Goal: Task Accomplishment & Management: Manage account settings

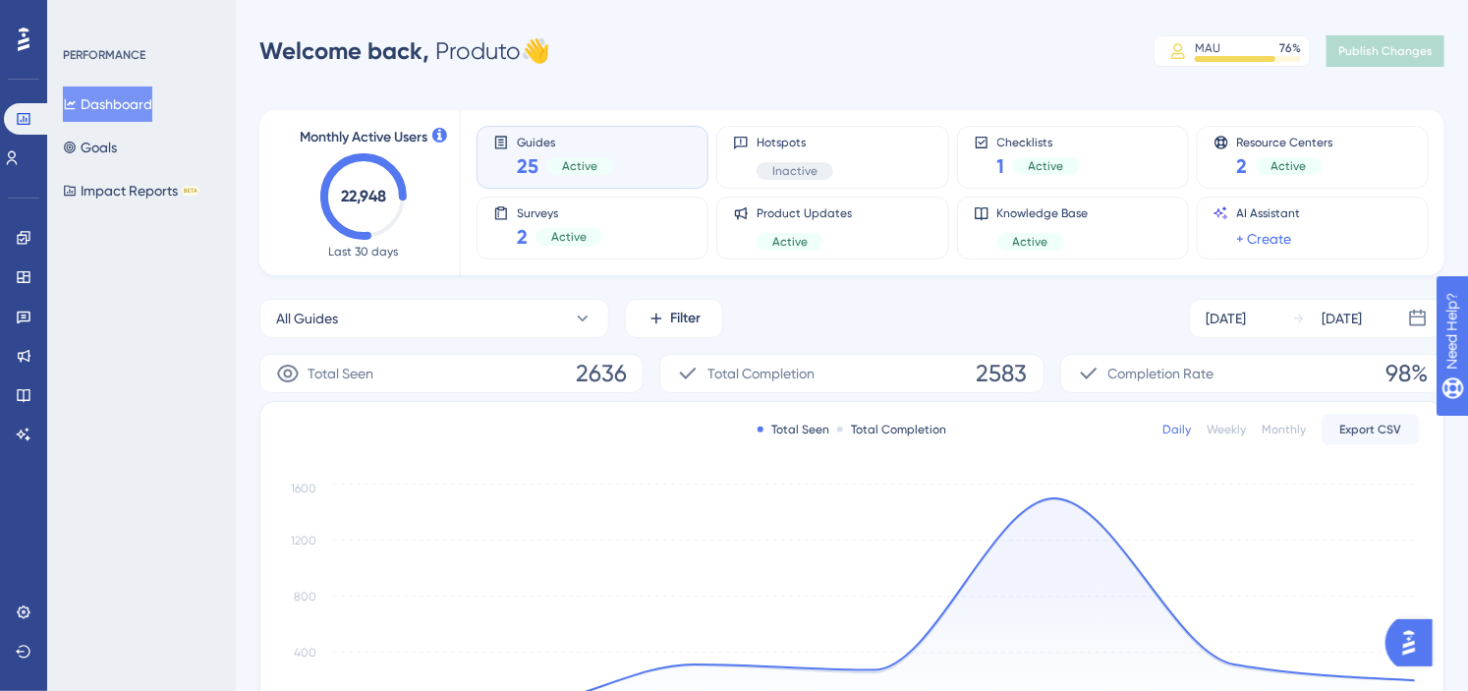
drag, startPoint x: 710, startPoint y: 79, endPoint x: 901, endPoint y: 85, distance: 190.7
click at [710, 79] on div "Performance Users Engagement Widgets Feedback Product Updates Knowledge Base AI…" at bounding box center [852, 635] width 1232 height 1209
click at [847, 57] on div "Welcome back, Produto 👋 MAU 76 % Click to see add-on and upgrade options Publis…" at bounding box center [851, 50] width 1185 height 39
click at [728, 73] on div "Performance Users Engagement Widgets Feedback Product Updates Knowledge Base AI…" at bounding box center [852, 635] width 1232 height 1209
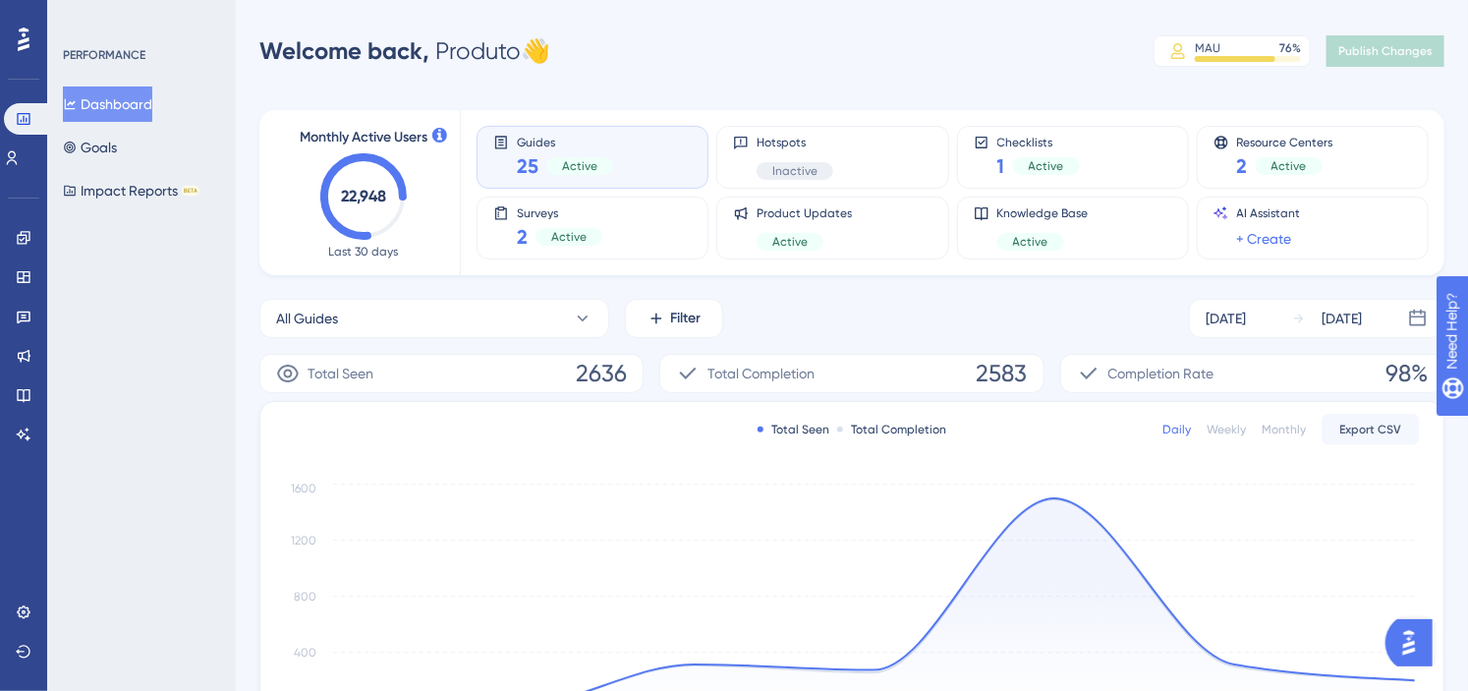
click at [703, 70] on div "Welcome back, Produto 👋 MAU 76 % Click to see add-on and upgrade options Publis…" at bounding box center [851, 50] width 1185 height 39
click at [159, 302] on div "PERFORMANCE Dashboard Goals Impact Reports BETA" at bounding box center [141, 345] width 189 height 691
click at [26, 244] on icon at bounding box center [24, 238] width 16 height 16
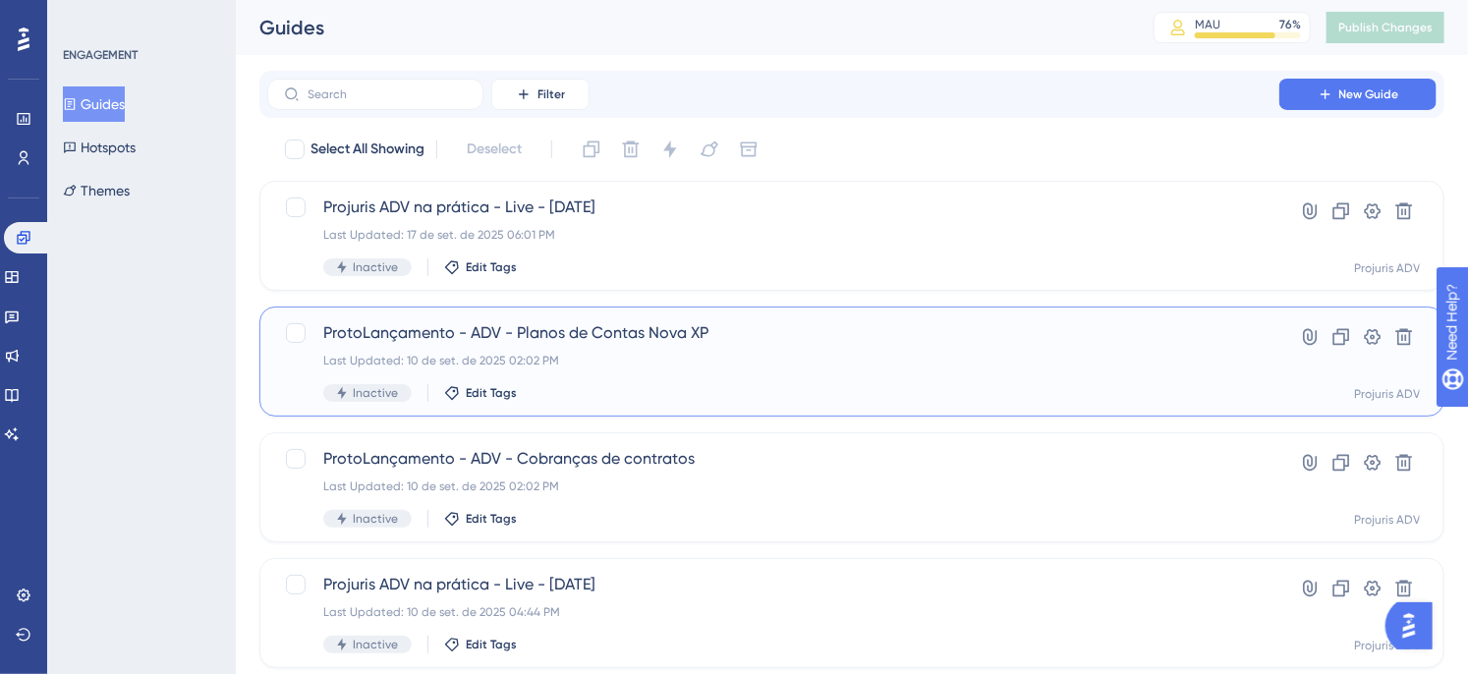
click at [887, 380] on div "ProtoLançamento - ADV - Planos de Contas Nova XP Last Updated: 10 de set. de 20…" at bounding box center [773, 361] width 900 height 81
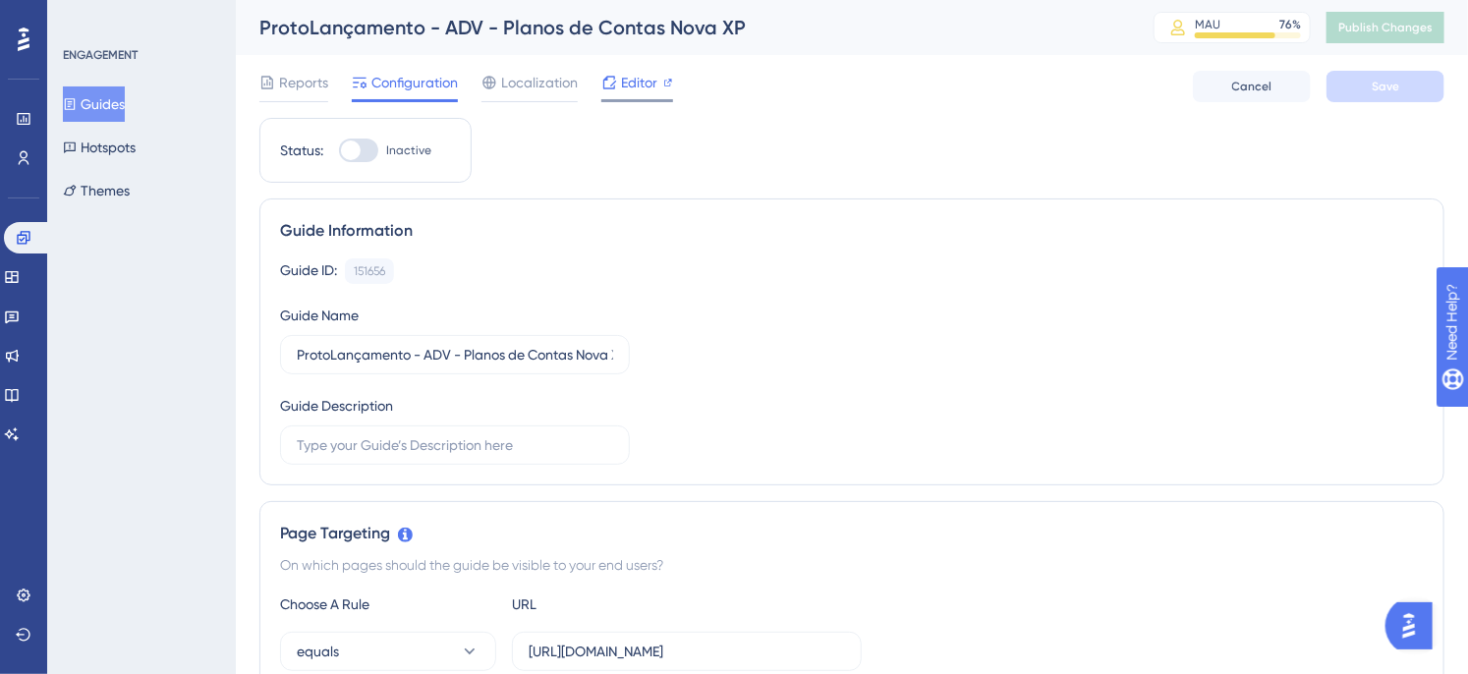
click at [634, 81] on span "Editor" at bounding box center [639, 83] width 36 height 24
click at [901, 100] on div "Reports Configuration Localization Editor Cancel Save" at bounding box center [851, 86] width 1185 height 63
click at [165, 350] on div "ENGAGEMENT Guides Hotspots Themes" at bounding box center [141, 337] width 189 height 674
click at [31, 161] on link at bounding box center [24, 157] width 16 height 31
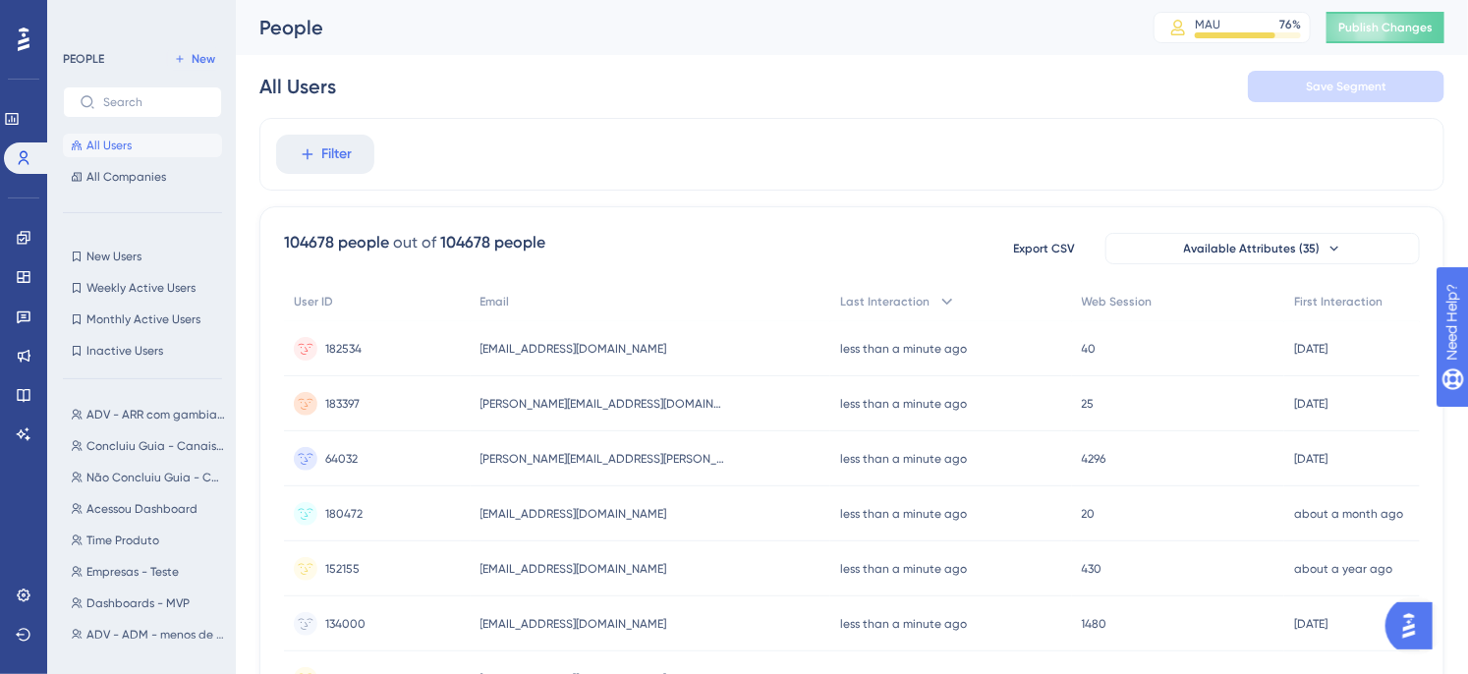
click at [340, 155] on span "Filter" at bounding box center [337, 154] width 30 height 24
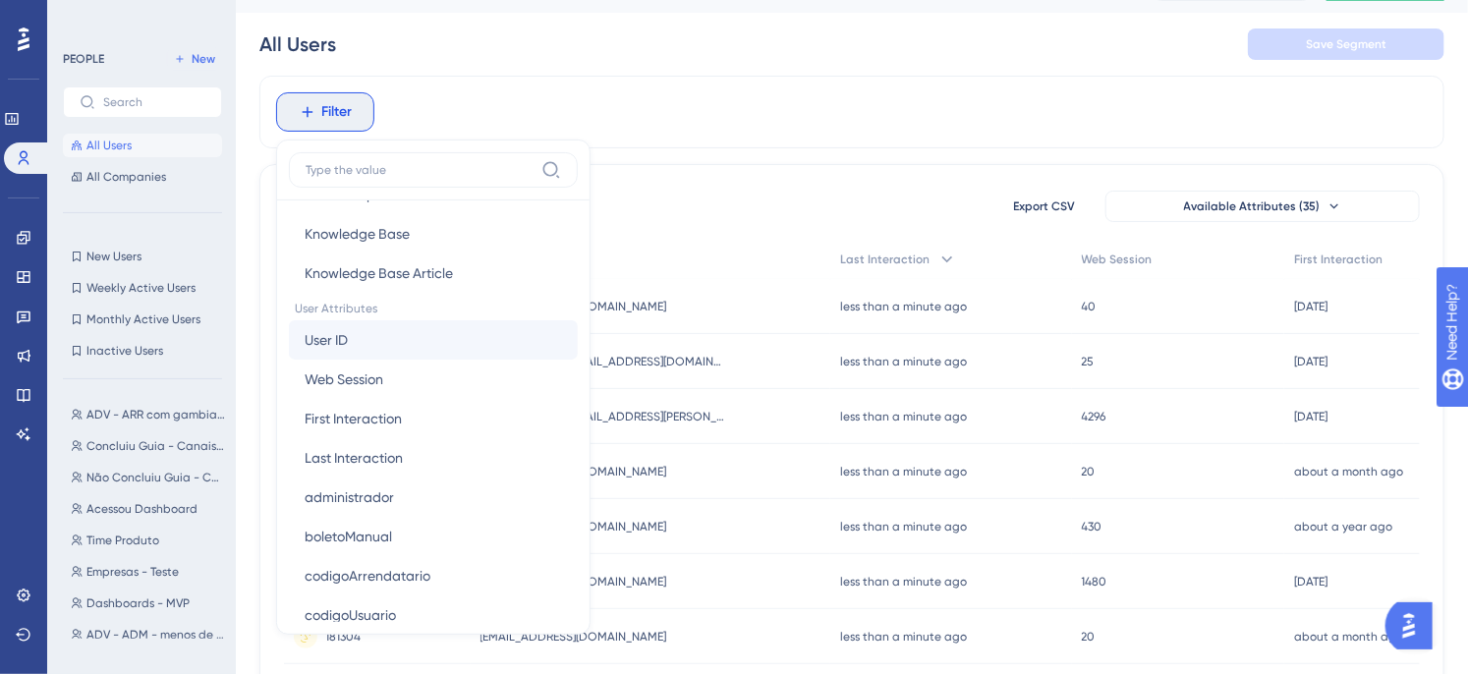
scroll to position [872, 0]
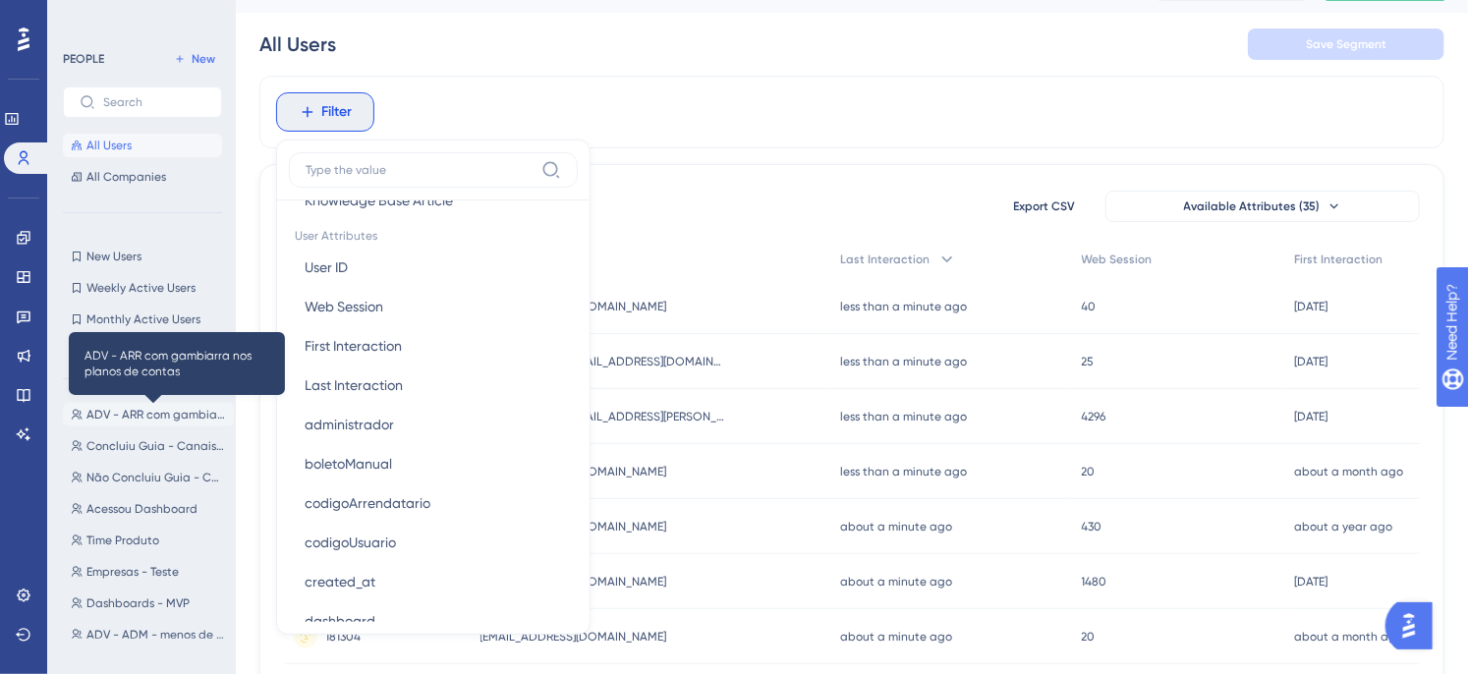
click at [128, 413] on span "ADV - ARR com gambiarra nos planos de contas" at bounding box center [156, 415] width 140 height 16
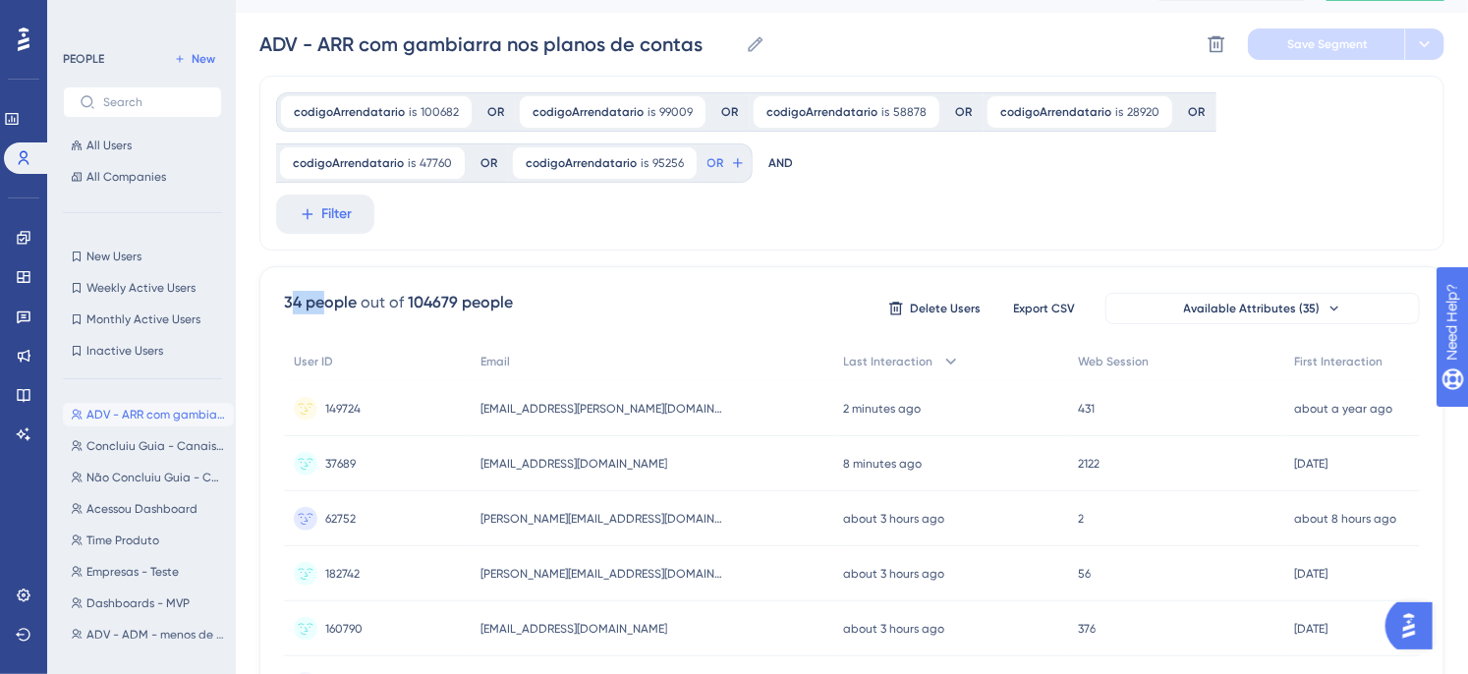
drag, startPoint x: 291, startPoint y: 291, endPoint x: 359, endPoint y: 308, distance: 69.8
click at [326, 293] on div "34 people" at bounding box center [320, 303] width 73 height 24
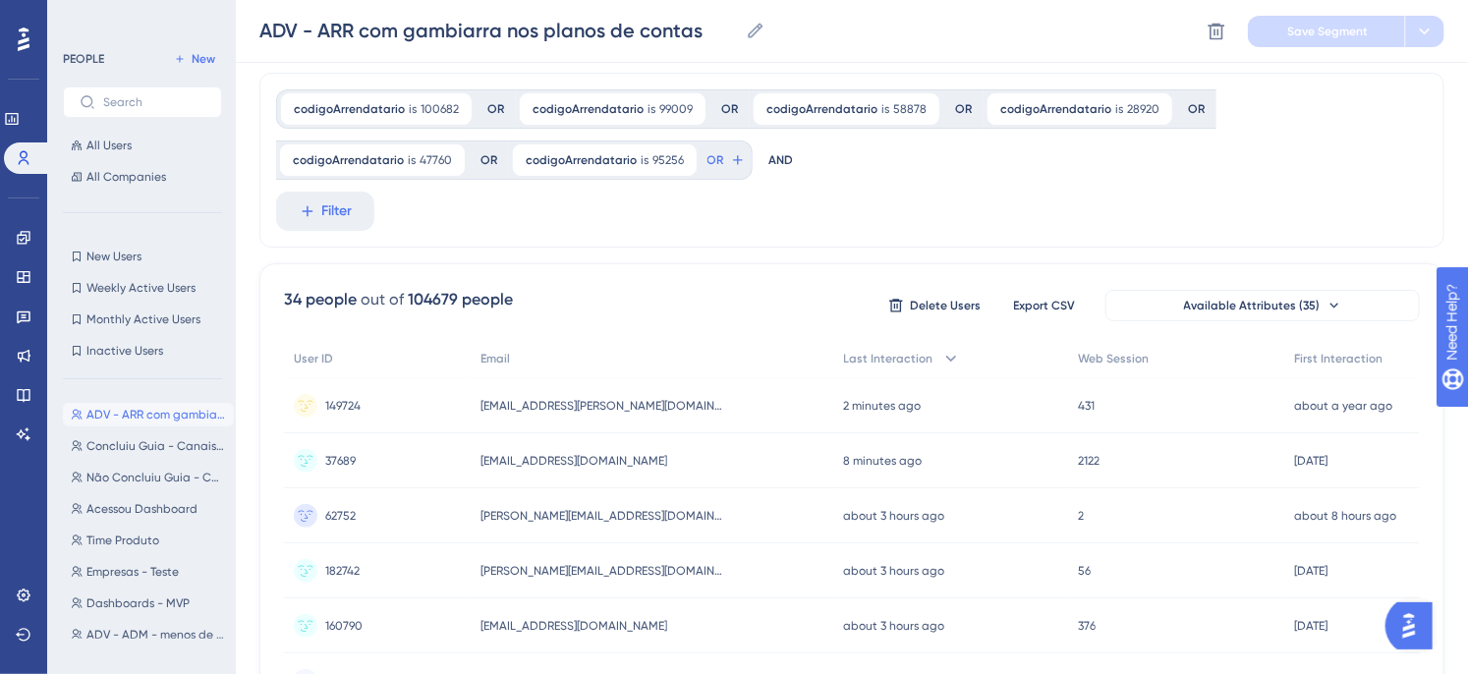
scroll to position [42, 0]
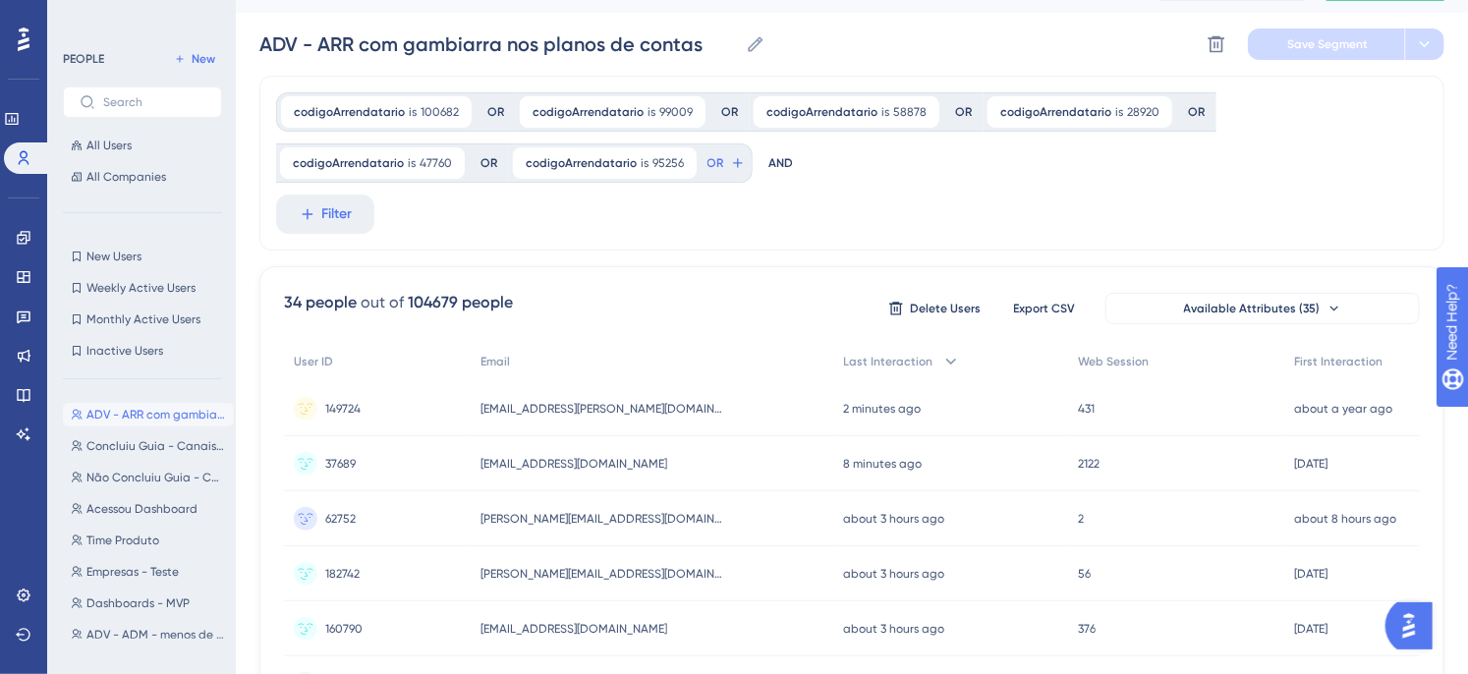
click at [787, 230] on div "codigoArrendatario is 100682 100682 Remove OR codigoArrendatario is 99009 99009…" at bounding box center [851, 163] width 1185 height 175
click at [196, 60] on span "New" at bounding box center [204, 59] width 24 height 16
type input "New Segment"
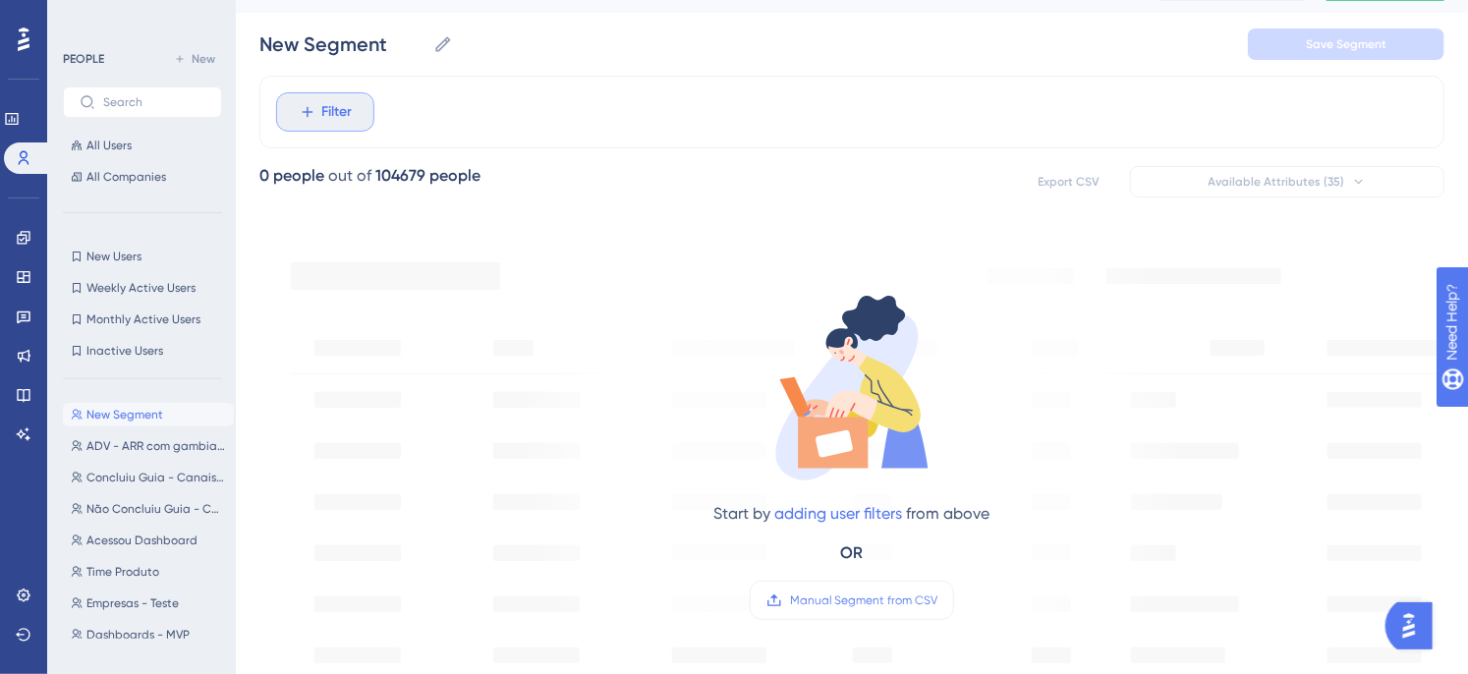
click at [329, 109] on span "Filter" at bounding box center [337, 112] width 30 height 24
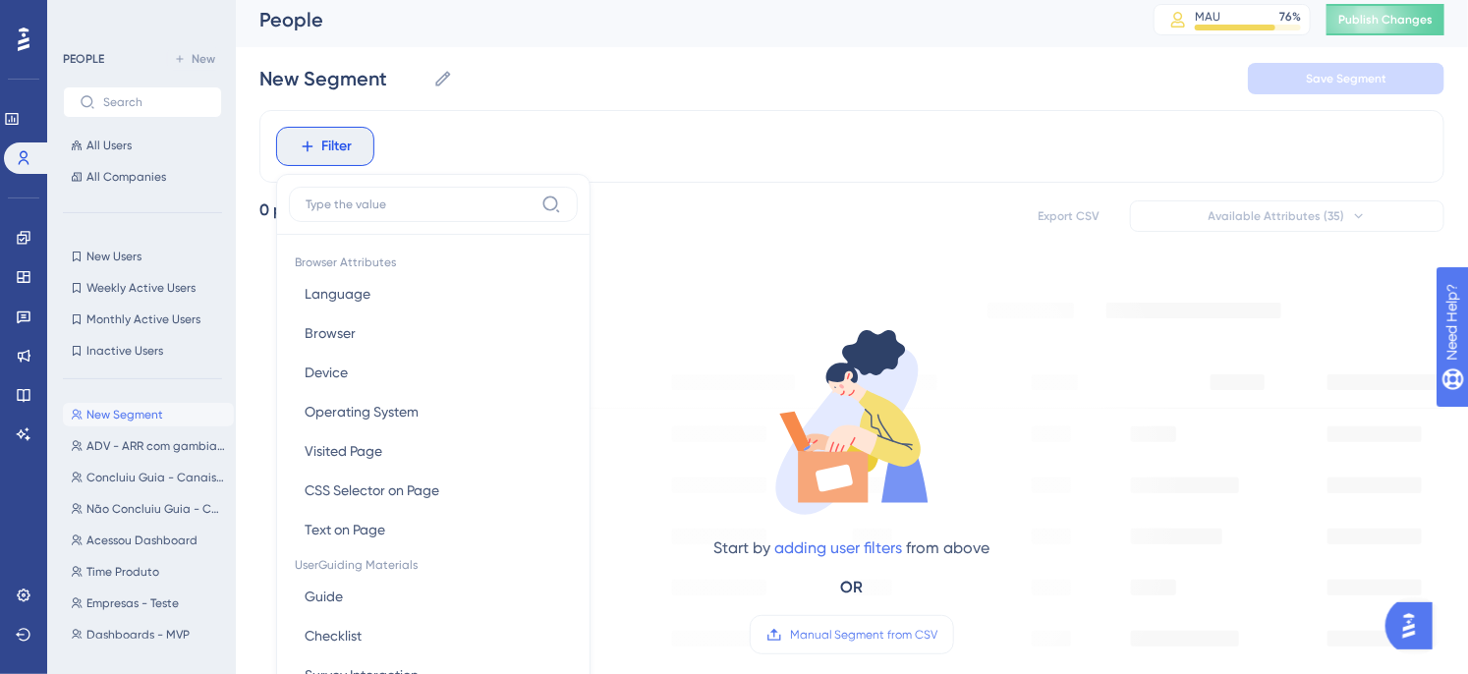
scroll to position [0, 0]
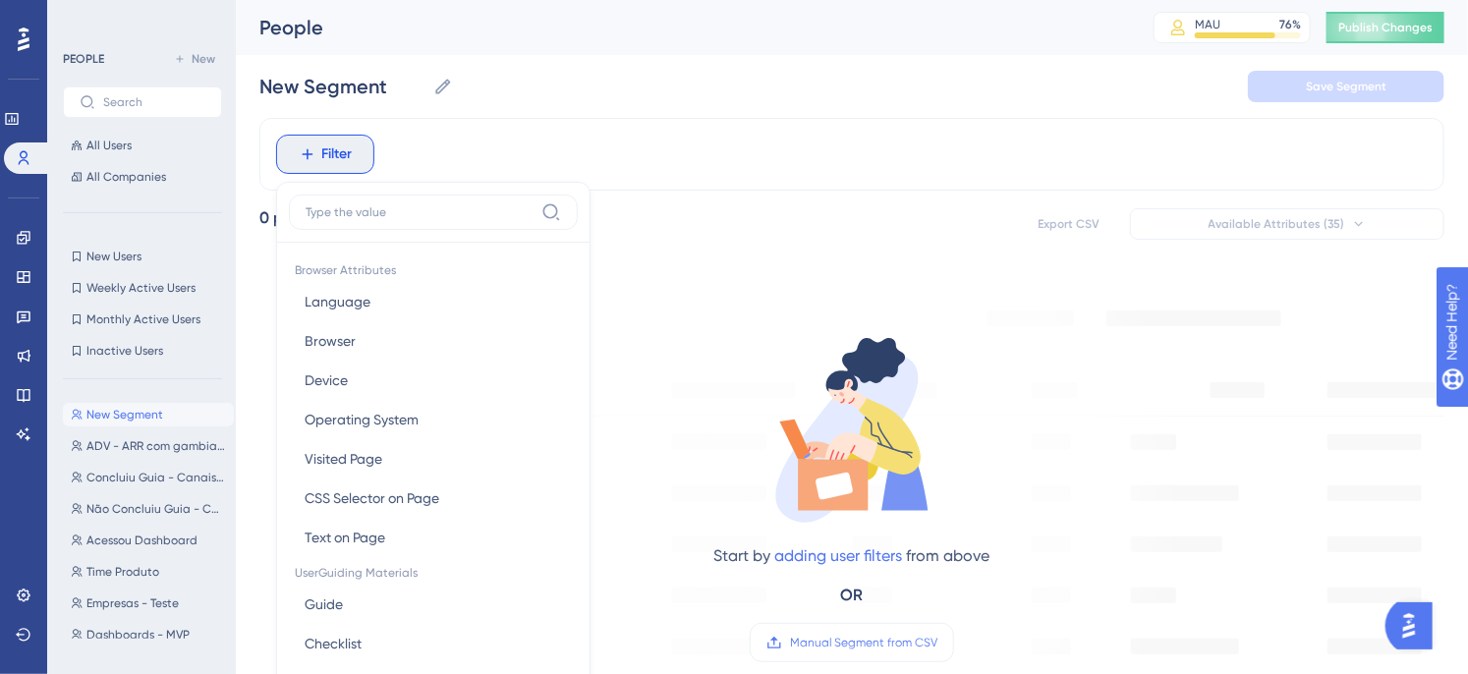
click at [503, 148] on div "Filter Browser Attributes Language Language Browser Browser Device Device Opera…" at bounding box center [851, 154] width 1185 height 73
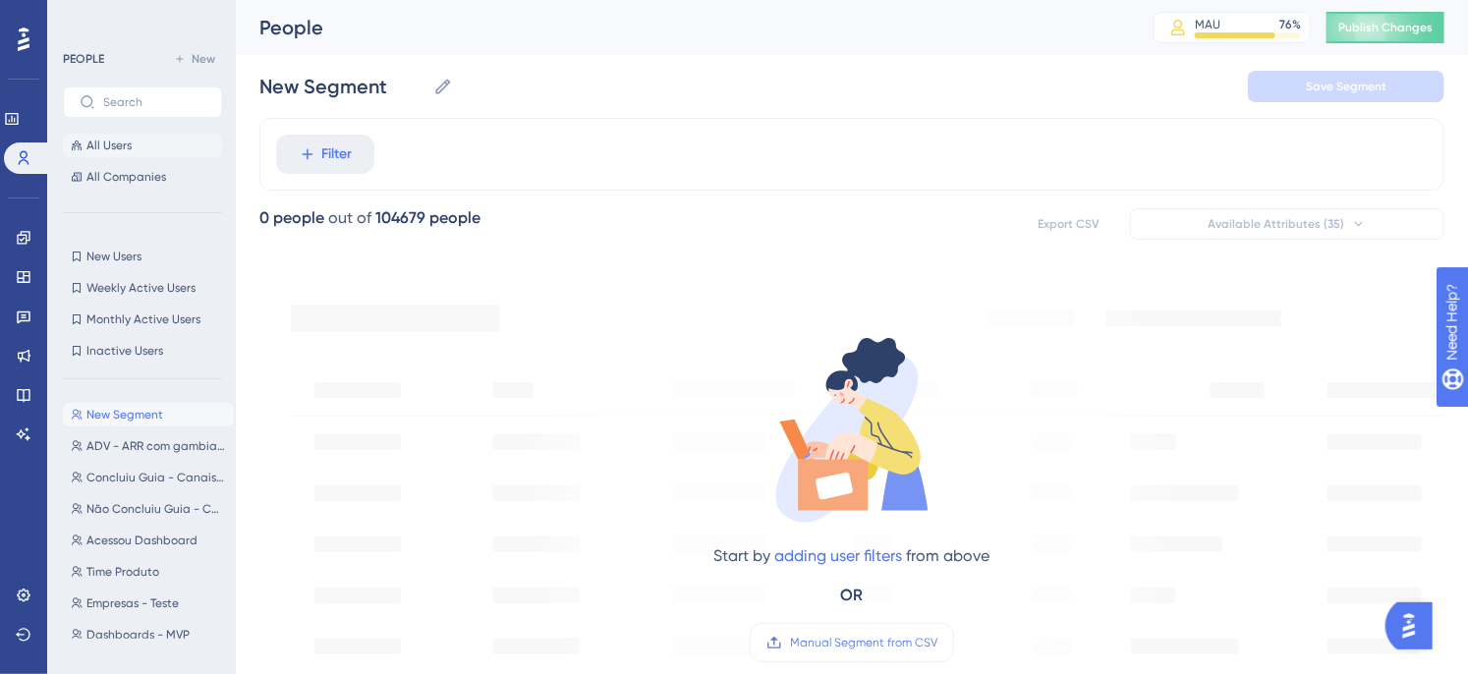
click at [125, 147] on span "All Users" at bounding box center [108, 146] width 45 height 16
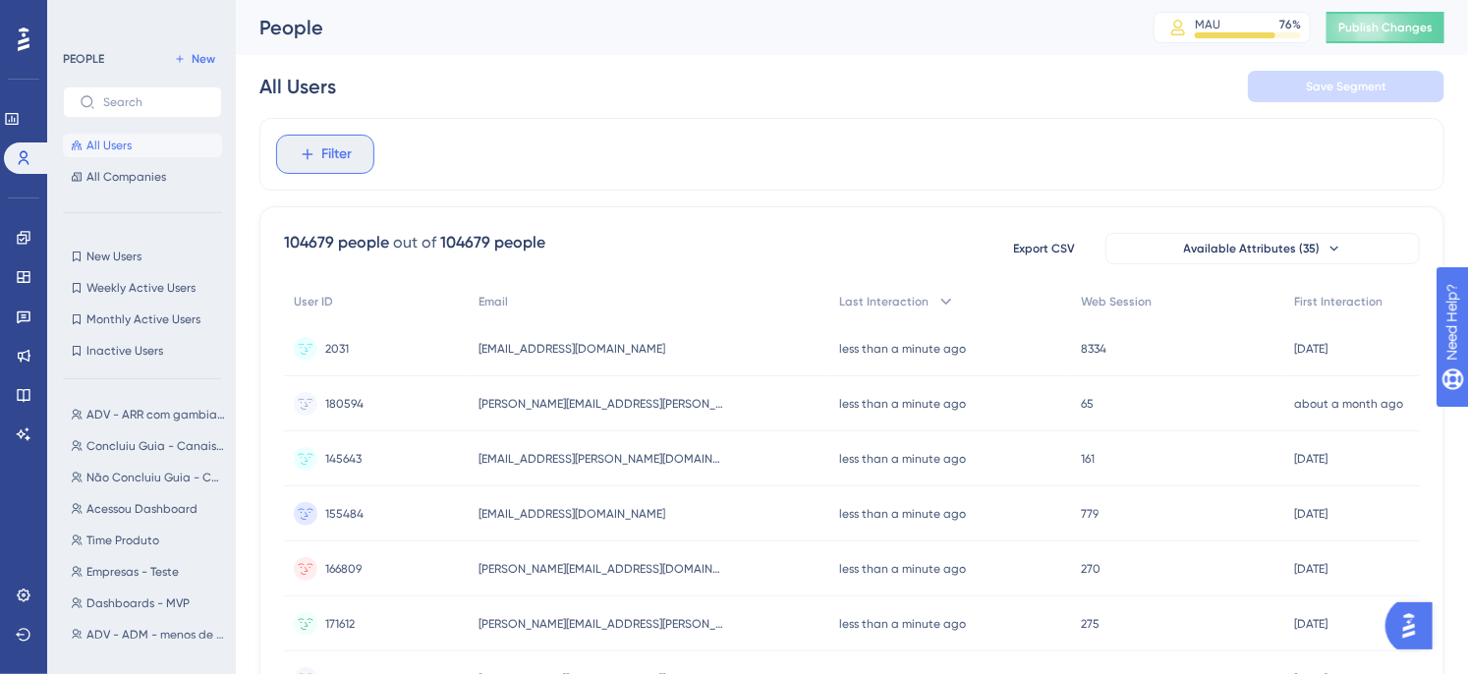
click at [339, 145] on span "Filter" at bounding box center [337, 154] width 30 height 24
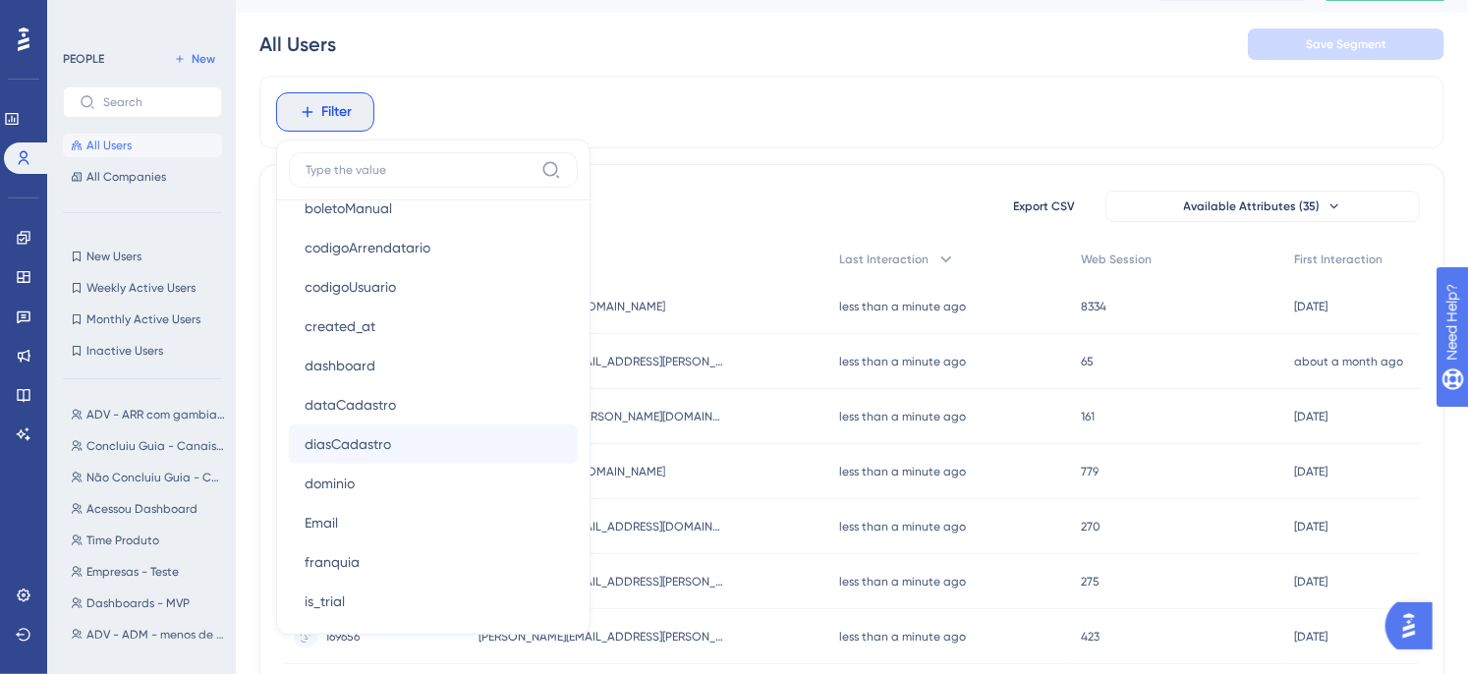
scroll to position [1164, 0]
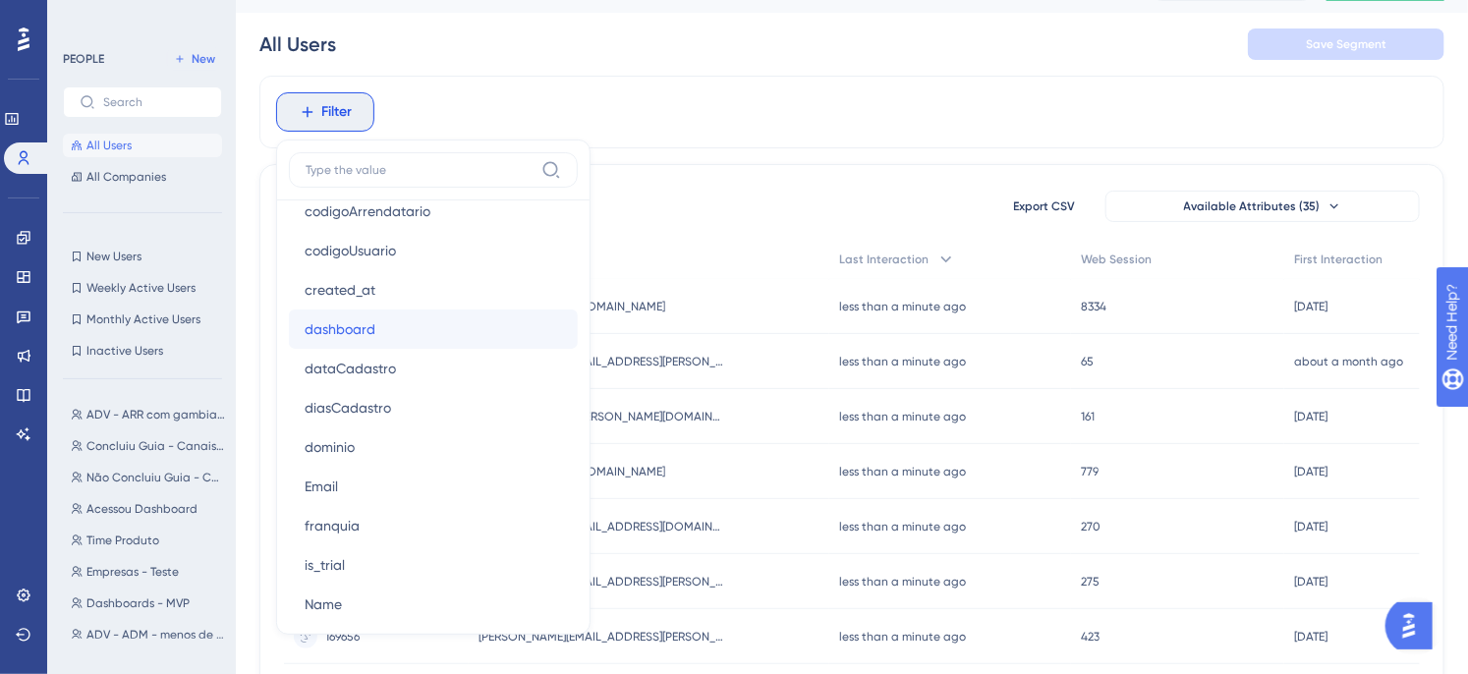
click at [335, 332] on span "dashboard" at bounding box center [340, 329] width 71 height 24
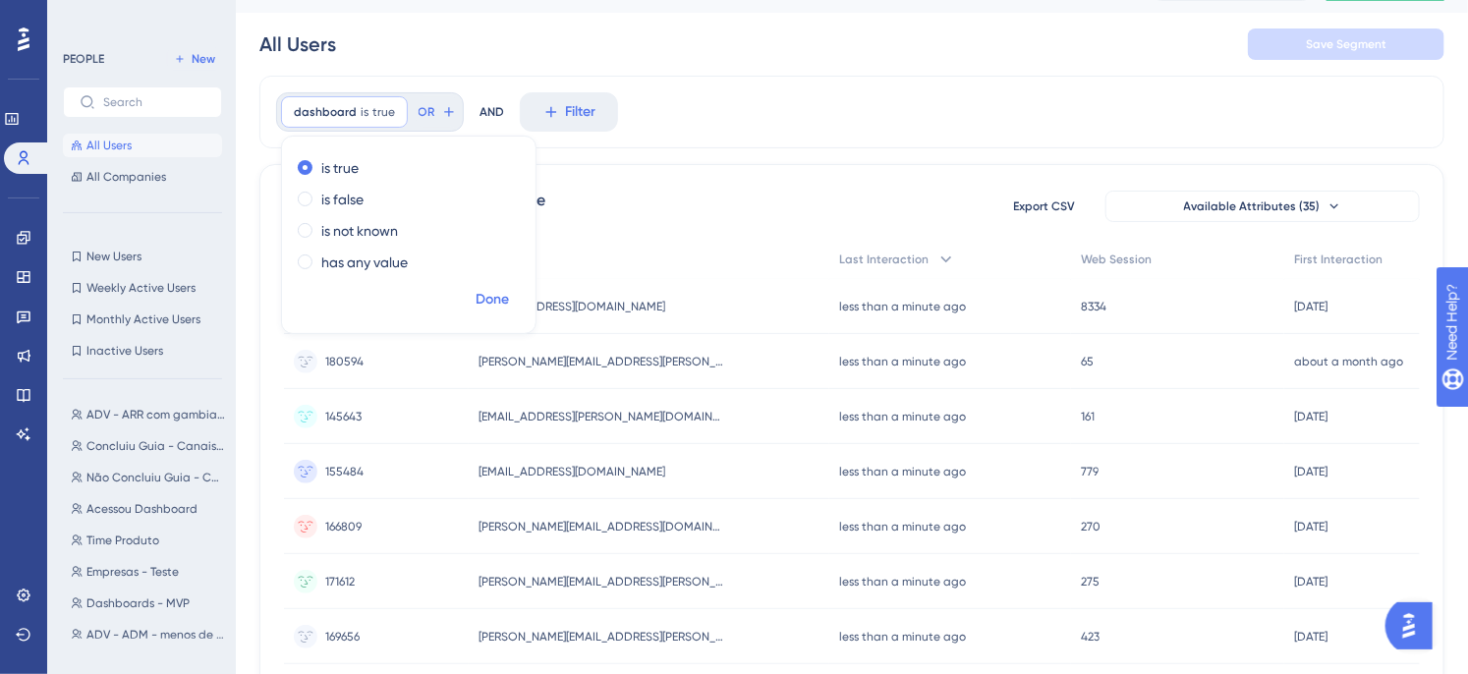
click at [495, 302] on span "Done" at bounding box center [492, 300] width 33 height 24
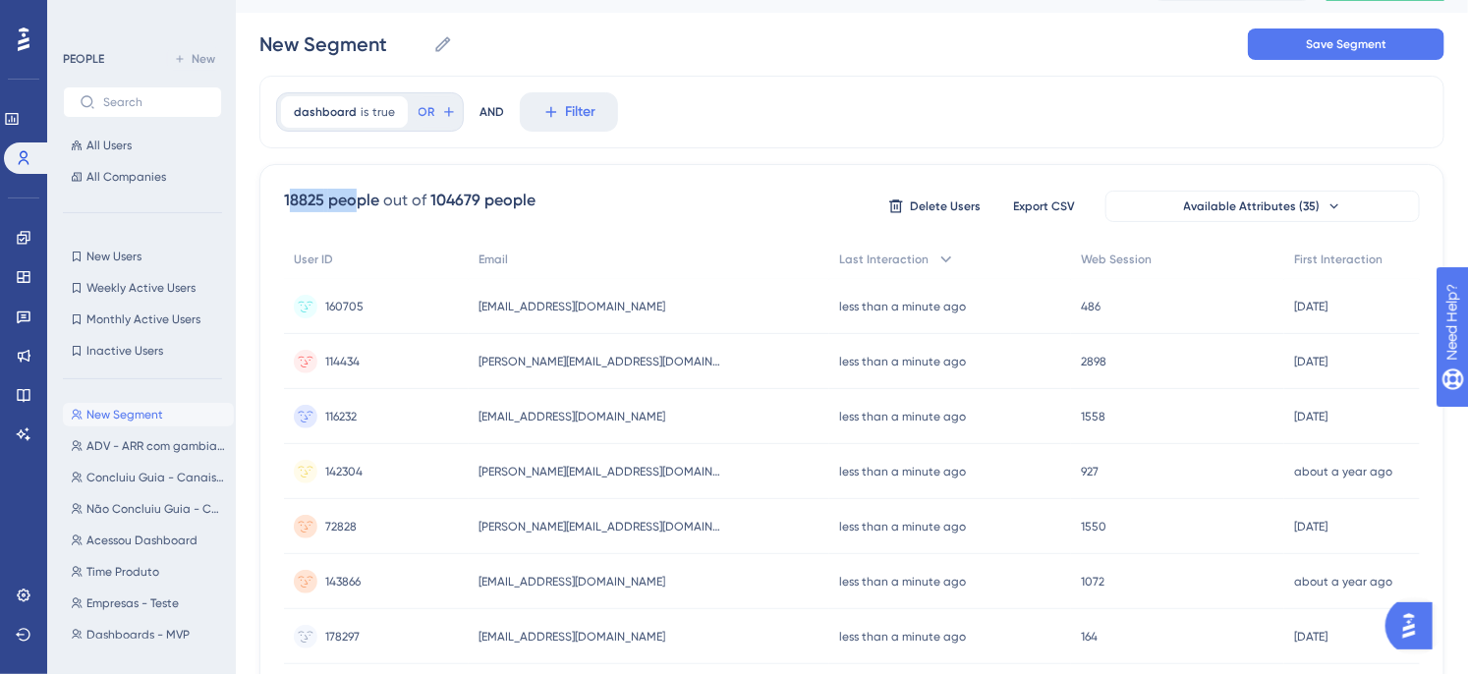
drag, startPoint x: 289, startPoint y: 197, endPoint x: 354, endPoint y: 195, distance: 64.9
click at [354, 195] on div "18825 people" at bounding box center [331, 201] width 95 height 24
click at [376, 202] on div "18825 people" at bounding box center [331, 201] width 95 height 24
drag, startPoint x: 282, startPoint y: 196, endPoint x: 331, endPoint y: 196, distance: 49.1
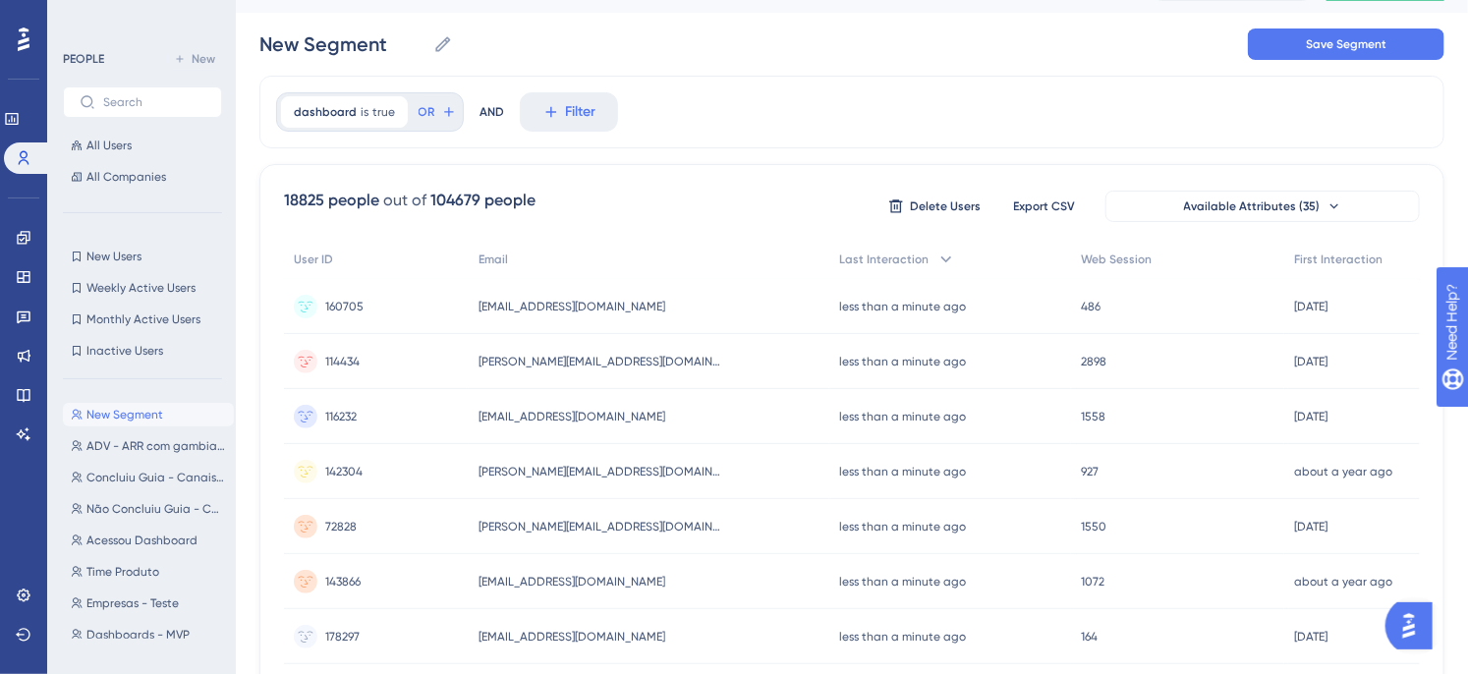
click at [344, 197] on div "18825 people" at bounding box center [331, 201] width 95 height 24
click at [495, 198] on div "104679 people" at bounding box center [482, 201] width 105 height 24
click at [878, 116] on div "dashboard is true true Remove OR AND Filter" at bounding box center [851, 112] width 1185 height 73
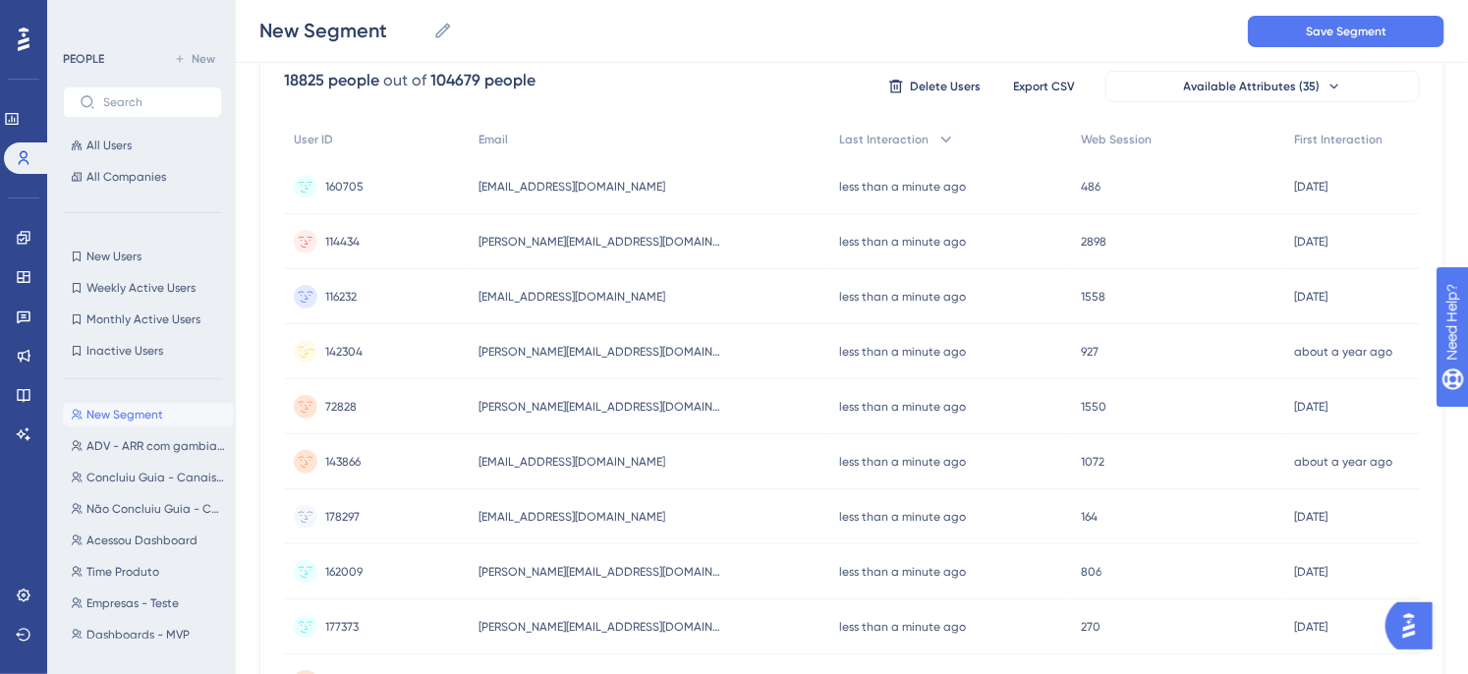
scroll to position [0, 0]
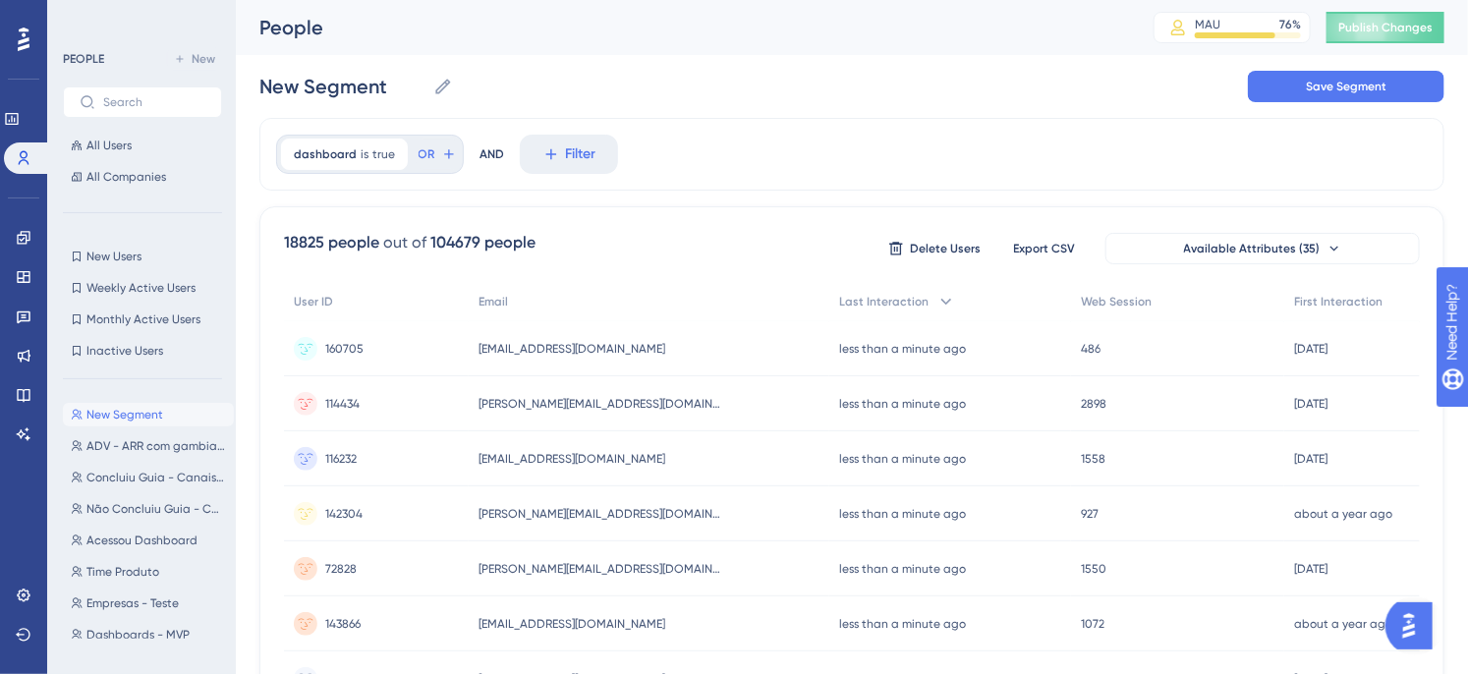
click at [717, 103] on div "New Segment New Segment Save Segment" at bounding box center [851, 86] width 1185 height 63
click at [340, 153] on span "dashboard" at bounding box center [325, 154] width 63 height 16
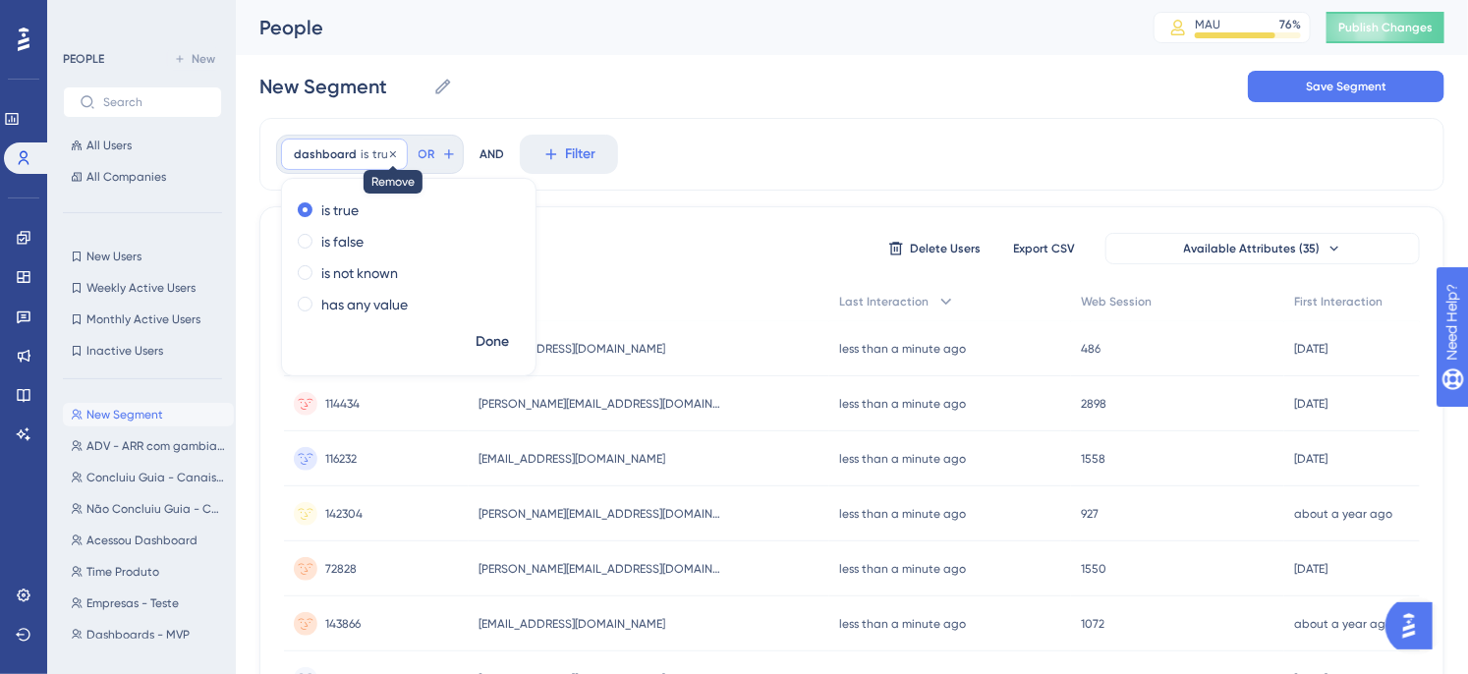
click at [394, 153] on icon at bounding box center [393, 154] width 12 height 12
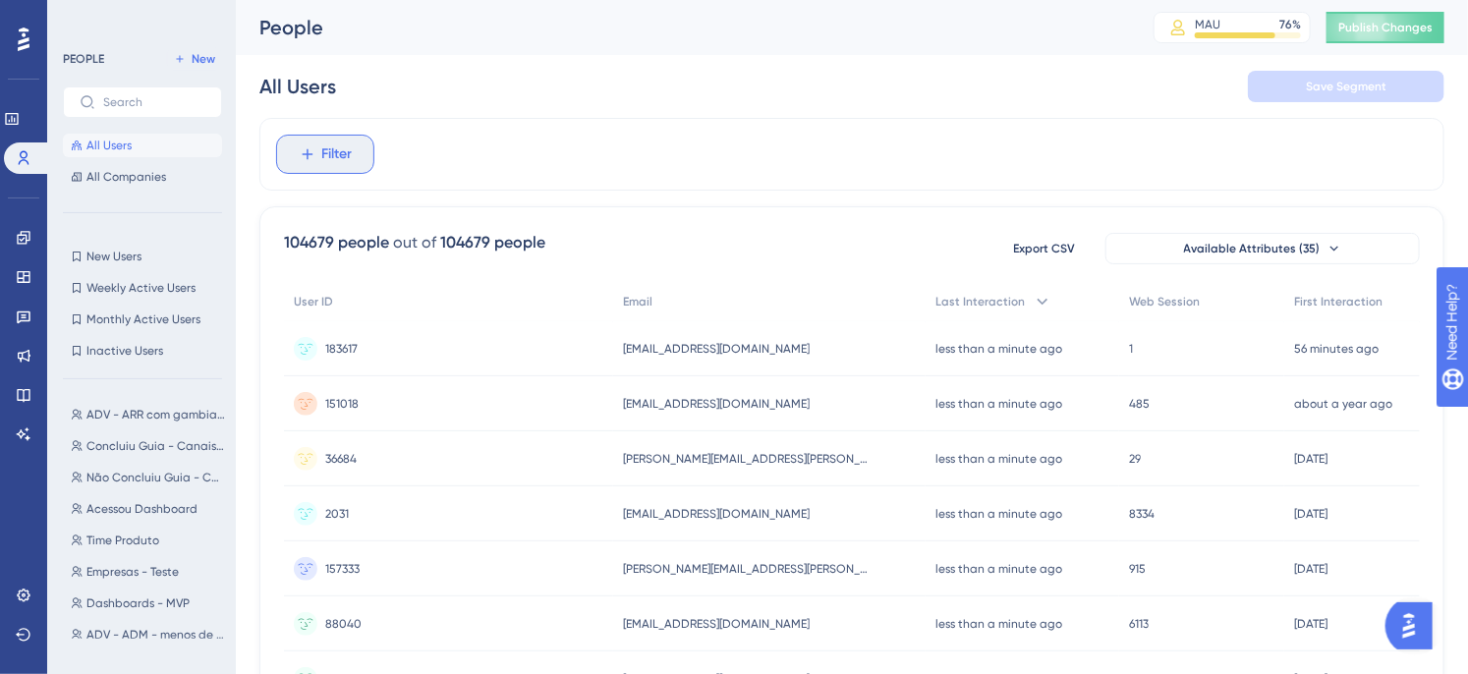
click at [337, 157] on span "Filter" at bounding box center [337, 154] width 30 height 24
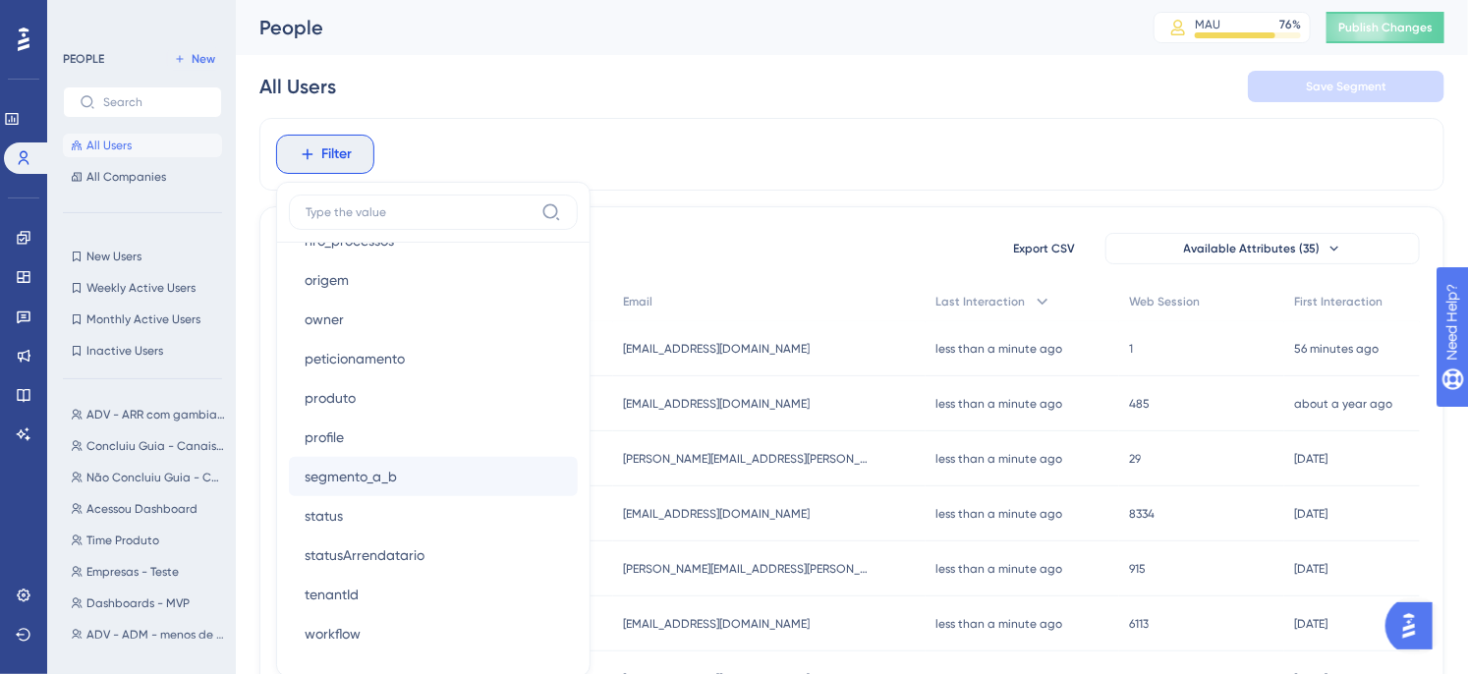
scroll to position [1616, 0]
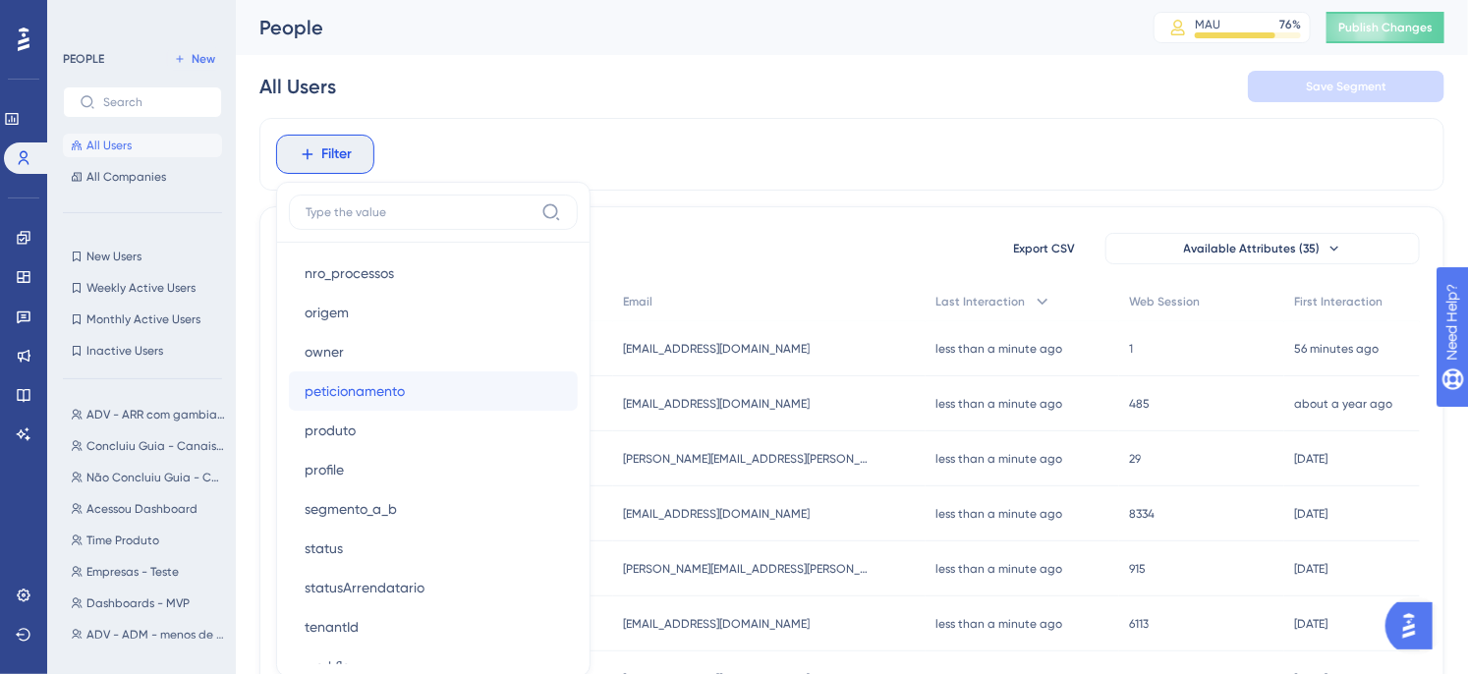
click at [394, 390] on span "peticionamento" at bounding box center [355, 391] width 100 height 24
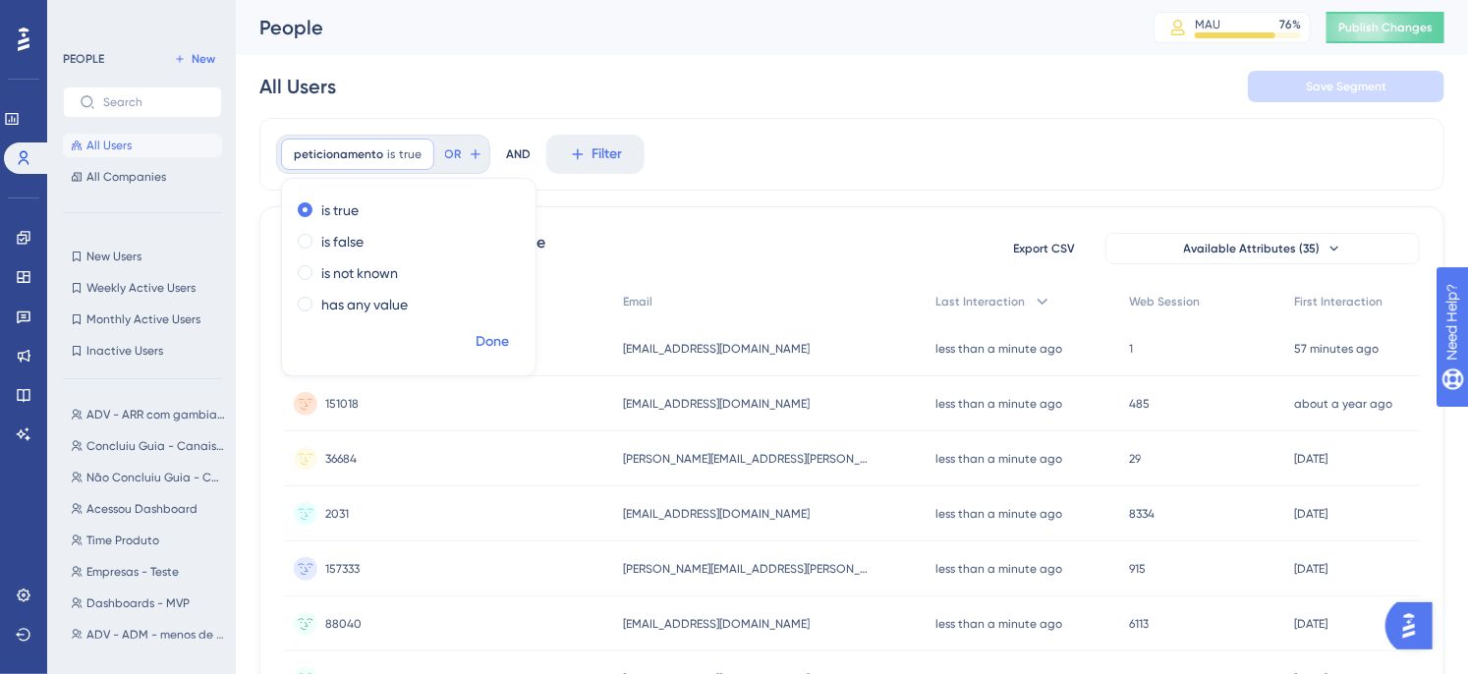
click at [493, 339] on span "Done" at bounding box center [492, 342] width 33 height 24
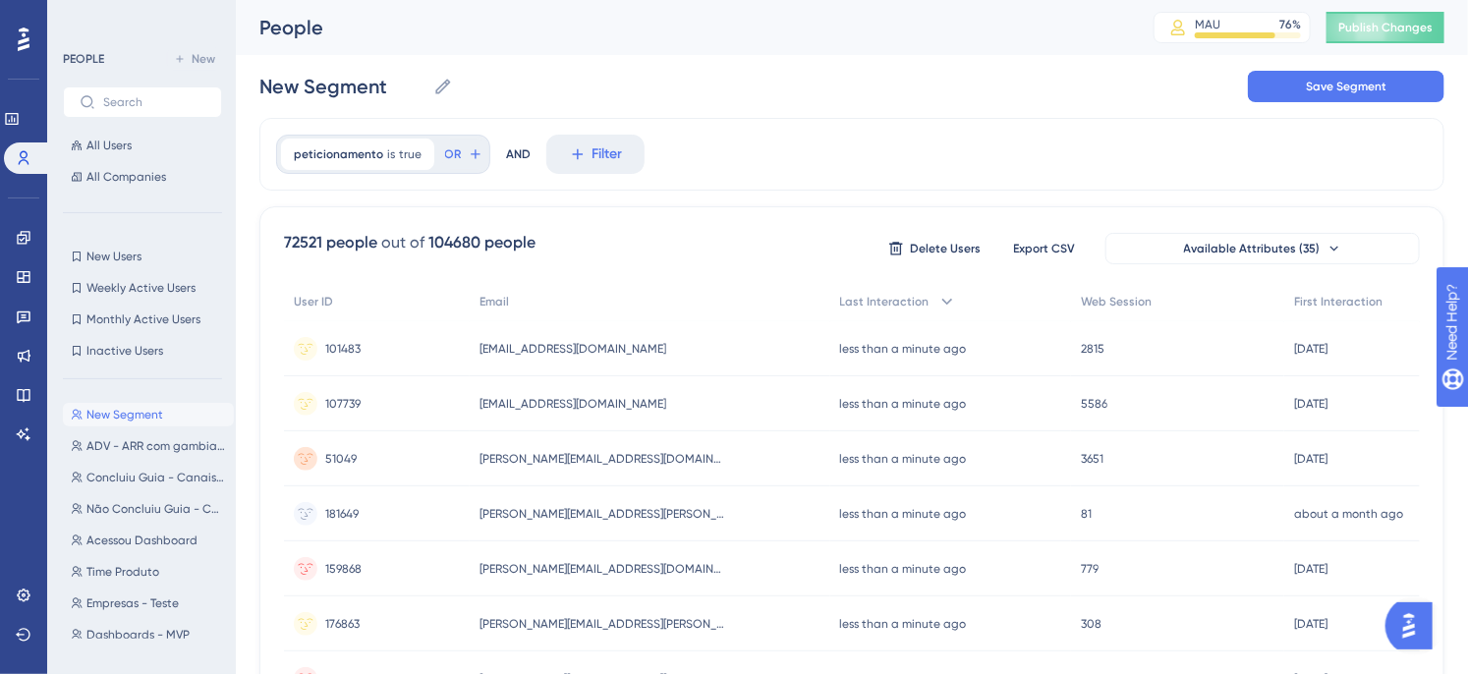
click at [408, 149] on span "true" at bounding box center [410, 154] width 23 height 16
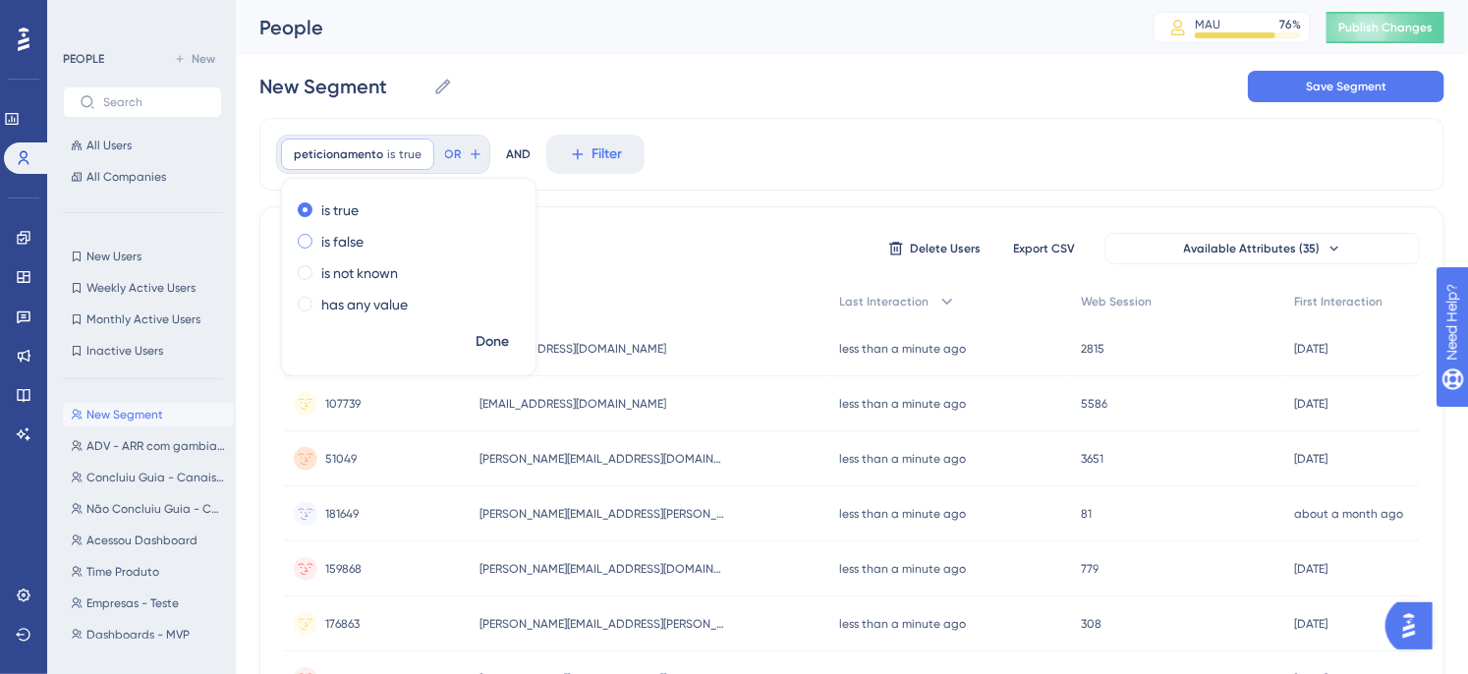
click at [359, 240] on label "is false" at bounding box center [342, 242] width 42 height 24
click at [505, 344] on span "Done" at bounding box center [492, 342] width 33 height 24
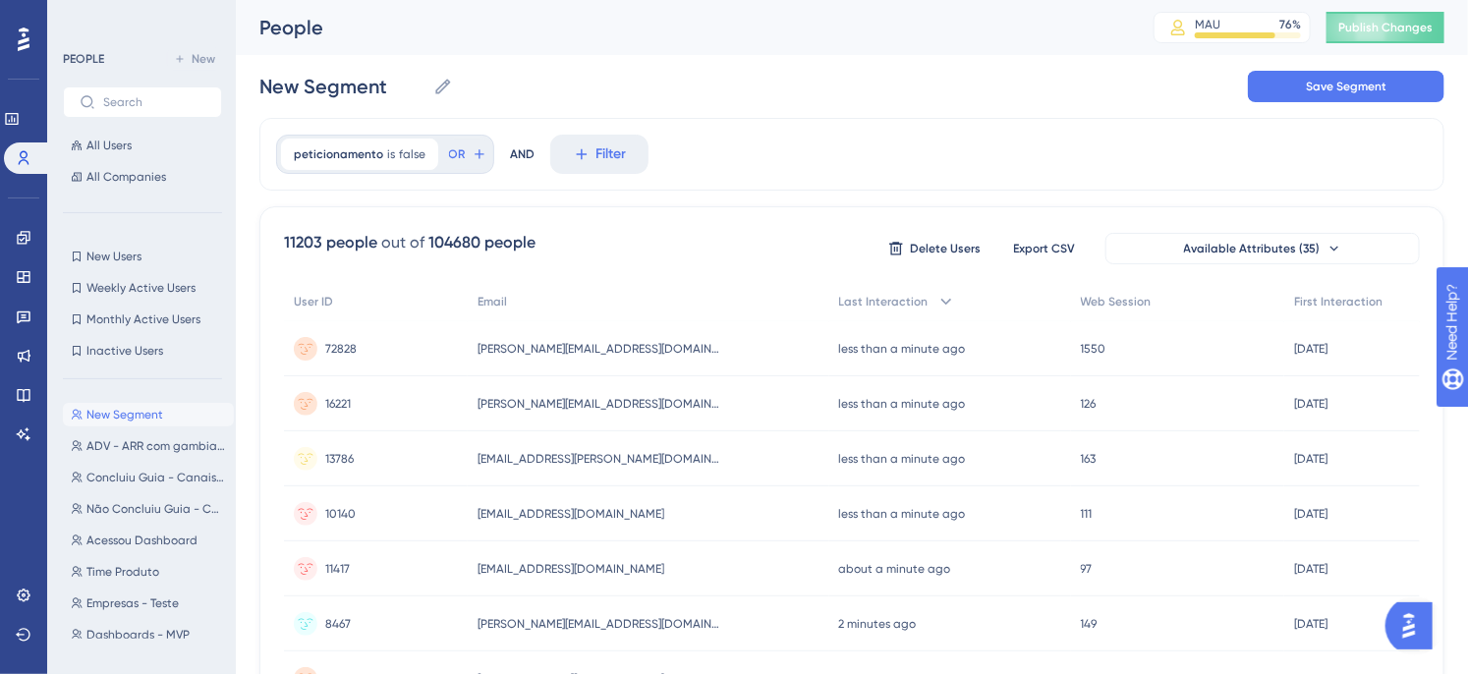
drag, startPoint x: 280, startPoint y: 243, endPoint x: 321, endPoint y: 246, distance: 41.4
click at [352, 246] on div "11203 people" at bounding box center [330, 243] width 93 height 24
drag, startPoint x: 287, startPoint y: 240, endPoint x: 336, endPoint y: 241, distance: 49.1
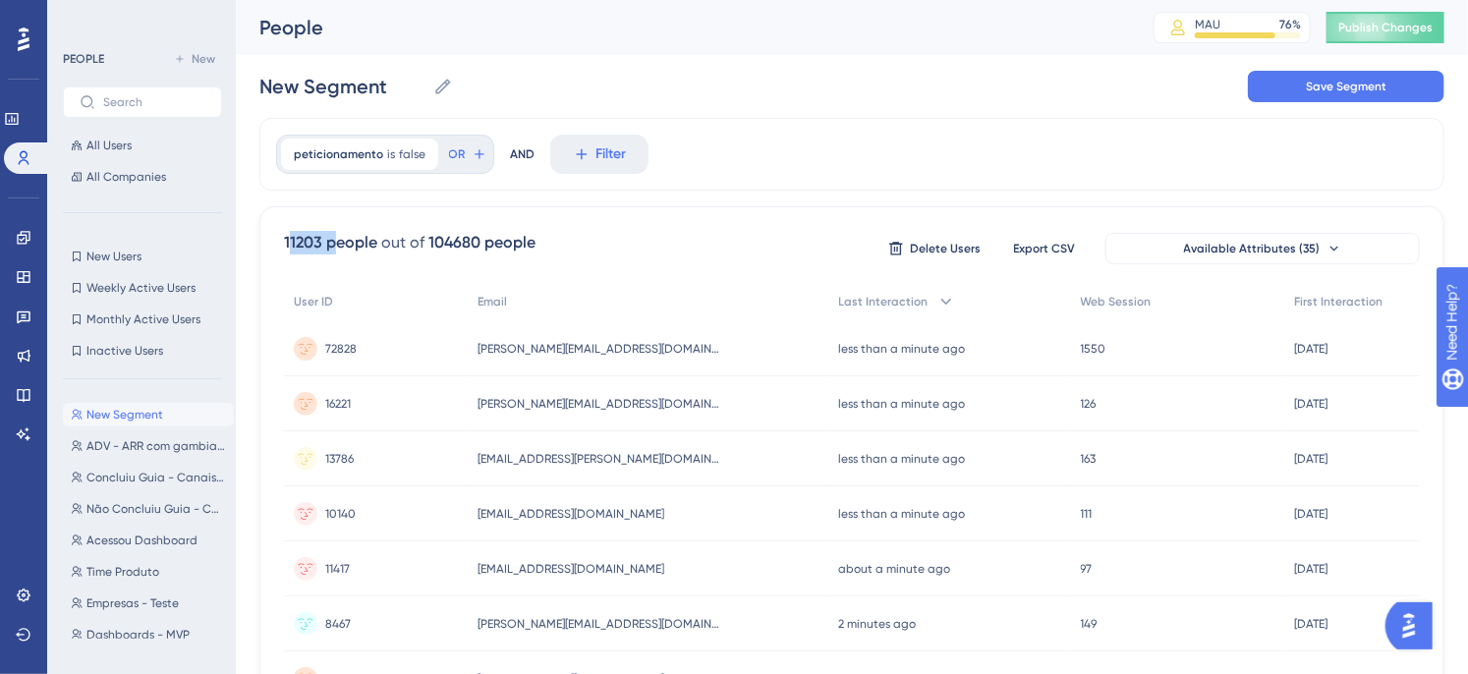
click at [336, 241] on div "11203 people" at bounding box center [330, 243] width 93 height 24
click at [473, 244] on div "104680 people" at bounding box center [481, 243] width 107 height 24
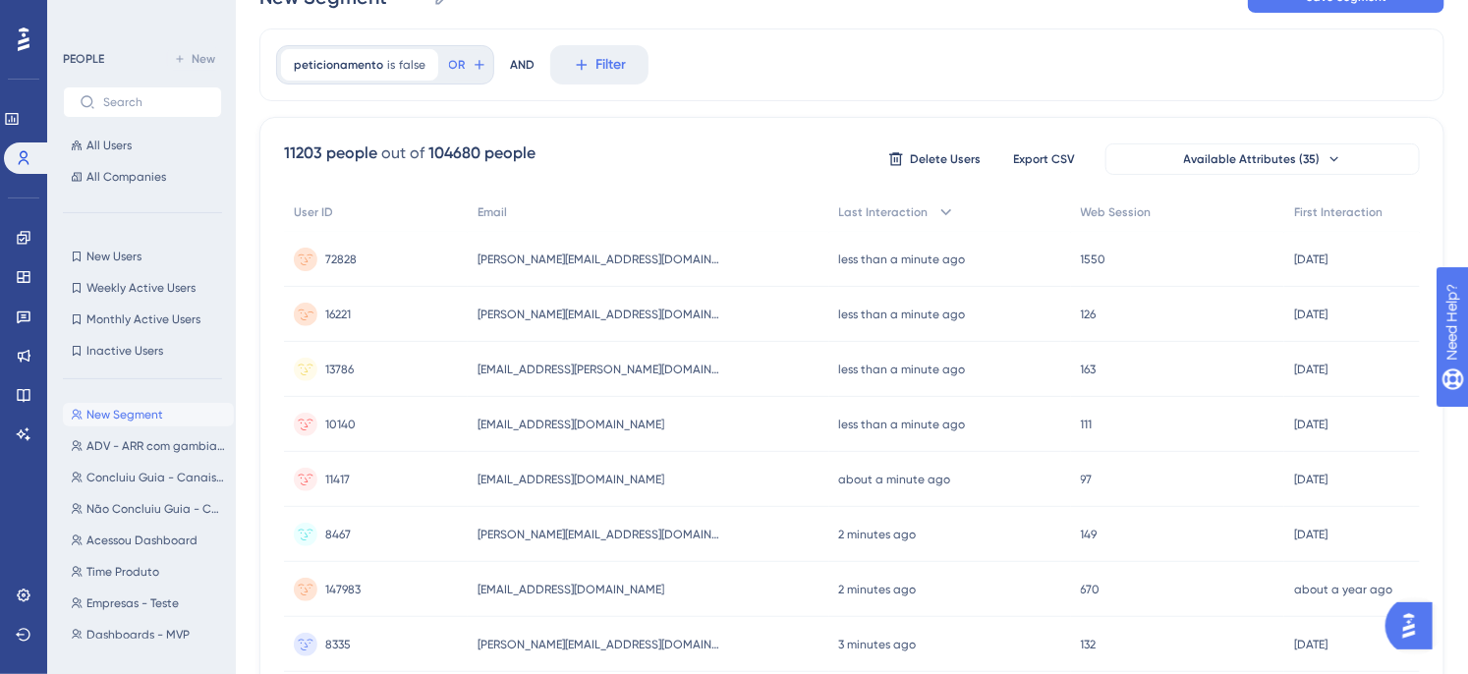
scroll to position [0, 0]
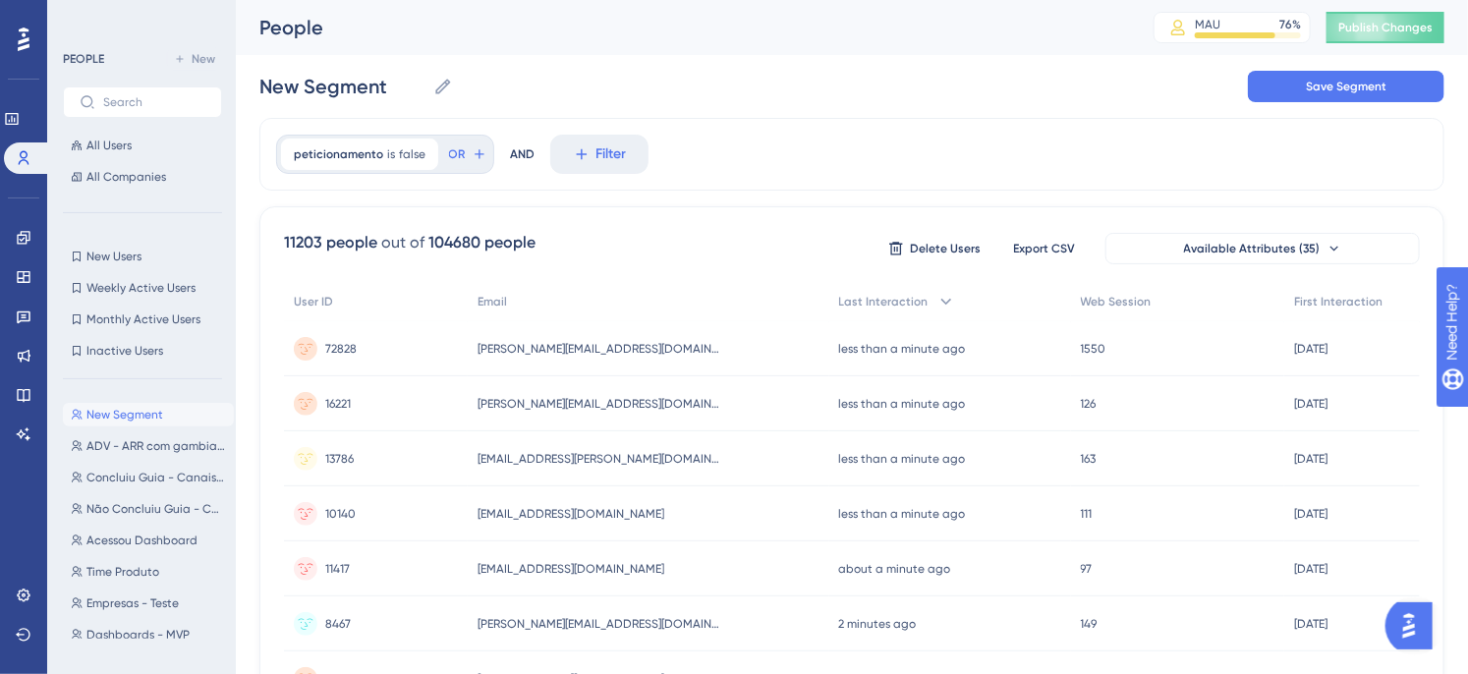
click at [829, 183] on div "peticionamento is false false Remove OR AND Filter" at bounding box center [851, 154] width 1185 height 73
click at [364, 147] on span "peticionamento" at bounding box center [338, 154] width 89 height 16
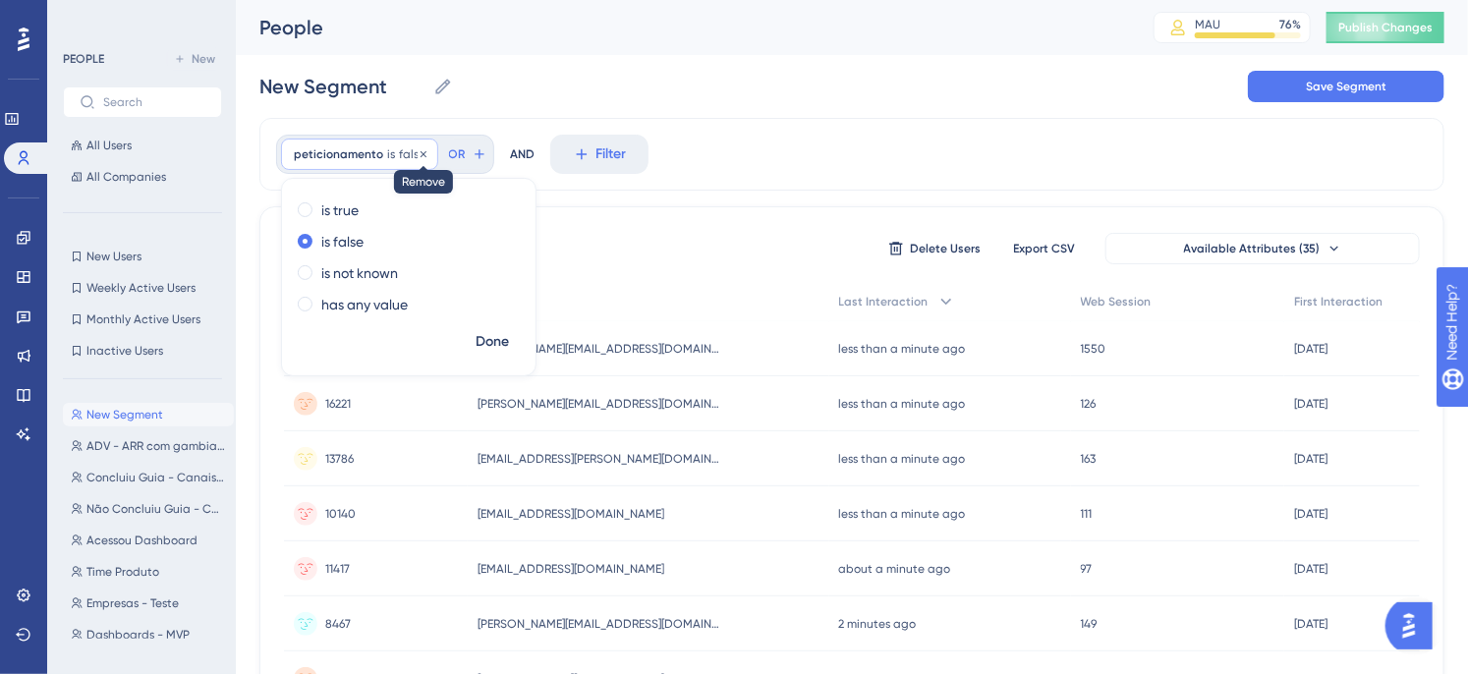
click at [418, 158] on icon at bounding box center [424, 154] width 12 height 12
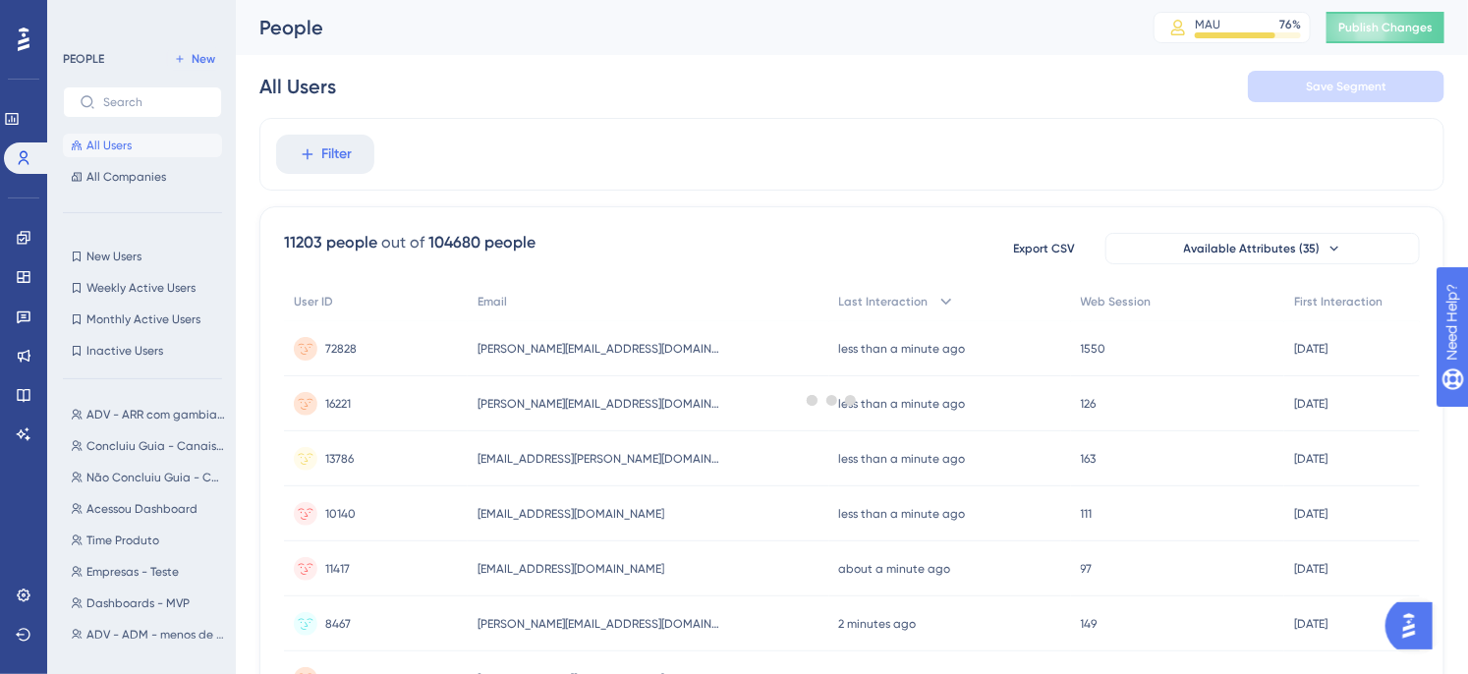
click at [306, 150] on div at bounding box center [831, 400] width 1271 height 532
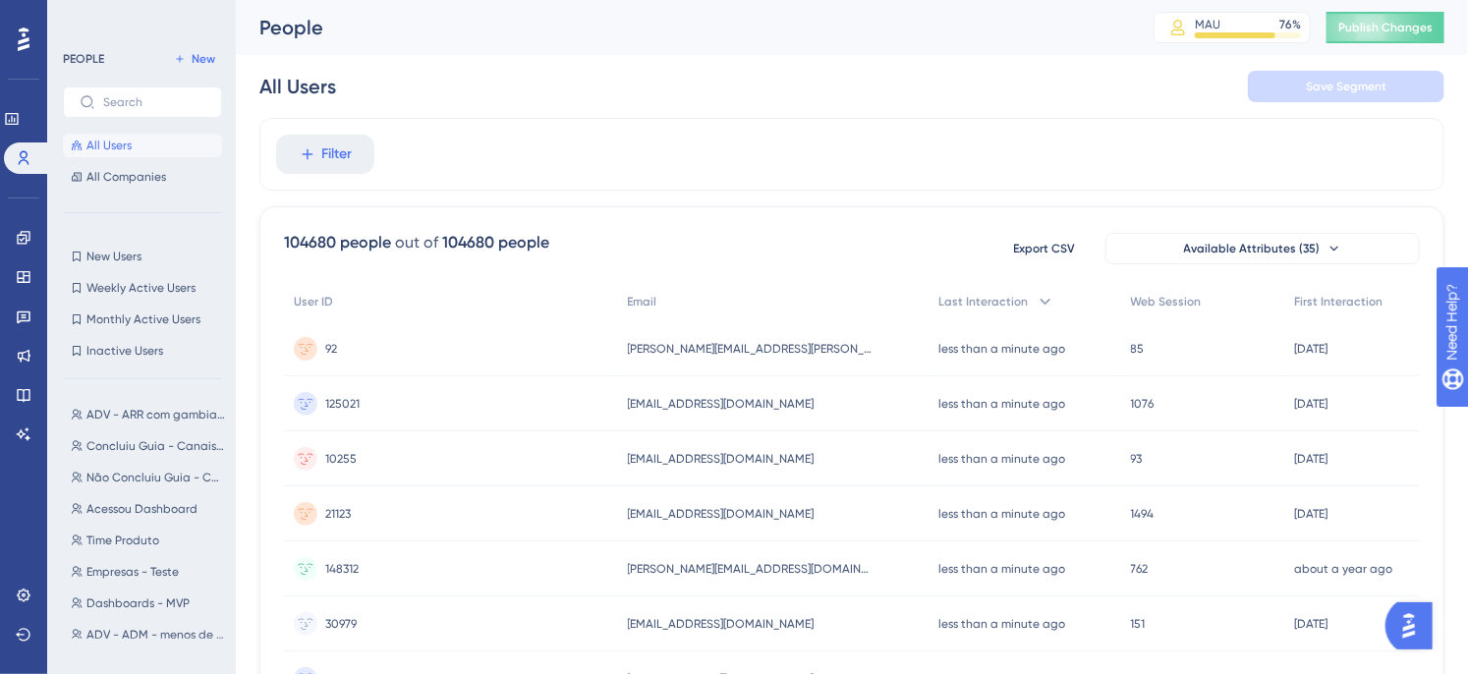
click at [446, 168] on div "Filter" at bounding box center [851, 154] width 1185 height 73
click at [329, 163] on span "Filter" at bounding box center [337, 154] width 30 height 24
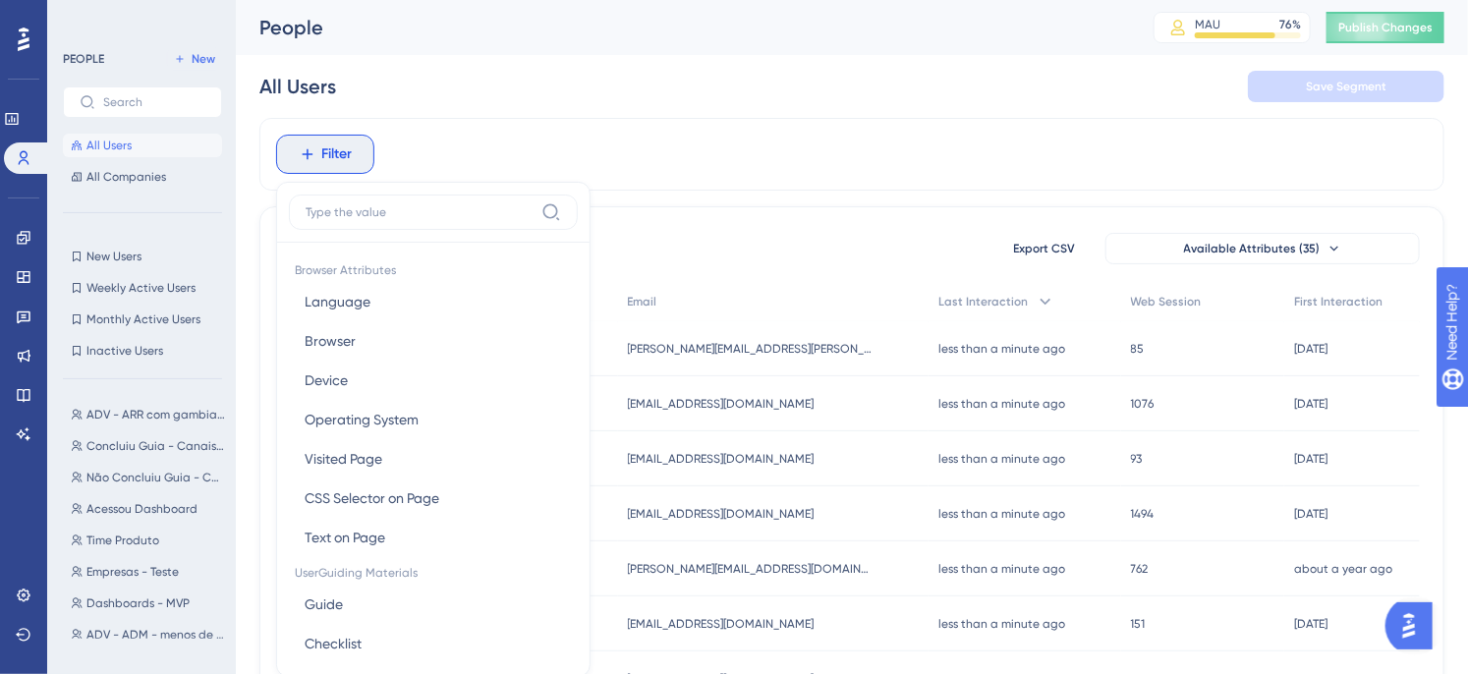
scroll to position [91, 0]
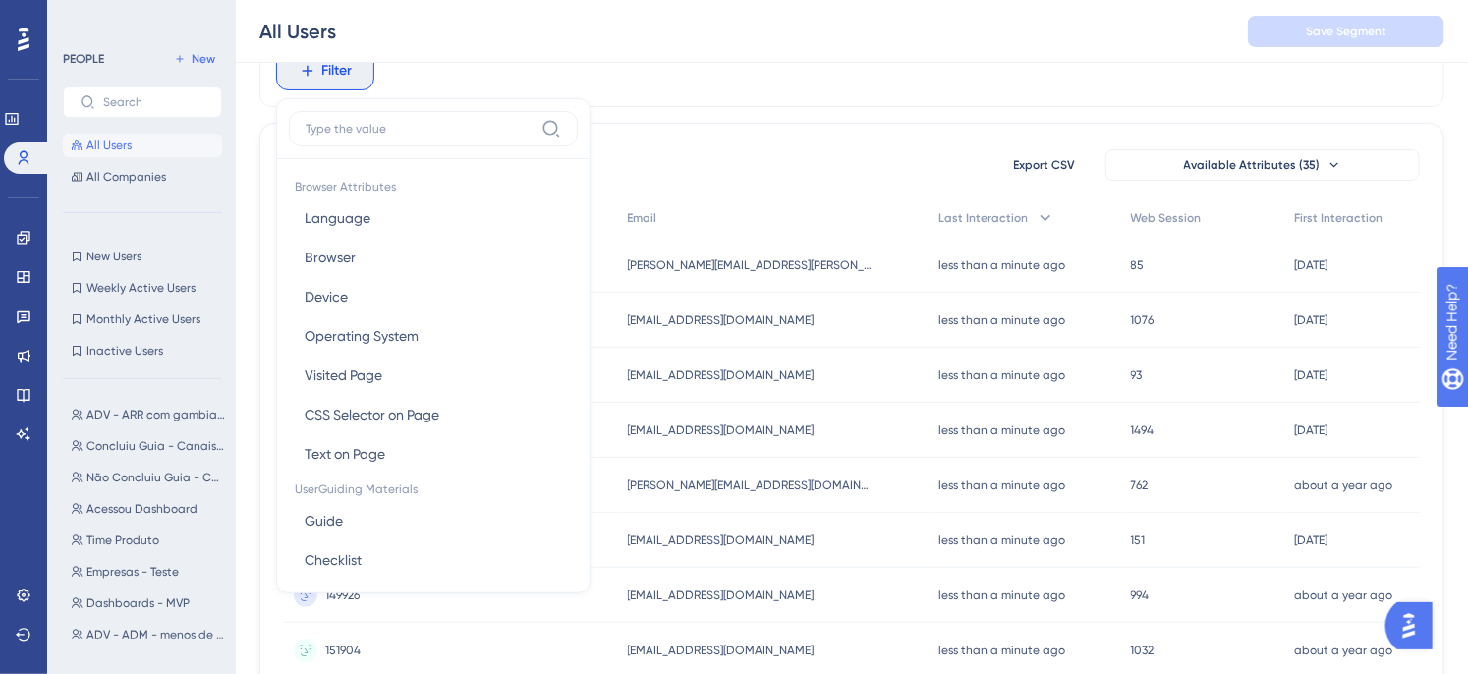
click at [959, 84] on div "Filter Browser Attributes Language Language Browser Browser Device Device Opera…" at bounding box center [851, 70] width 1185 height 73
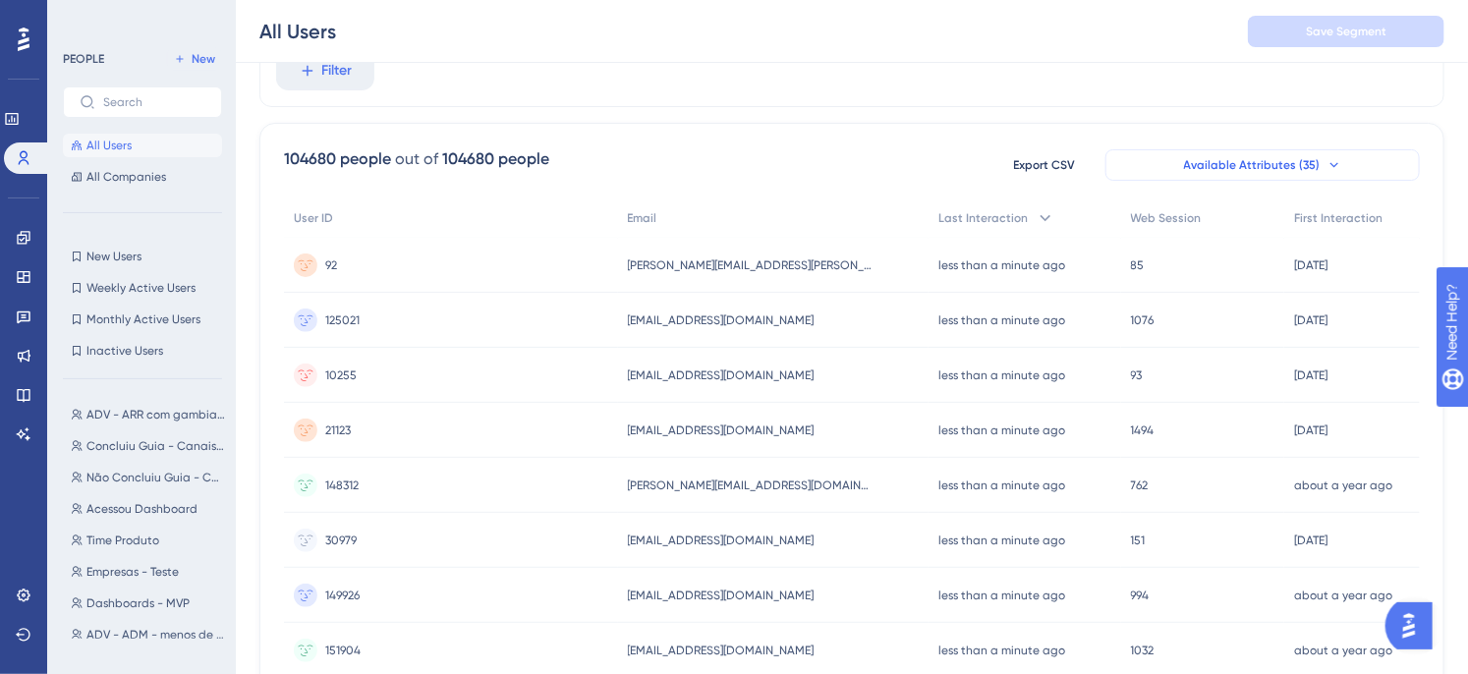
click at [1301, 164] on span "Available Attributes (35)" at bounding box center [1252, 165] width 137 height 16
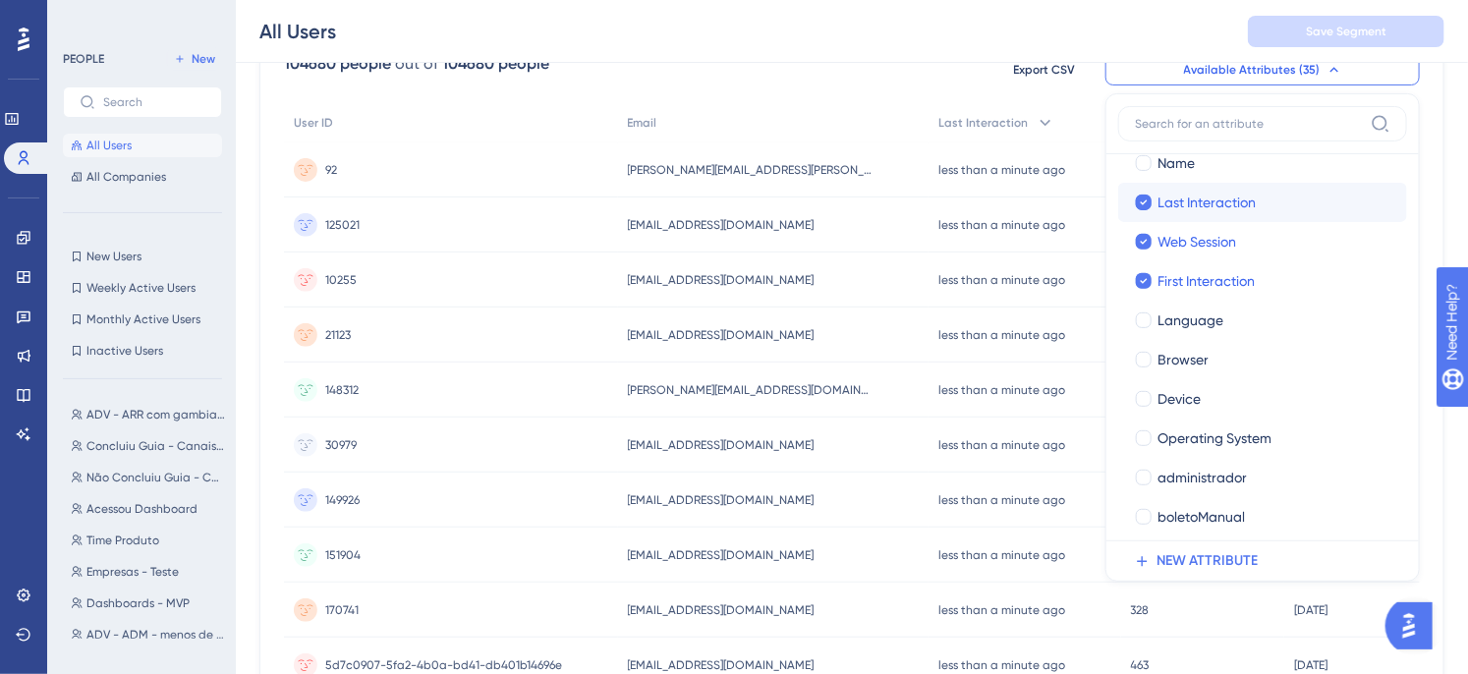
scroll to position [144, 0]
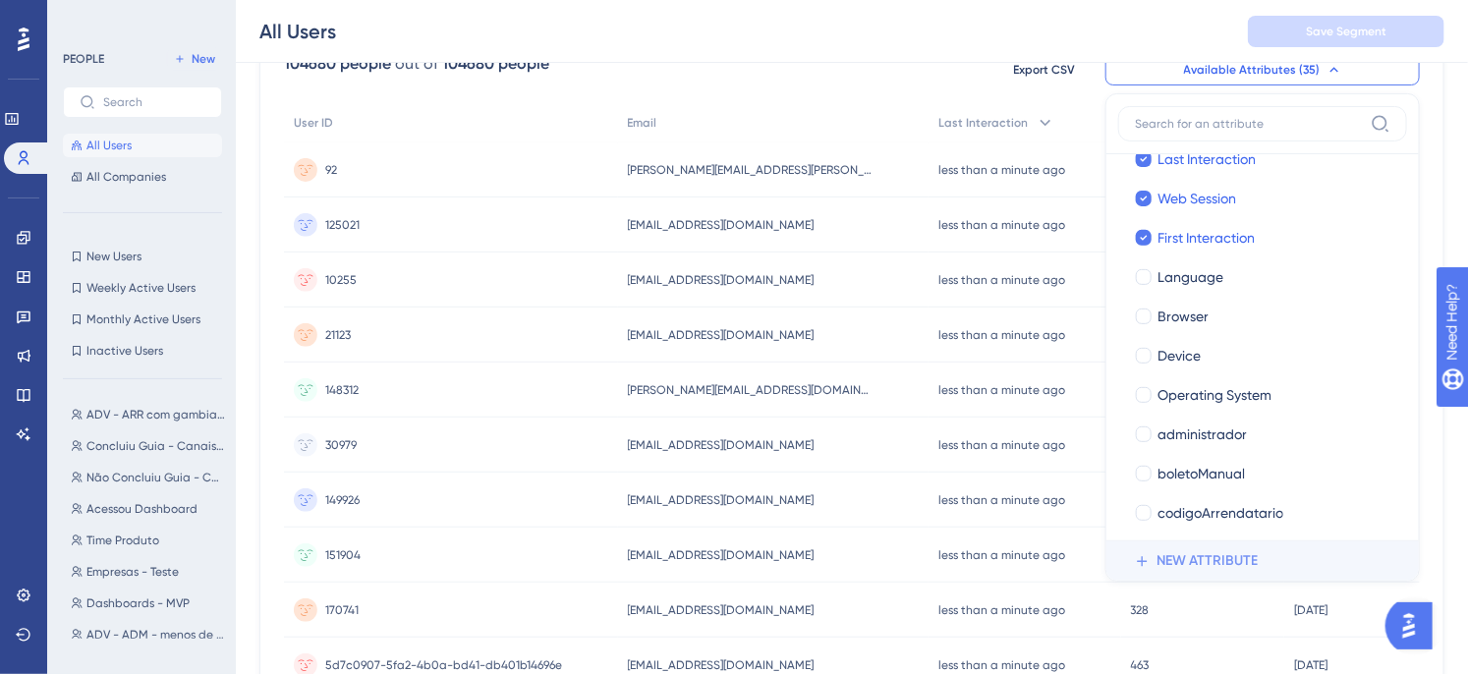
click at [1183, 565] on span "NEW ATTRIBUTE" at bounding box center [1206, 561] width 101 height 24
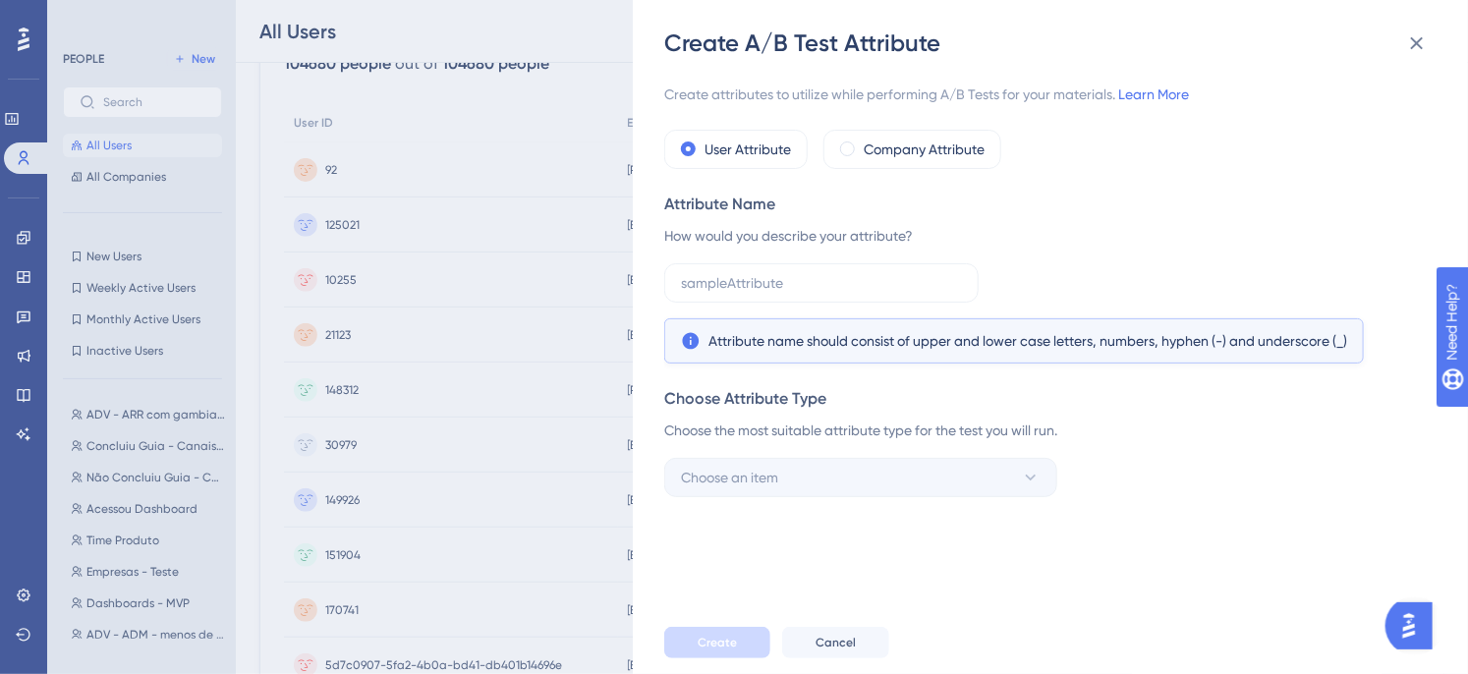
click at [1066, 266] on div "Attribute name should consist of upper and lower case letters, numbers, hyphen …" at bounding box center [1044, 313] width 760 height 100
click at [1410, 43] on icon at bounding box center [1417, 43] width 24 height 24
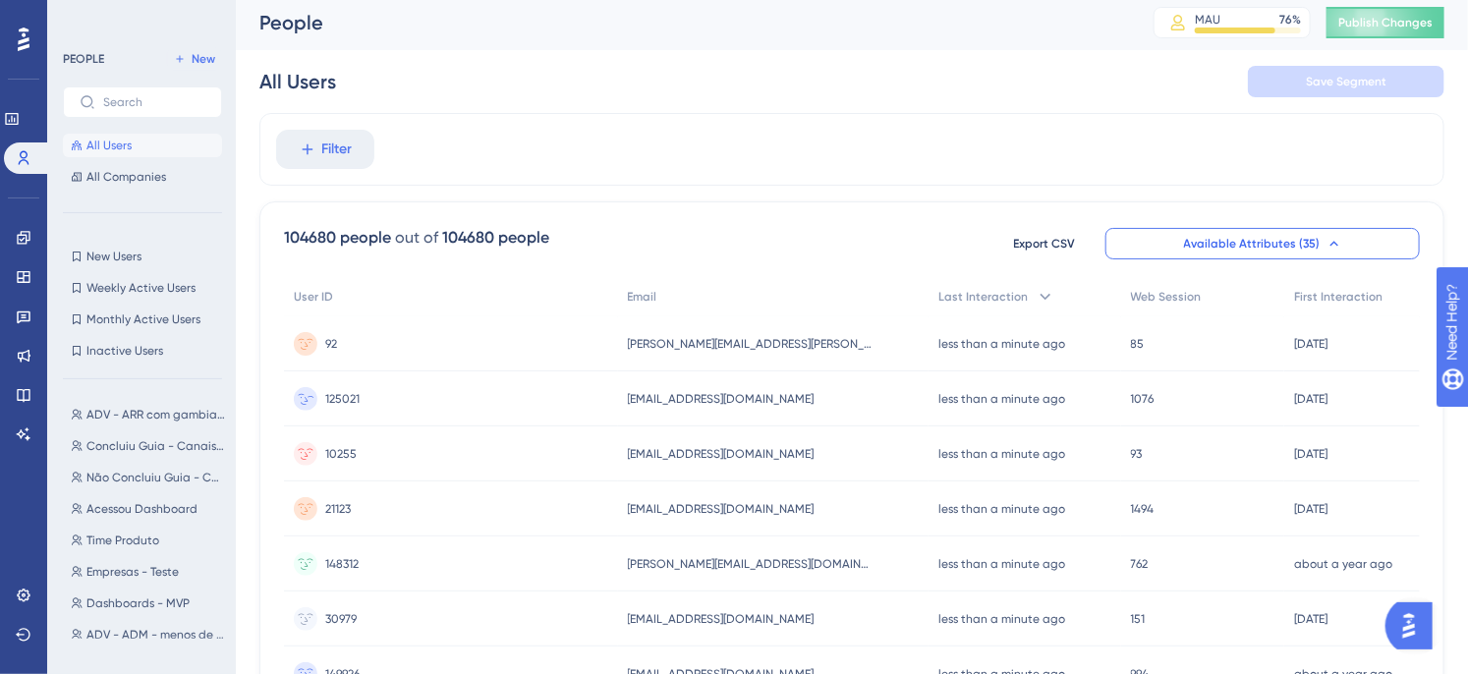
scroll to position [0, 0]
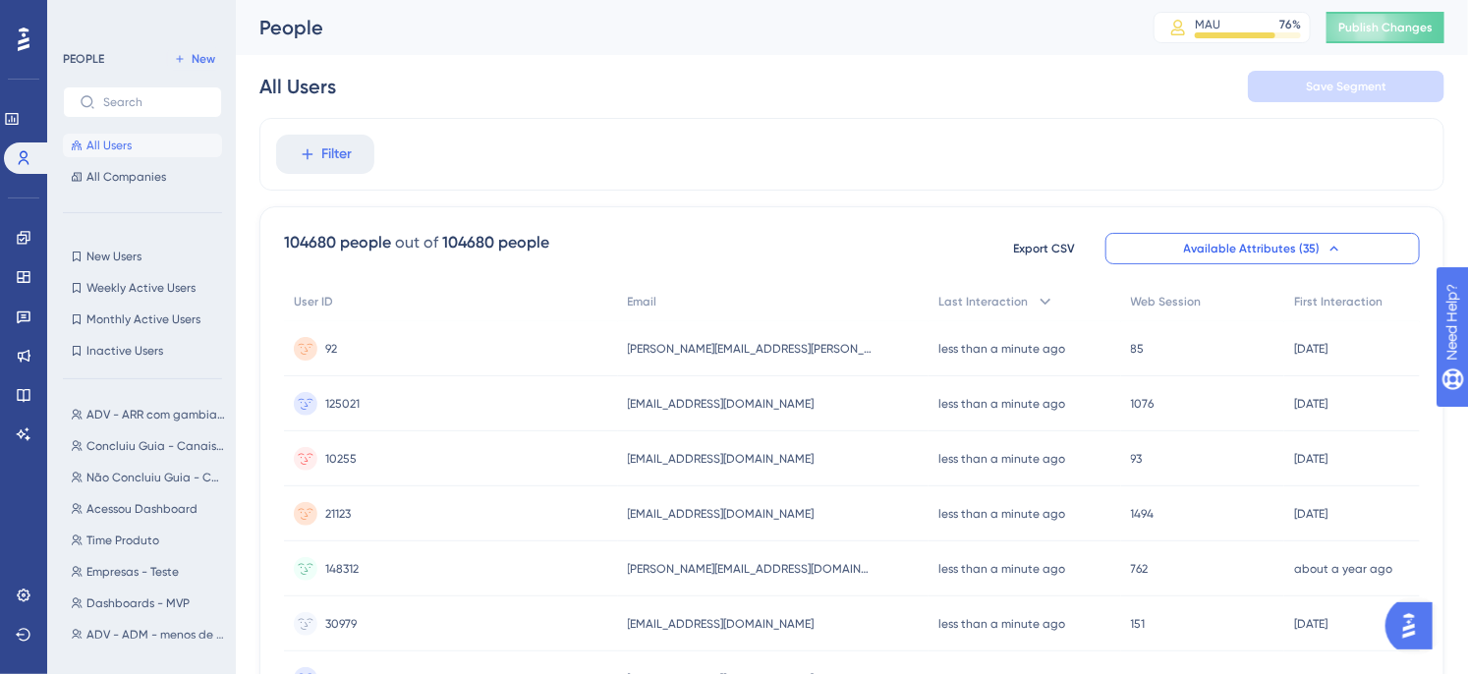
click at [786, 145] on div "Filter" at bounding box center [851, 154] width 1185 height 73
click at [580, 159] on div "Filter" at bounding box center [851, 154] width 1185 height 73
click at [327, 155] on span "Filter" at bounding box center [337, 154] width 30 height 24
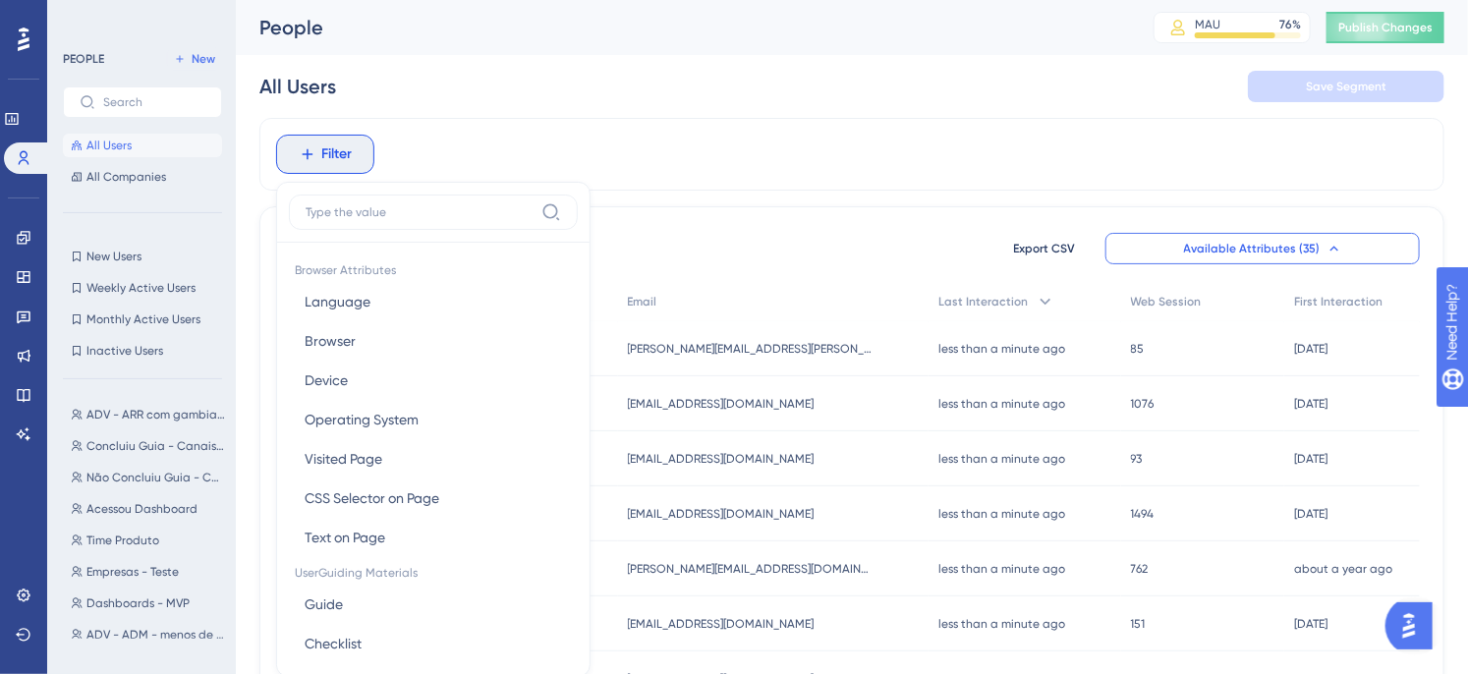
scroll to position [73, 0]
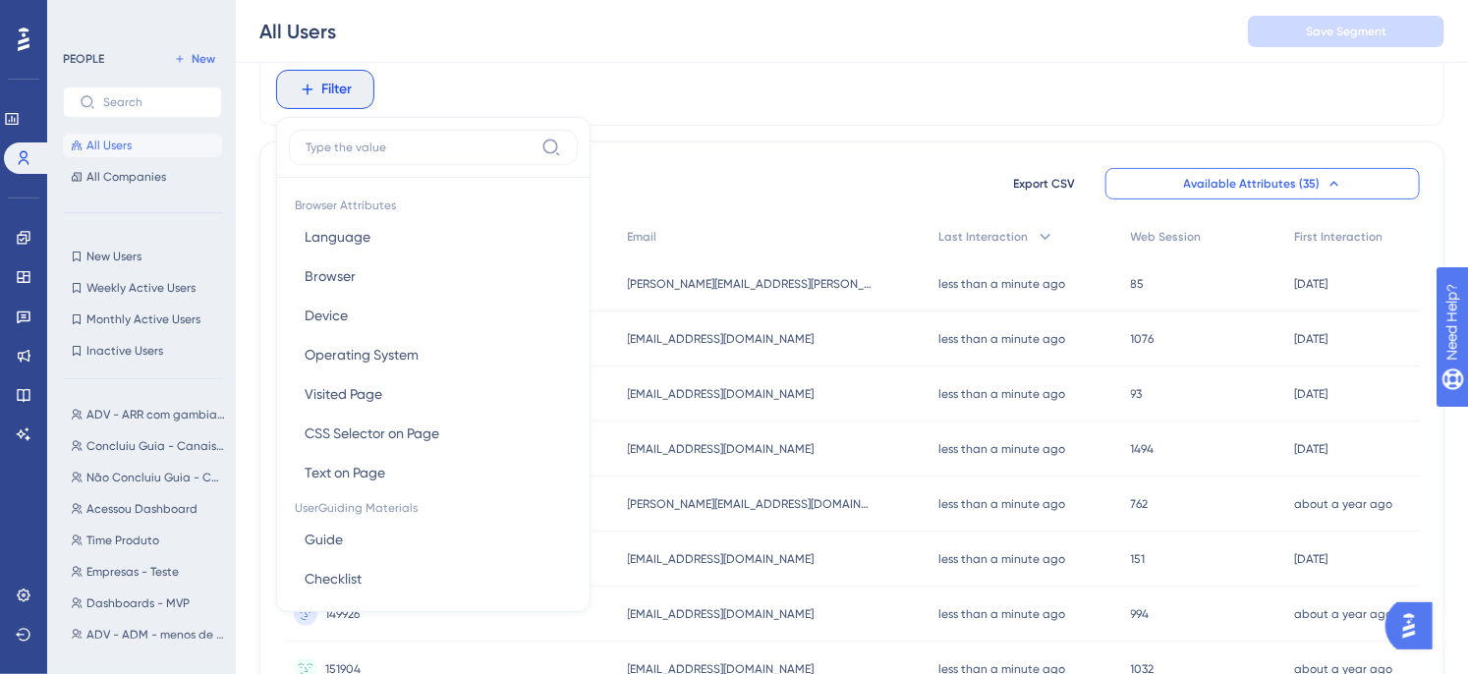
click at [699, 84] on div "Filter Browser Attributes Language Language Browser Browser Device Device Opera…" at bounding box center [851, 89] width 1185 height 73
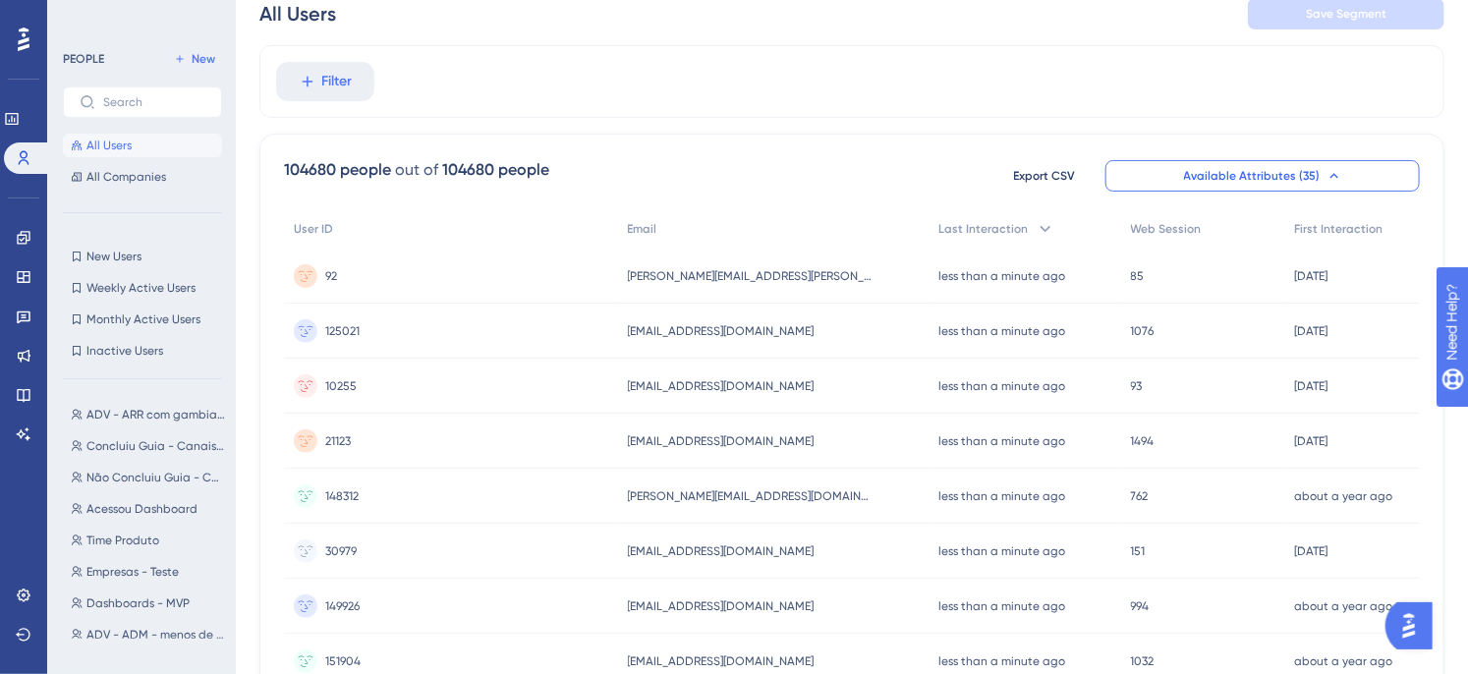
scroll to position [0, 0]
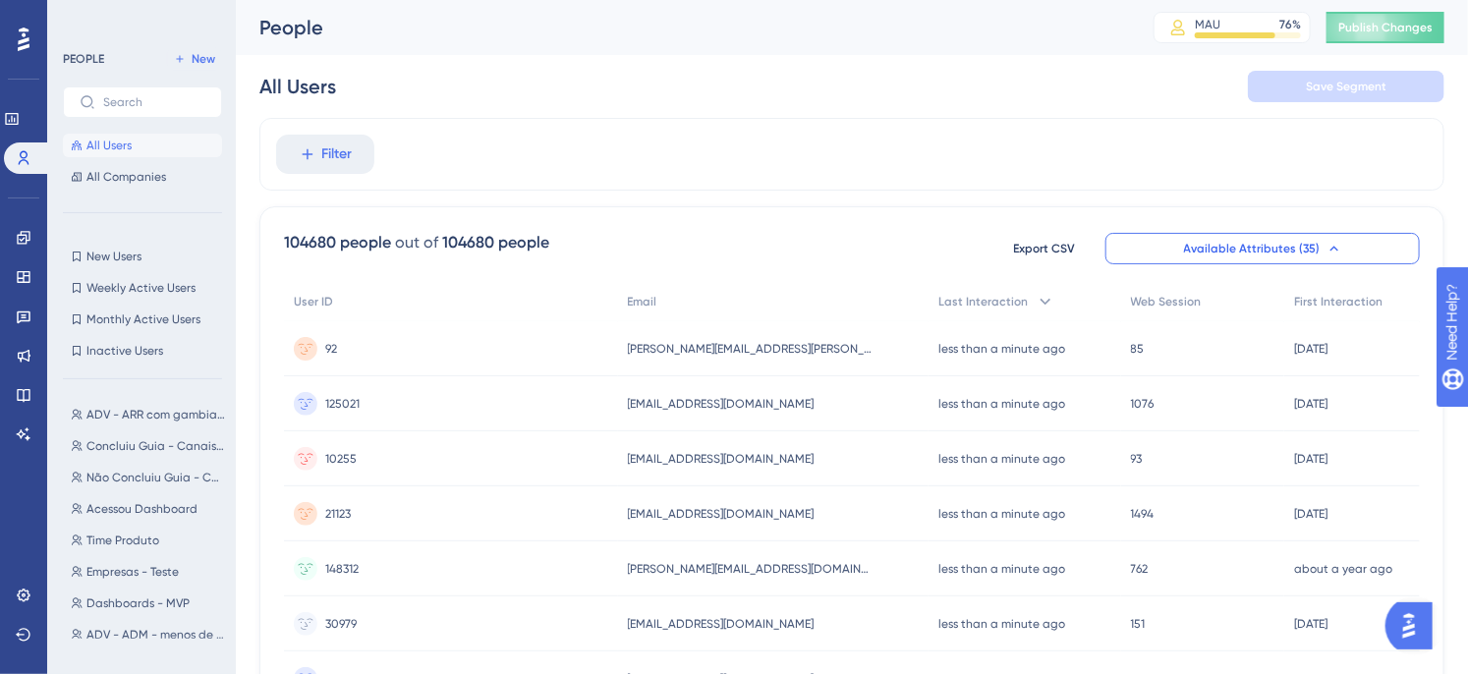
click at [641, 164] on div "Filter" at bounding box center [851, 154] width 1185 height 73
click at [565, 168] on div "Filter" at bounding box center [851, 154] width 1185 height 73
click at [350, 155] on span "Filter" at bounding box center [337, 154] width 30 height 24
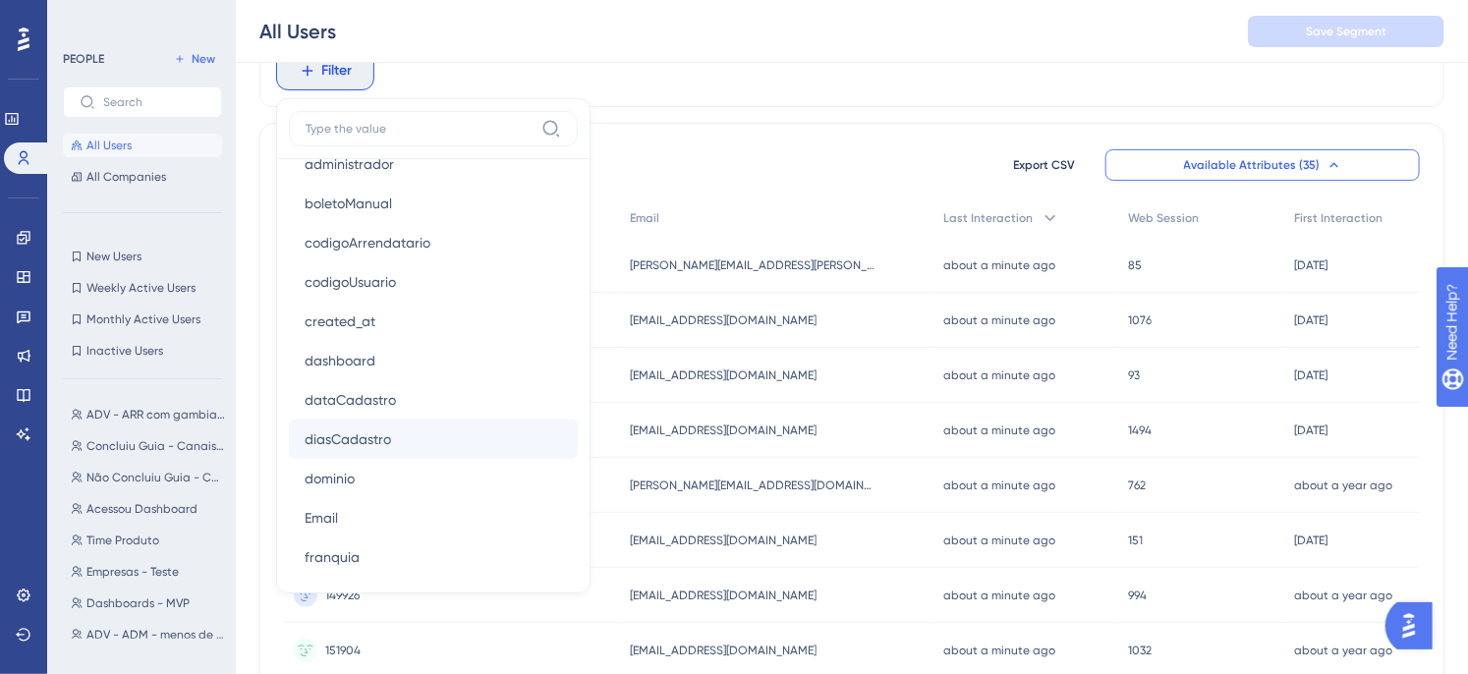
scroll to position [1164, 0]
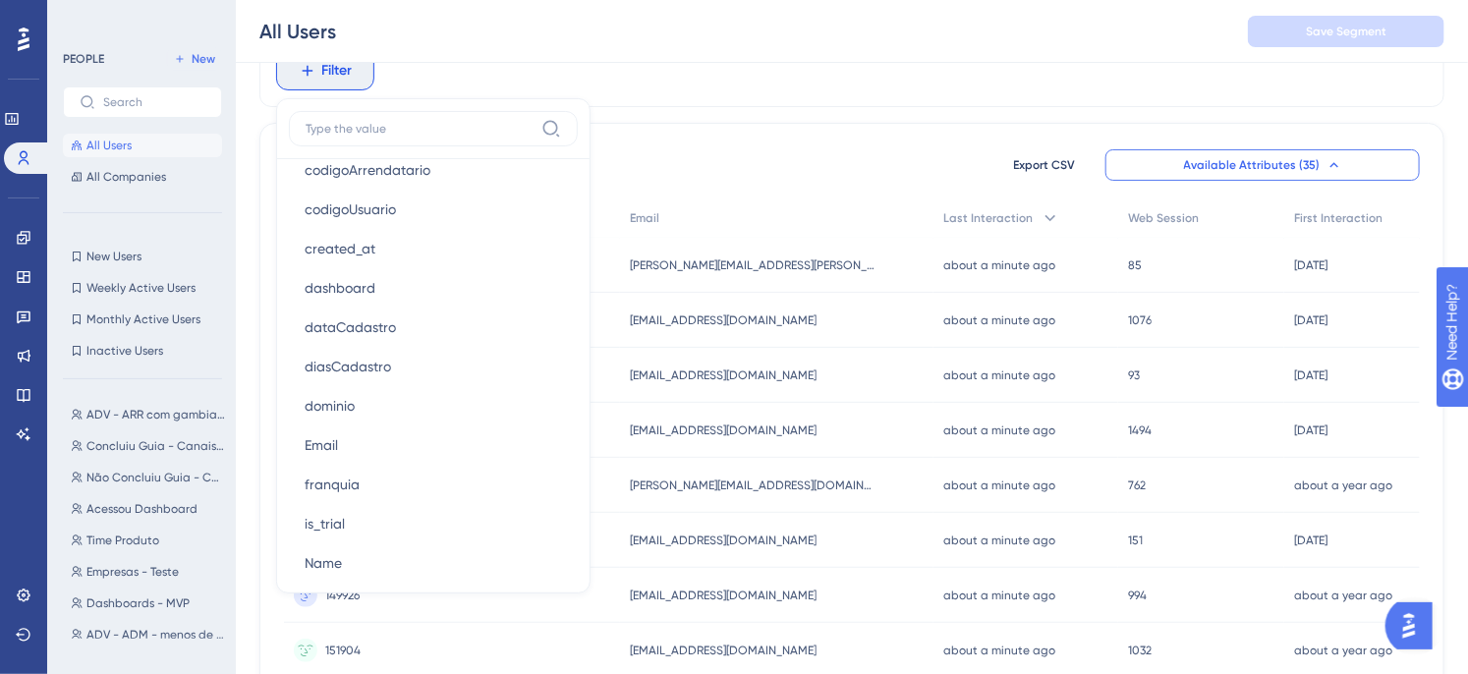
click at [389, 131] on input at bounding box center [420, 129] width 228 height 16
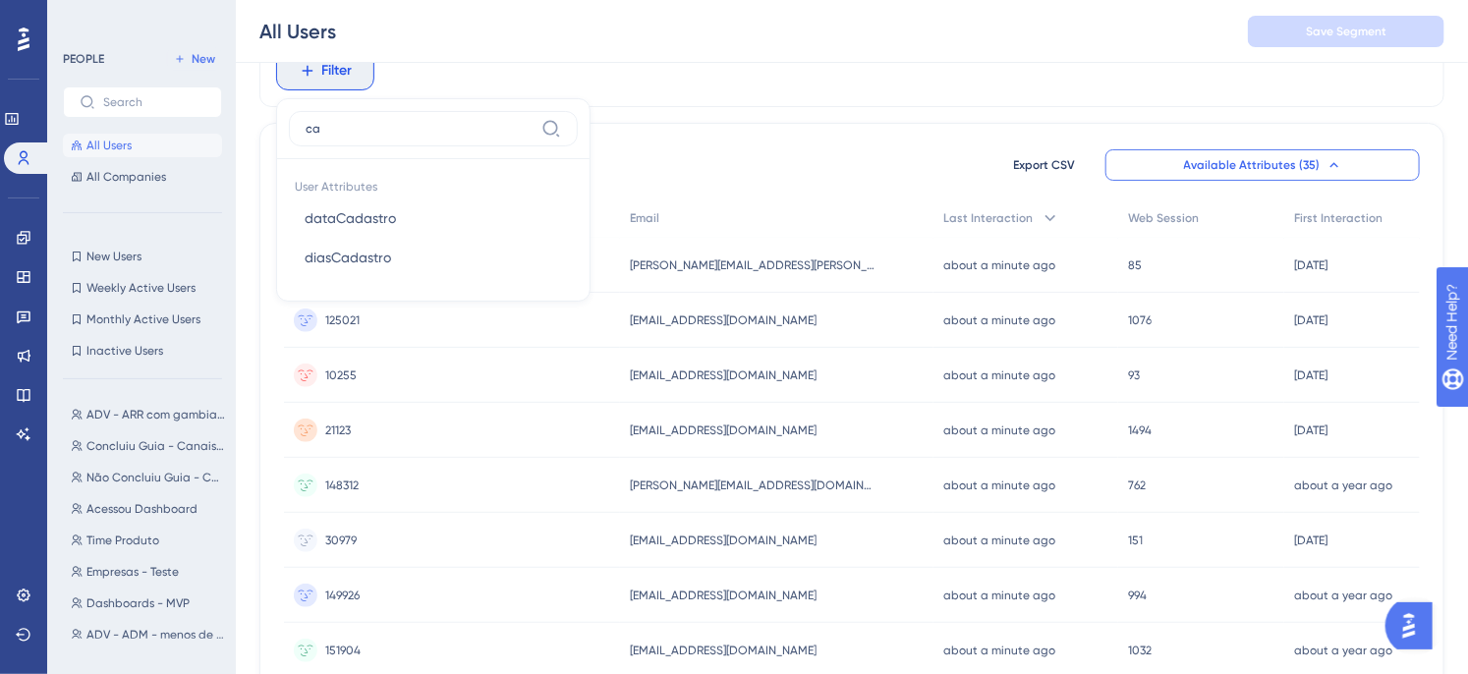
type input "c"
type input "m"
type input "c"
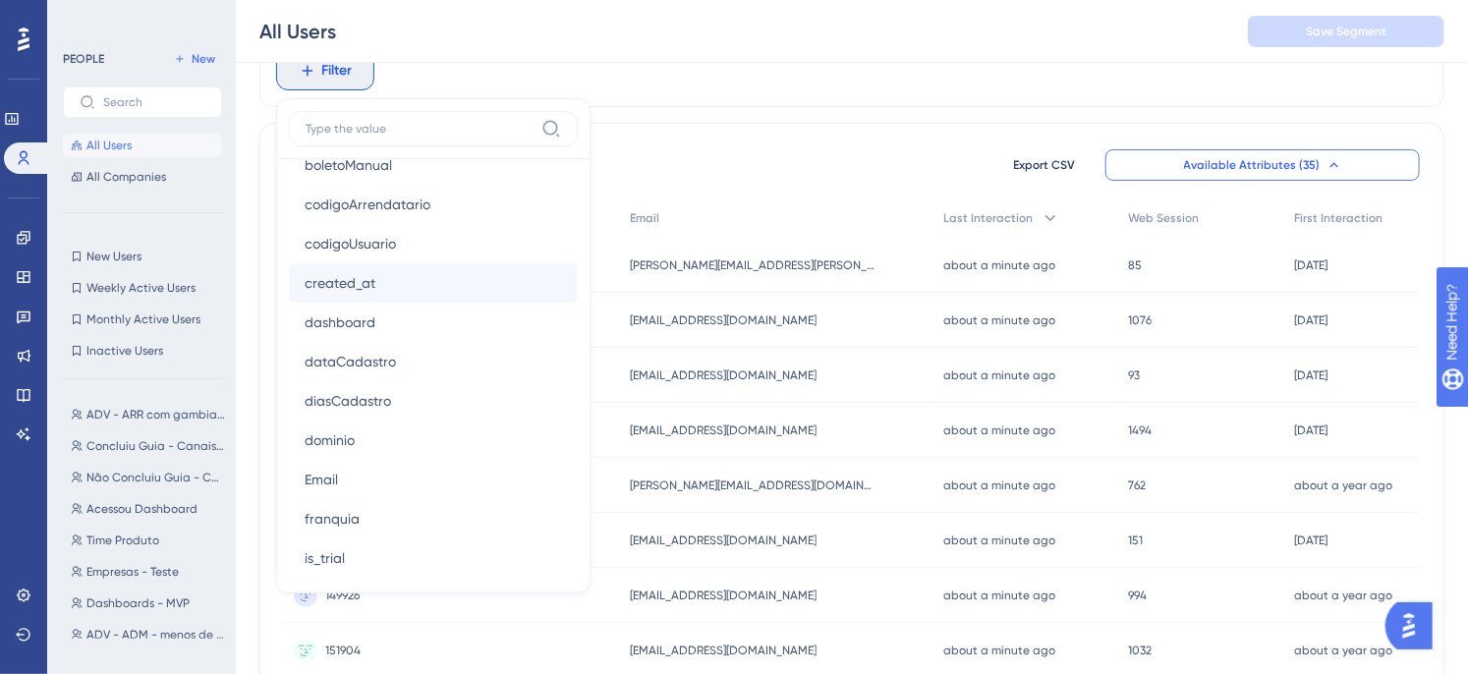
scroll to position [1106, 0]
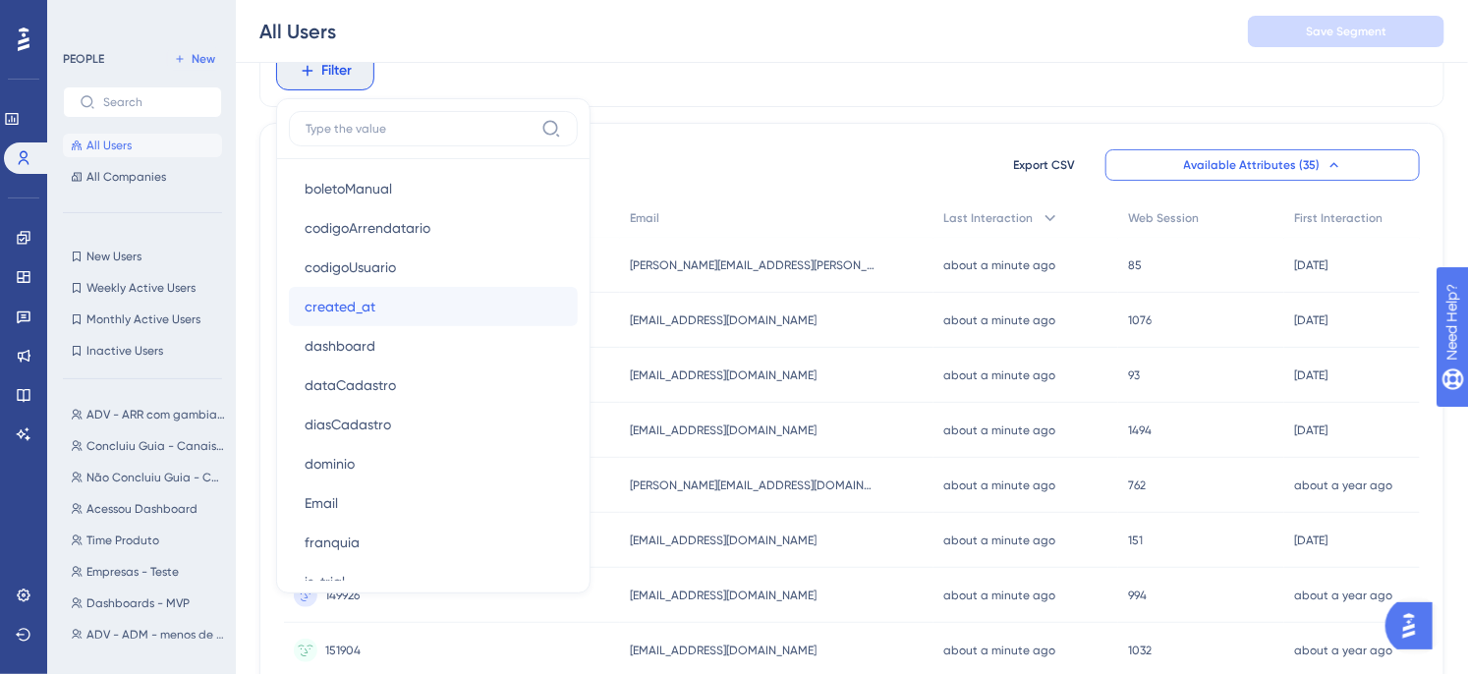
click at [373, 305] on span "created_at" at bounding box center [340, 307] width 71 height 24
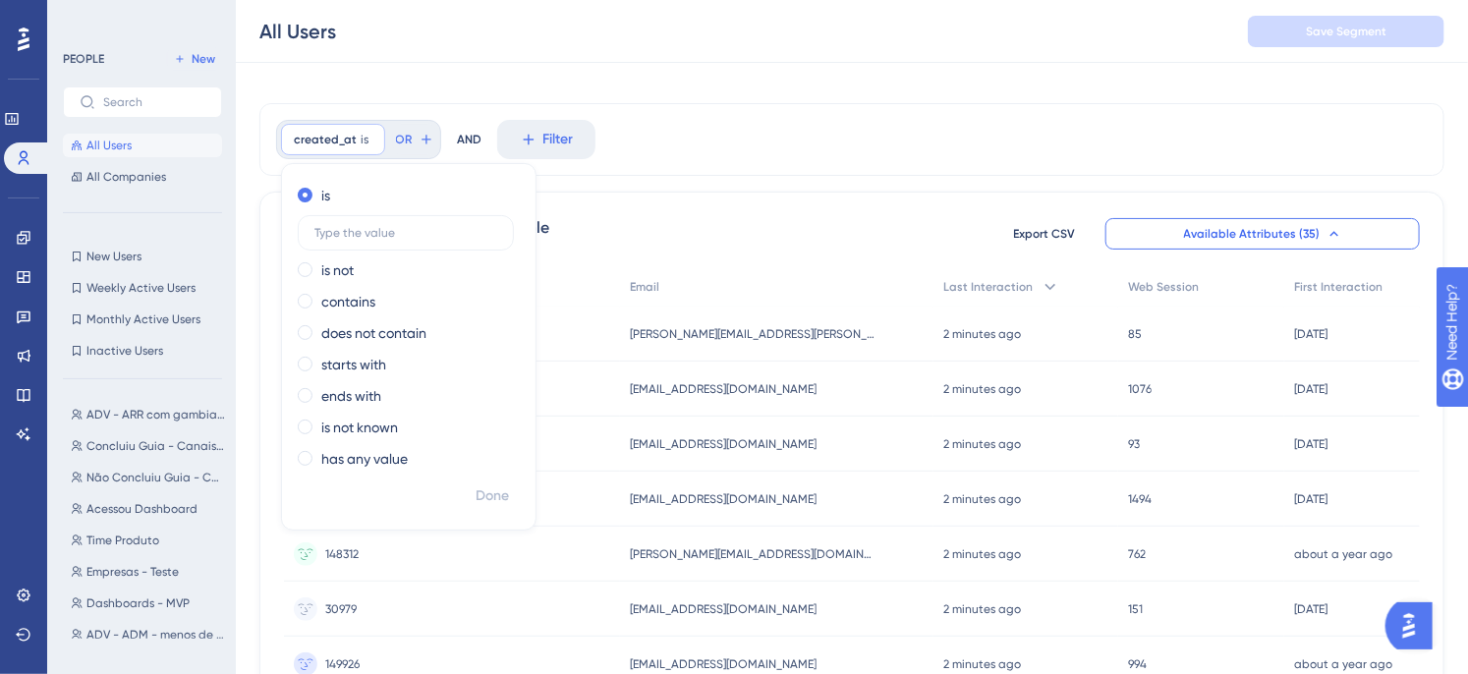
scroll to position [18, 0]
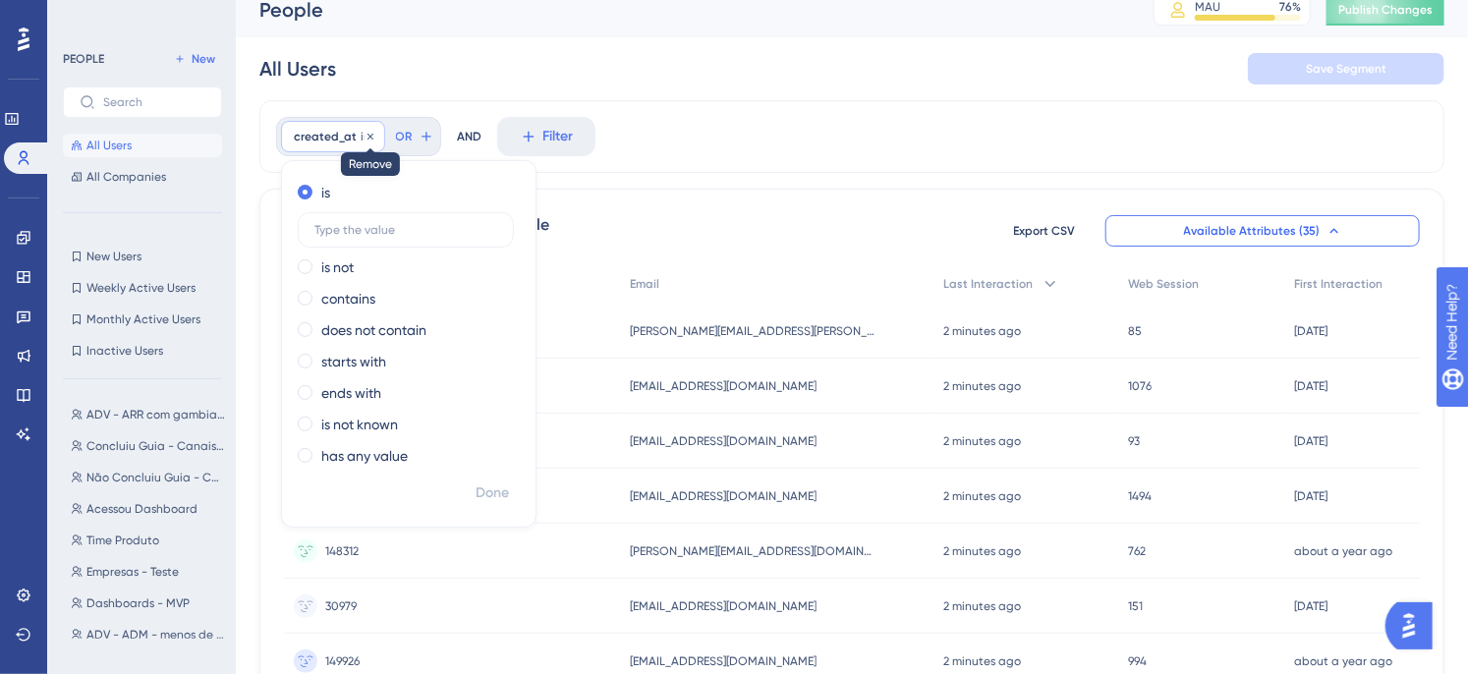
click at [369, 138] on icon at bounding box center [370, 136] width 6 height 6
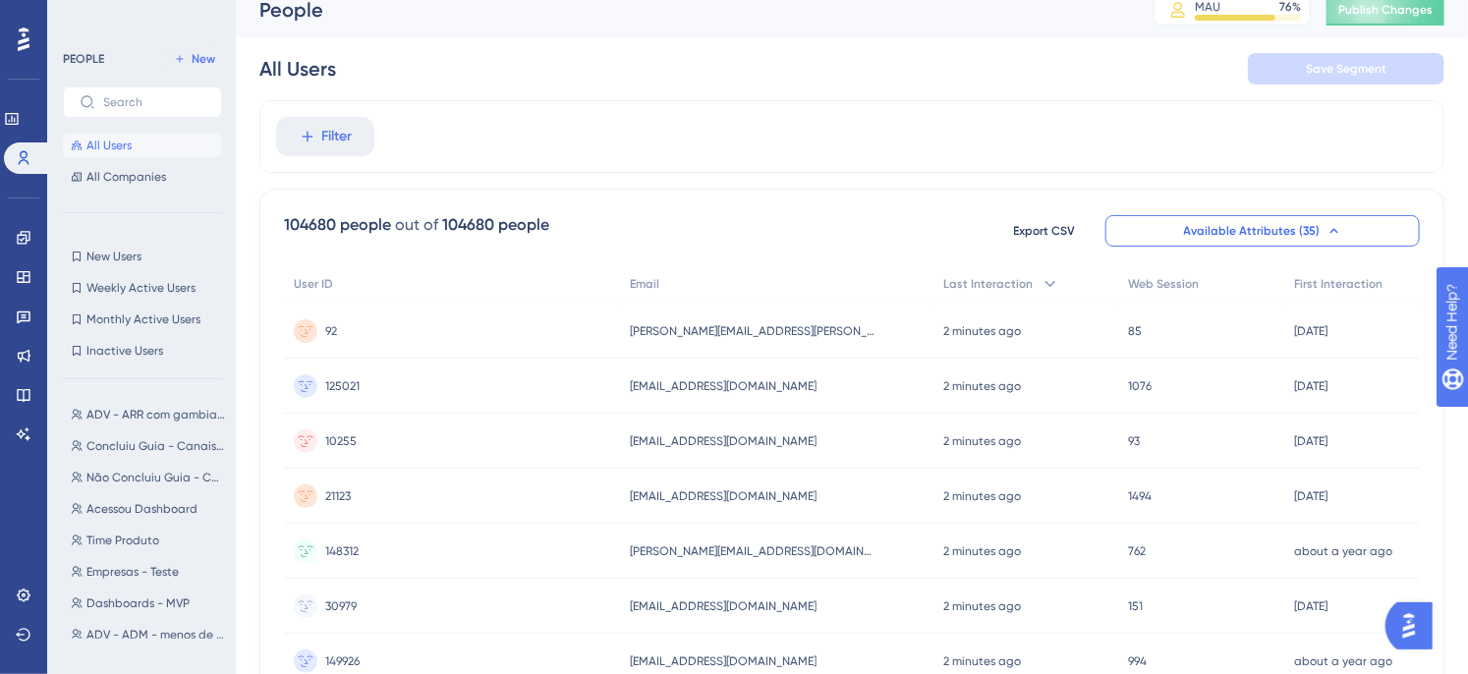
click at [745, 123] on div "Filter" at bounding box center [851, 136] width 1185 height 73
click at [742, 133] on div "Filter" at bounding box center [851, 136] width 1185 height 73
click at [693, 158] on div "Filter" at bounding box center [851, 136] width 1185 height 73
click at [693, 163] on div "Filter" at bounding box center [851, 136] width 1185 height 73
click at [630, 70] on div "All Users Save Segment" at bounding box center [851, 68] width 1185 height 63
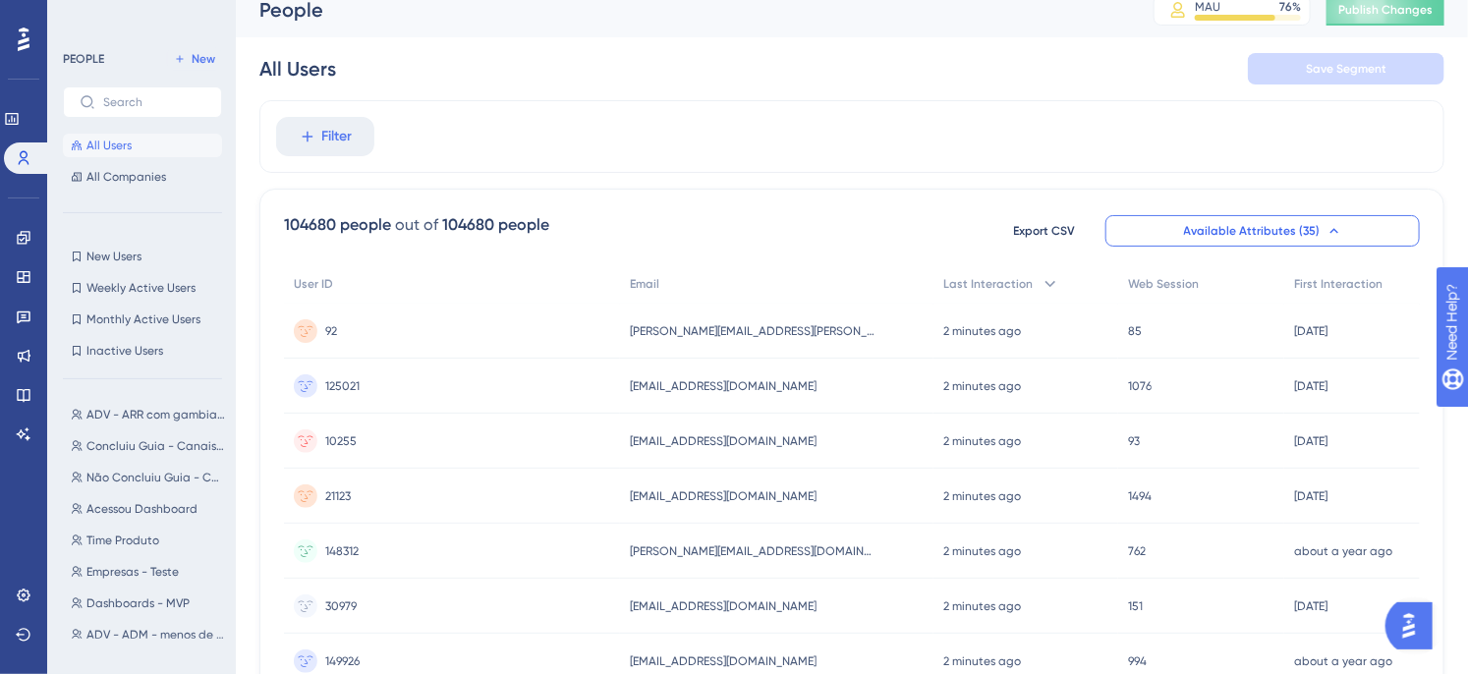
click at [625, 85] on div "All Users Save Segment" at bounding box center [851, 68] width 1185 height 63
click at [912, 63] on div "All Users Save Segment" at bounding box center [851, 68] width 1185 height 63
click at [572, 122] on div "Filter" at bounding box center [851, 136] width 1185 height 73
click at [457, 129] on div "Filter" at bounding box center [851, 136] width 1185 height 73
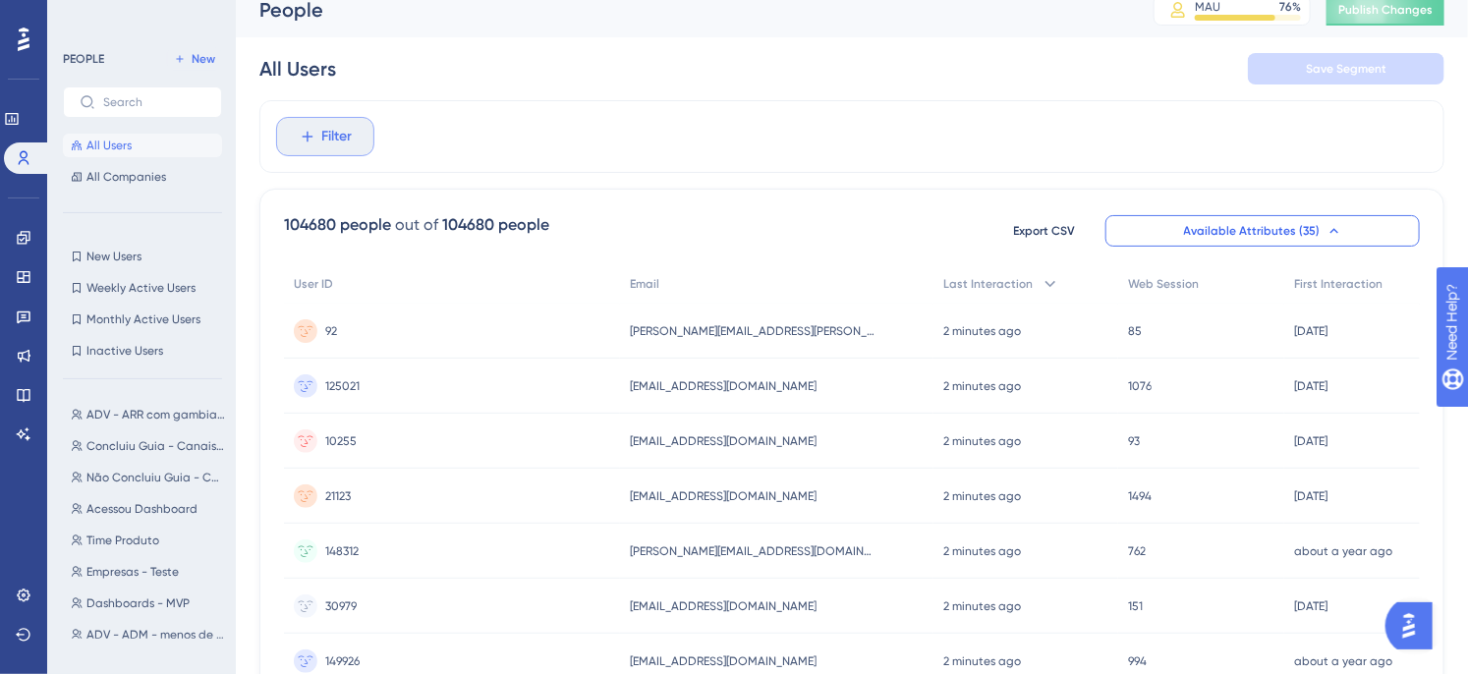
click at [350, 130] on span "Filter" at bounding box center [337, 137] width 30 height 24
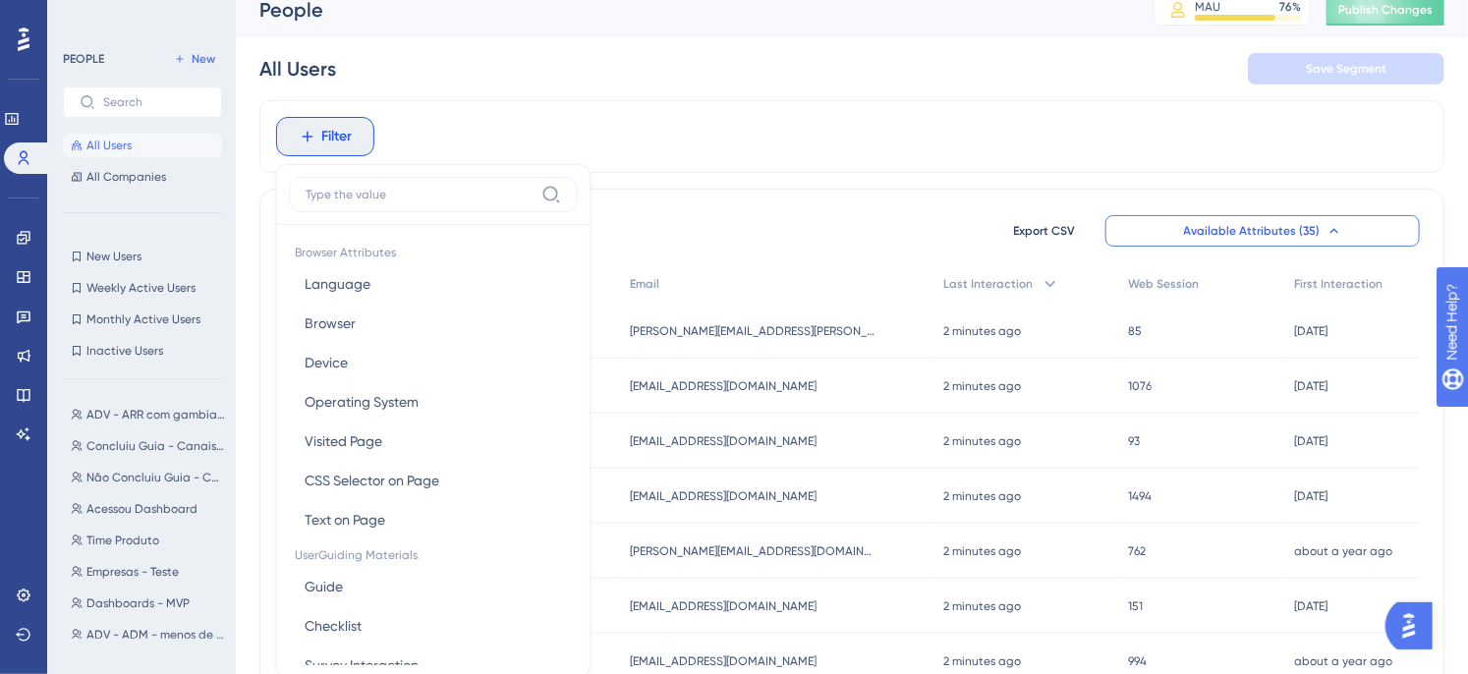
scroll to position [50, 0]
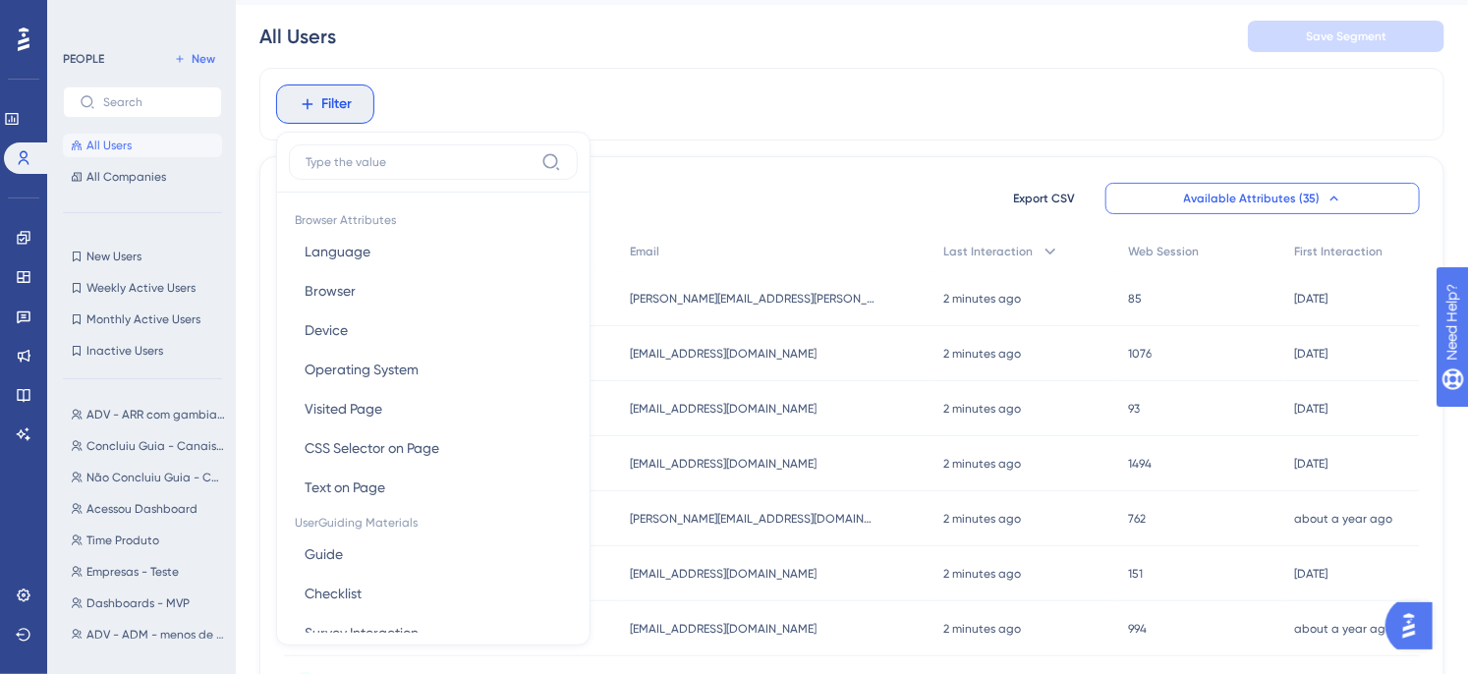
click at [586, 122] on div "Filter Browser Attributes Language Language Browser Browser Device Device Opera…" at bounding box center [851, 104] width 1185 height 73
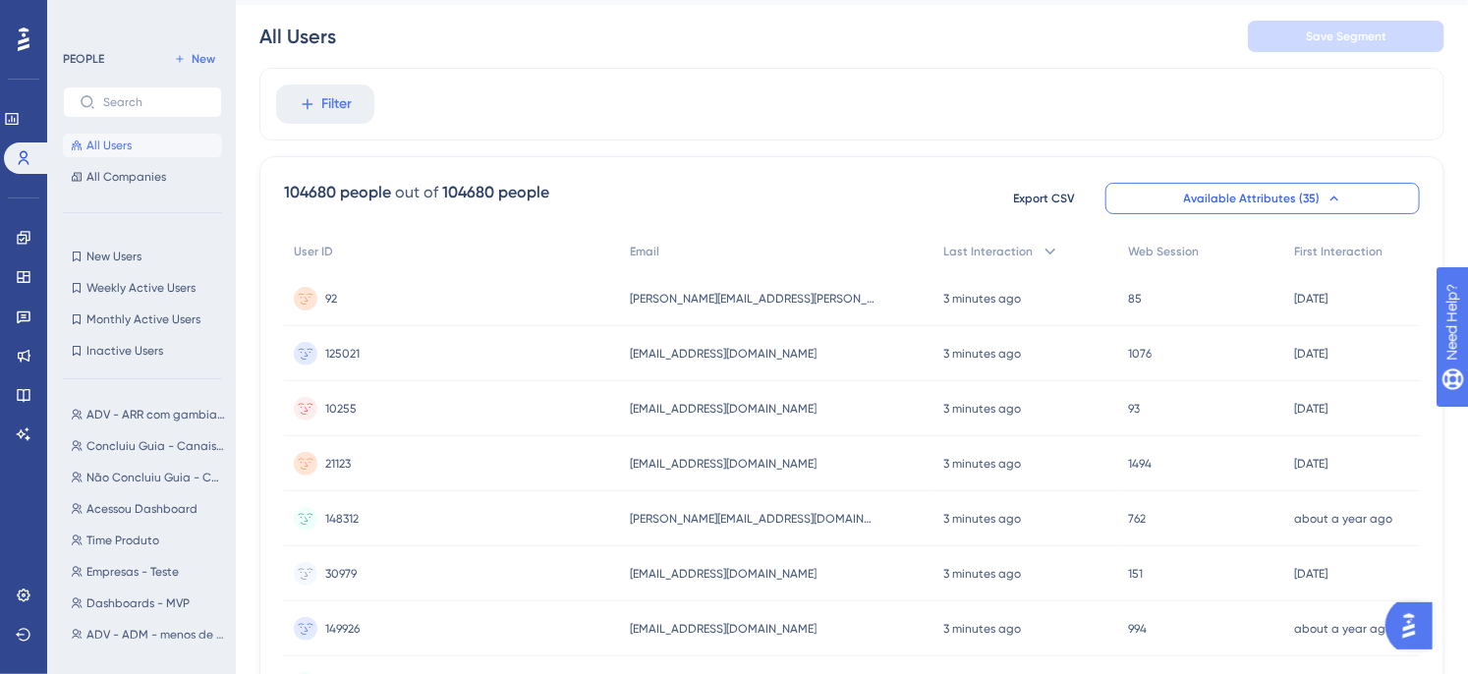
click at [489, 113] on div "Filter" at bounding box center [851, 104] width 1185 height 73
click at [475, 113] on div "Filter" at bounding box center [851, 104] width 1185 height 73
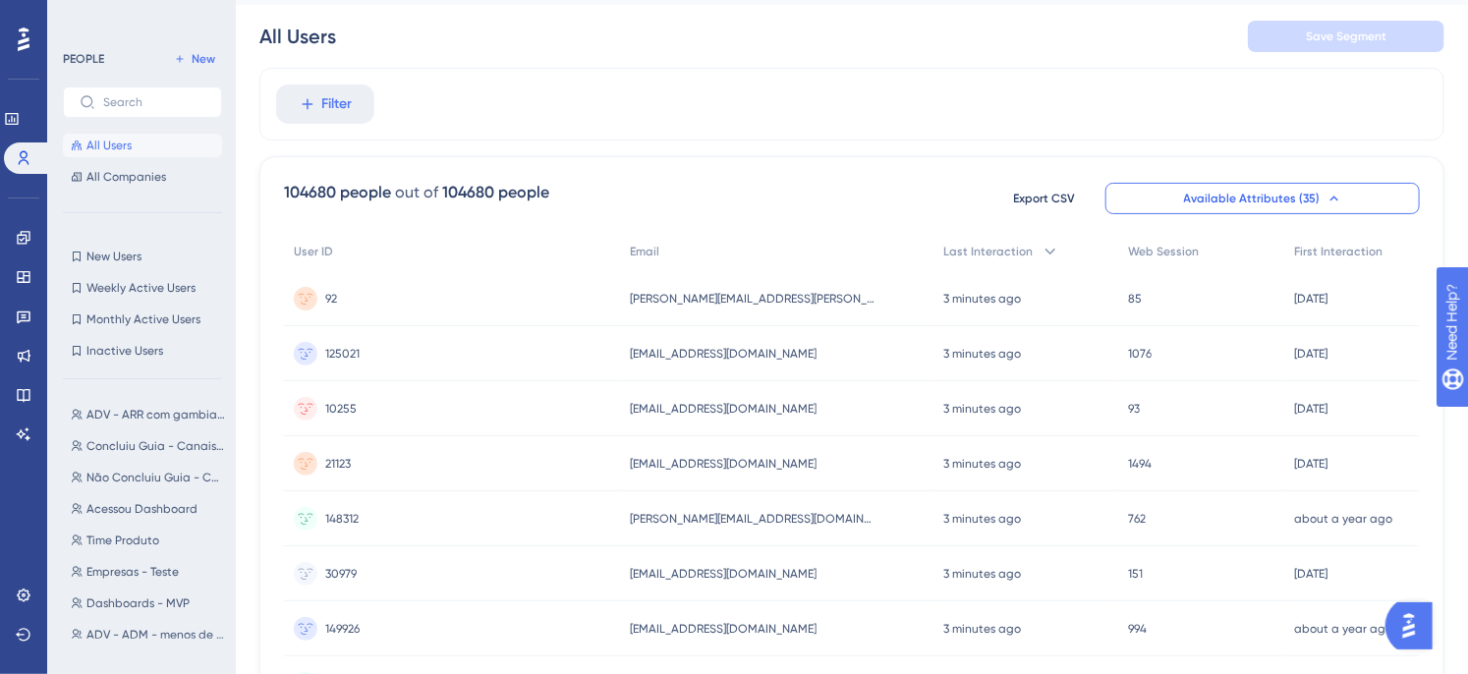
click at [506, 113] on div "Filter" at bounding box center [851, 104] width 1185 height 73
click at [26, 240] on icon at bounding box center [23, 237] width 13 height 13
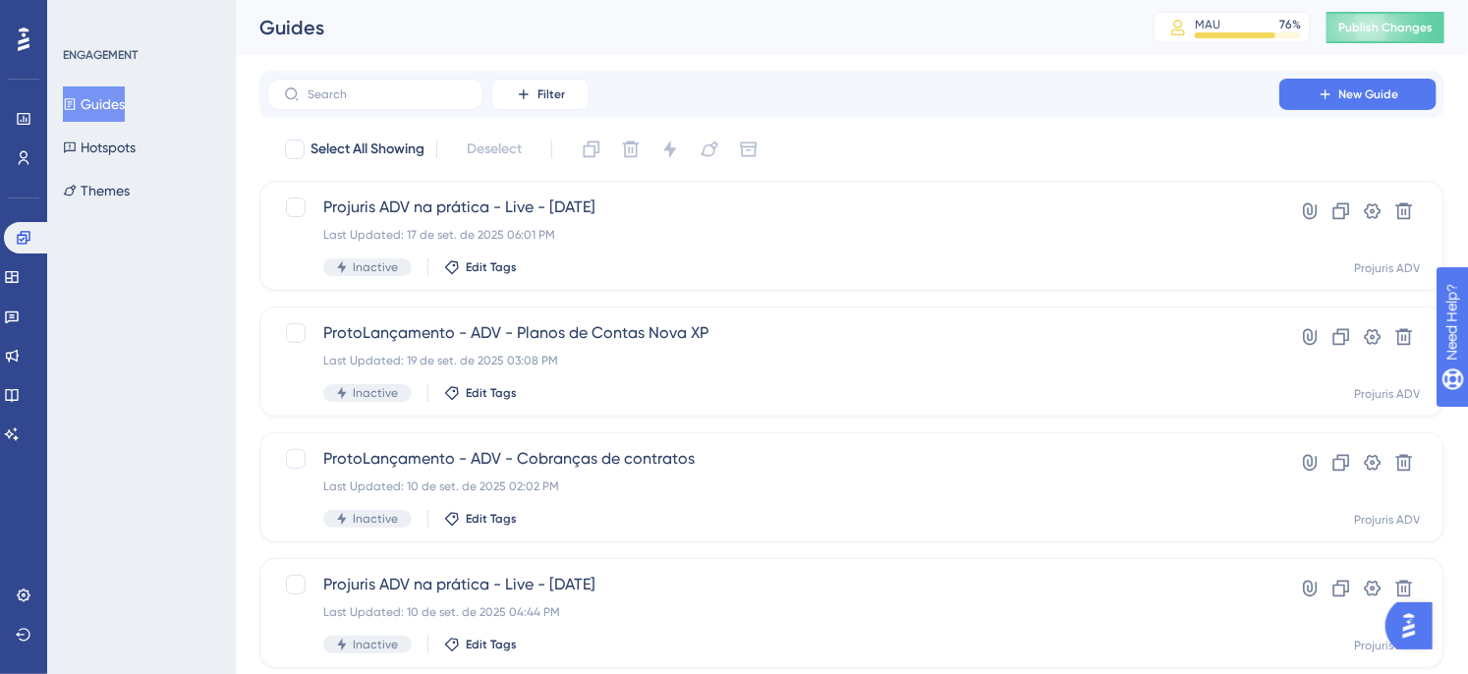
click at [769, 104] on div "Filter New Guide" at bounding box center [851, 94] width 1169 height 31
click at [731, 89] on div "Filter New Guide" at bounding box center [851, 94] width 1169 height 31
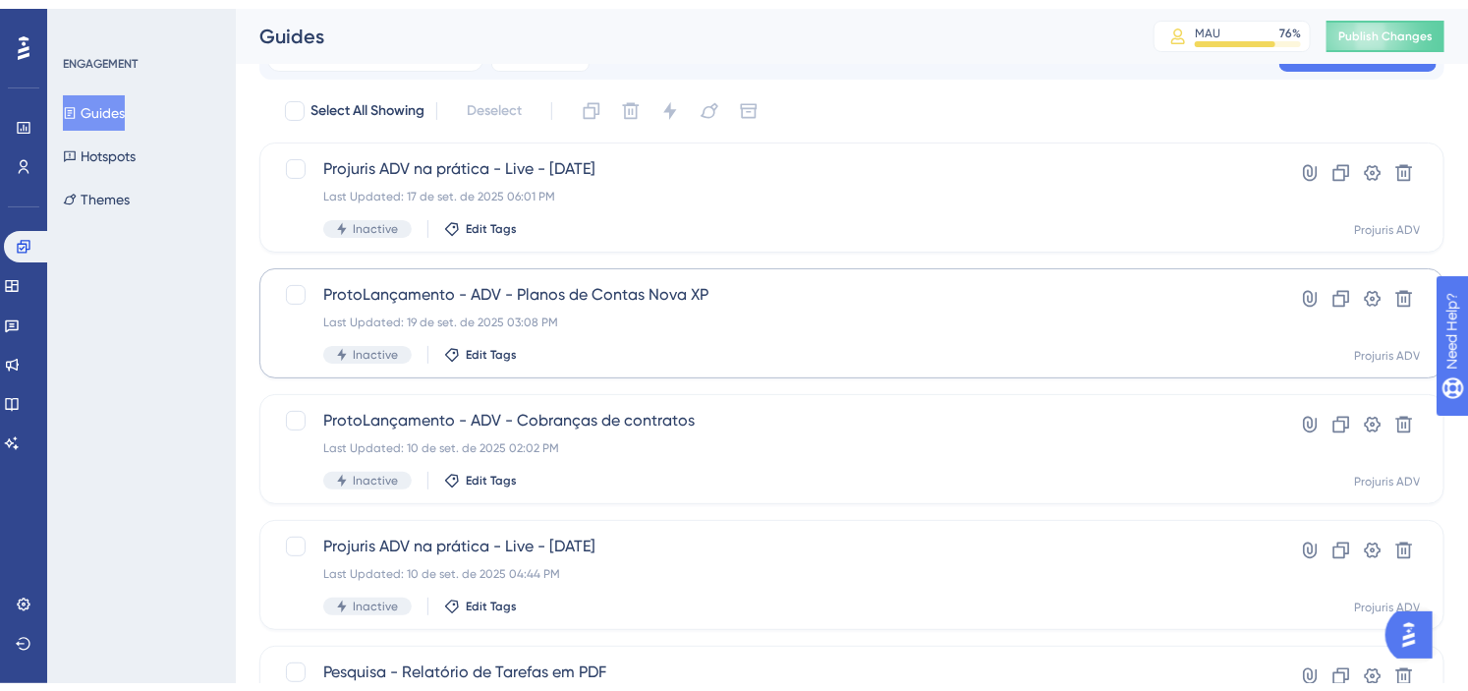
scroll to position [73, 0]
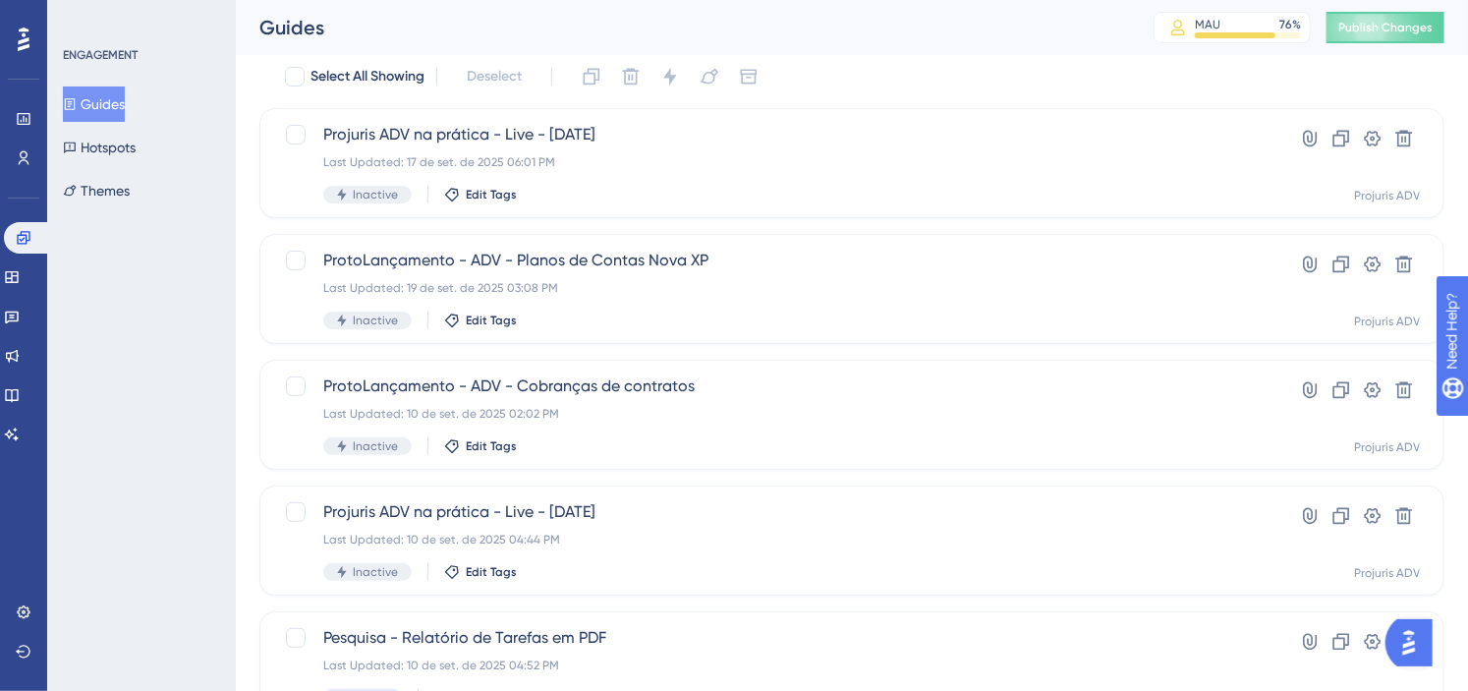
click at [892, 64] on div "Select All Showing Deselect" at bounding box center [863, 76] width 1161 height 31
click at [20, 273] on icon at bounding box center [12, 277] width 16 height 16
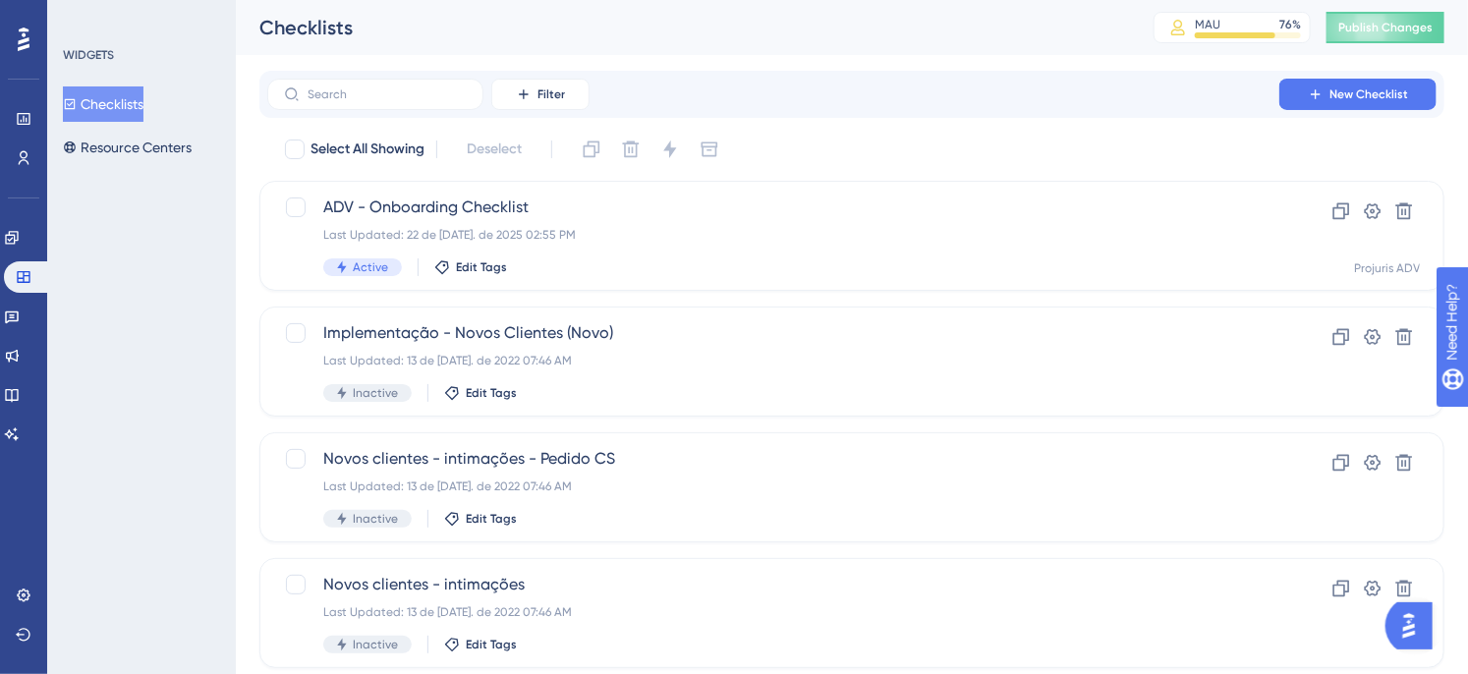
click at [897, 135] on div "Select All Showing Deselect" at bounding box center [863, 149] width 1161 height 31
click at [197, 270] on div "WIDGETS Checklists Resource Centers" at bounding box center [141, 337] width 189 height 674
click at [175, 272] on div "WIDGETS Checklists Resource Centers" at bounding box center [141, 337] width 189 height 674
click at [905, 129] on div "Filter New Checklist Select All Showing Deselect ADV - Onboarding Checklist Las…" at bounding box center [851, 684] width 1185 height 1226
drag, startPoint x: 881, startPoint y: 140, endPoint x: 804, endPoint y: 162, distance: 80.6
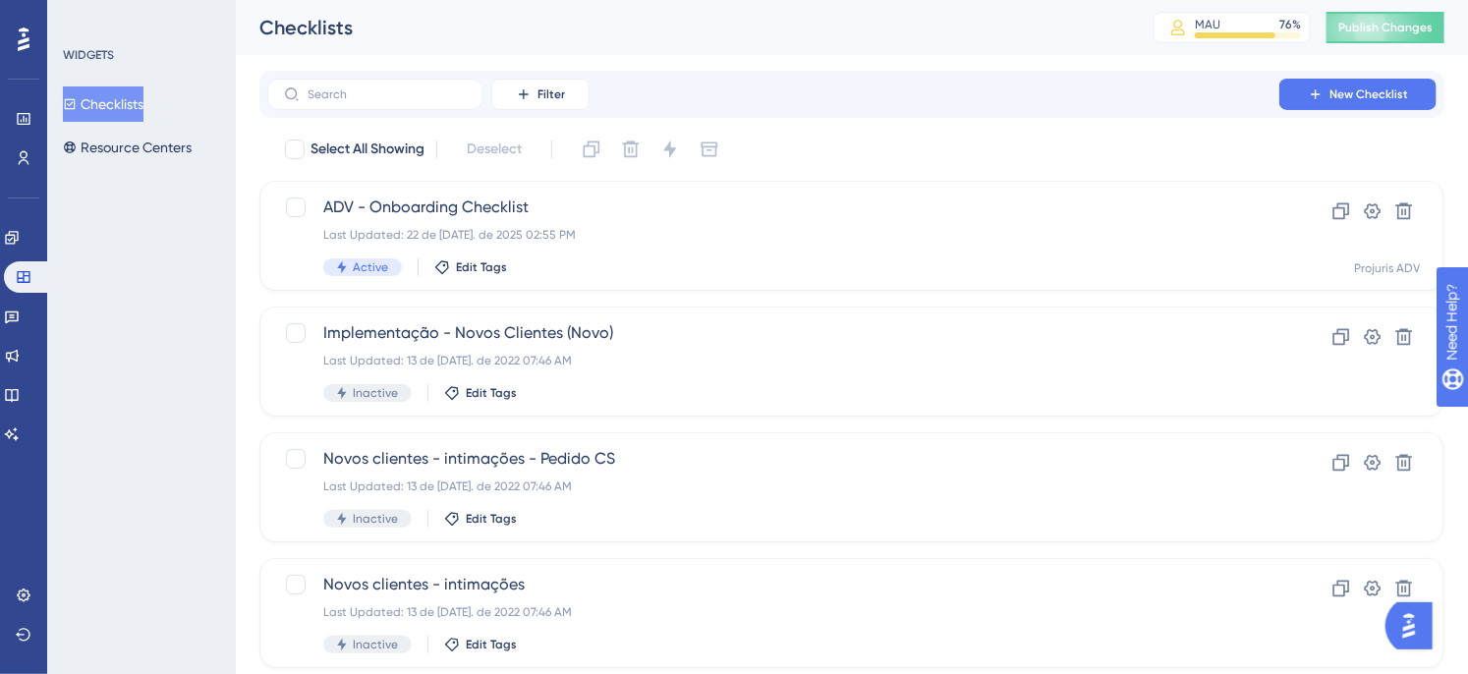
click at [880, 141] on div "Select All Showing Deselect" at bounding box center [863, 149] width 1161 height 31
click at [184, 276] on div "WIDGETS Checklists Resource Centers" at bounding box center [141, 337] width 189 height 674
click at [891, 134] on div "Select All Showing Deselect" at bounding box center [863, 149] width 1161 height 31
click at [20, 232] on link at bounding box center [12, 237] width 16 height 31
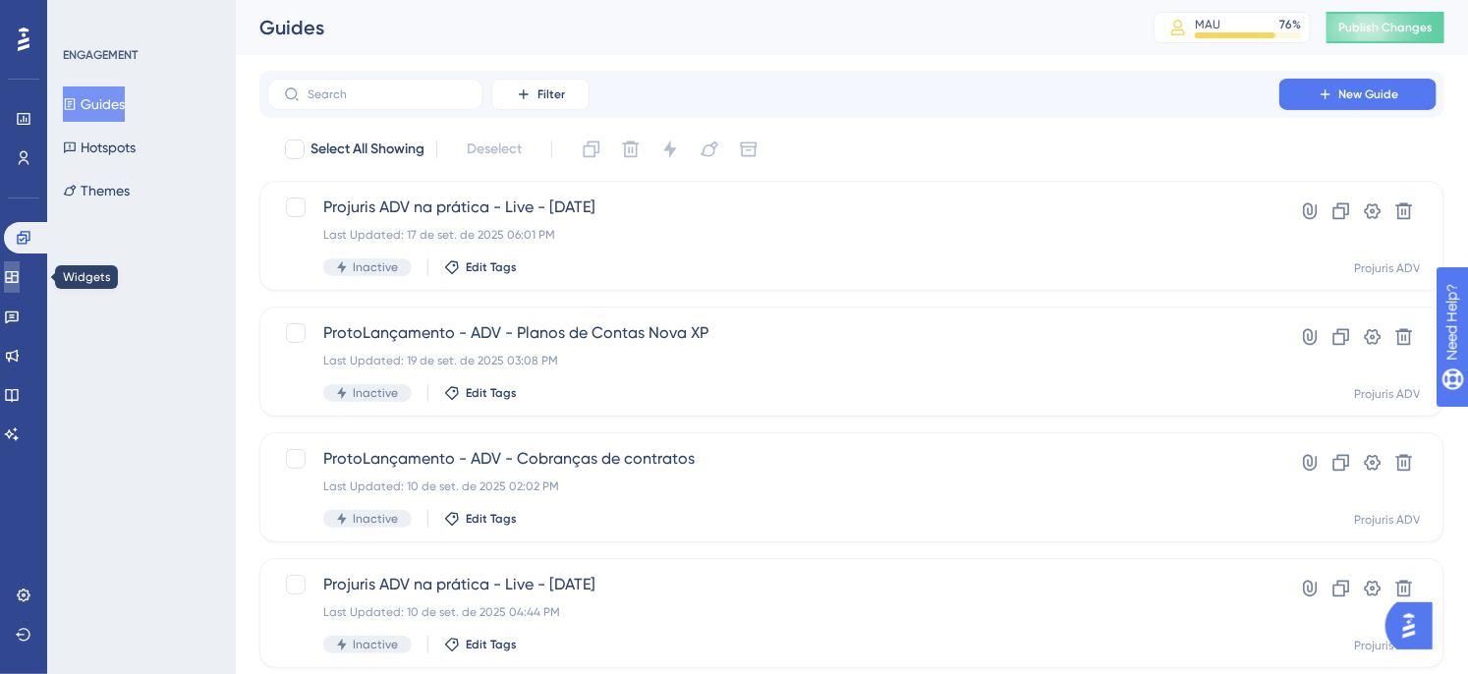
click at [20, 279] on icon at bounding box center [12, 277] width 16 height 16
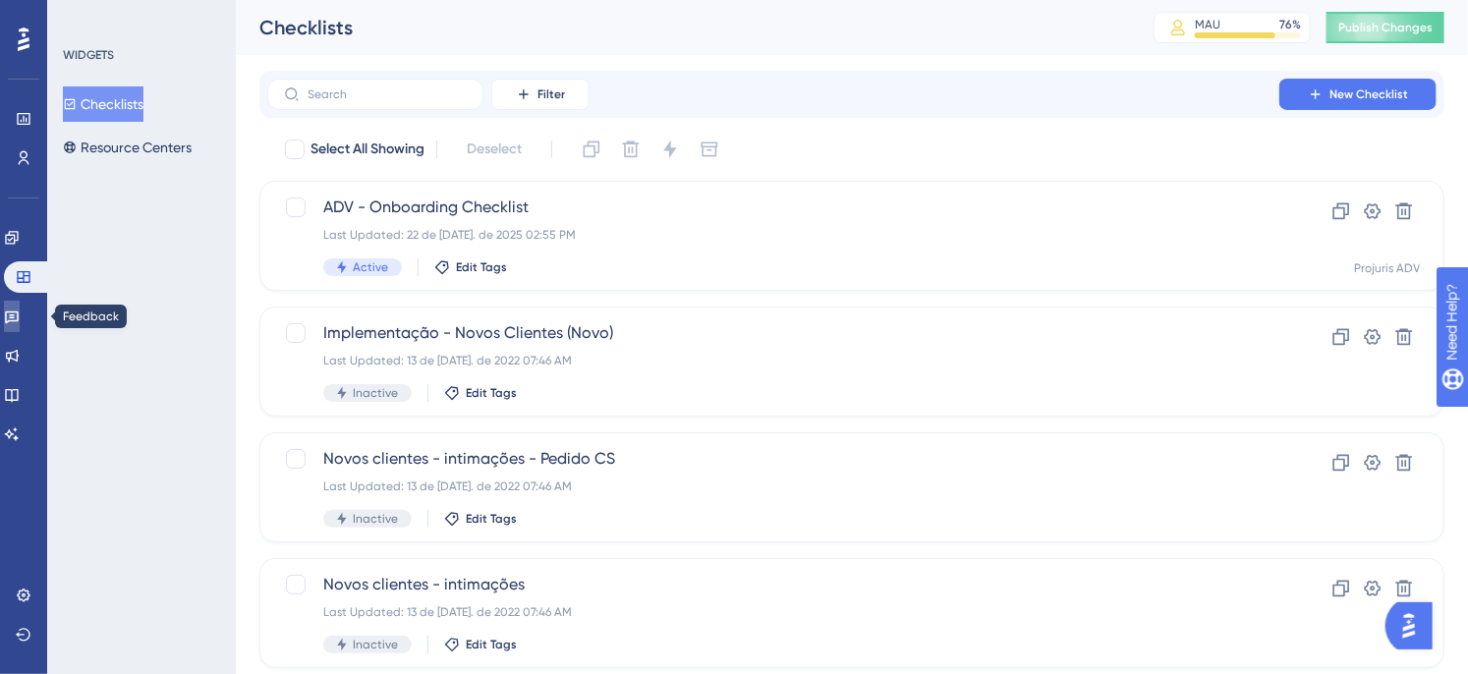
click at [19, 319] on icon at bounding box center [12, 317] width 14 height 13
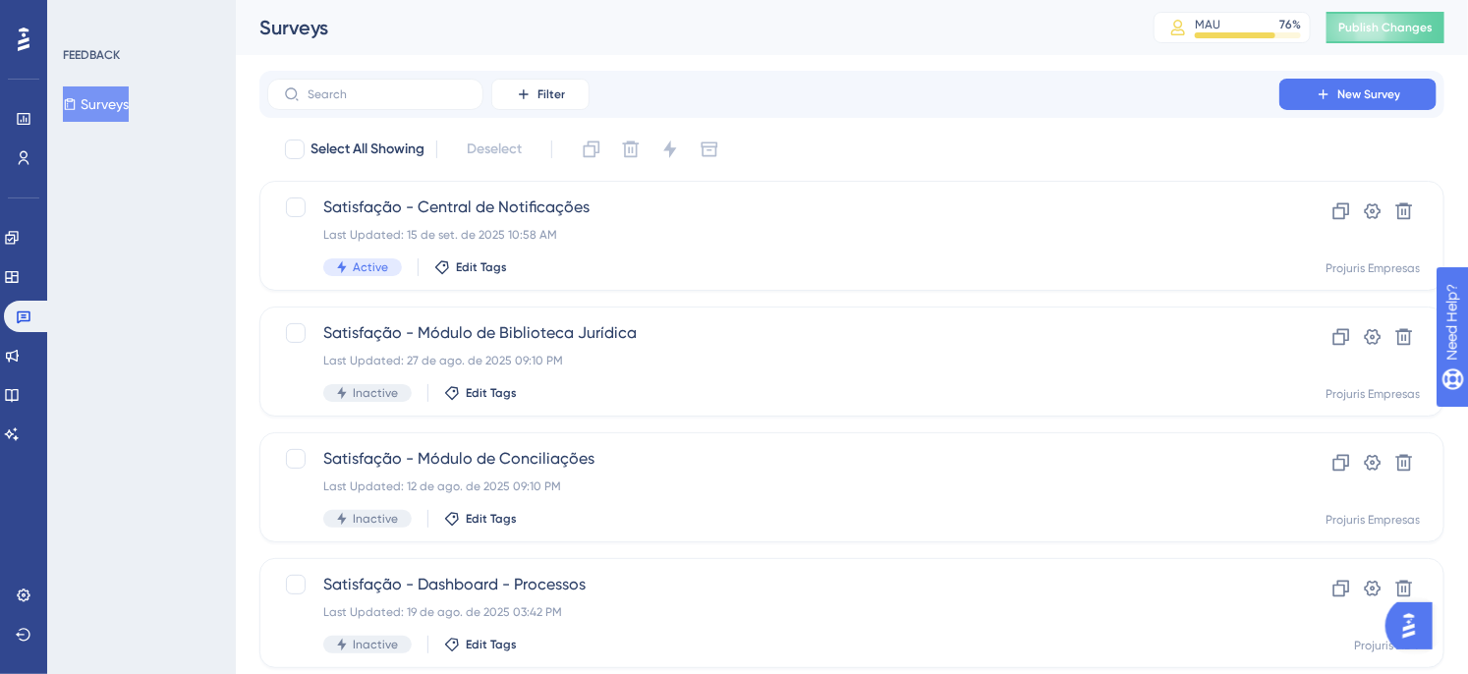
click at [150, 332] on div "FEEDBACK Surveys" at bounding box center [141, 337] width 189 height 674
click at [20, 350] on link at bounding box center [12, 355] width 16 height 31
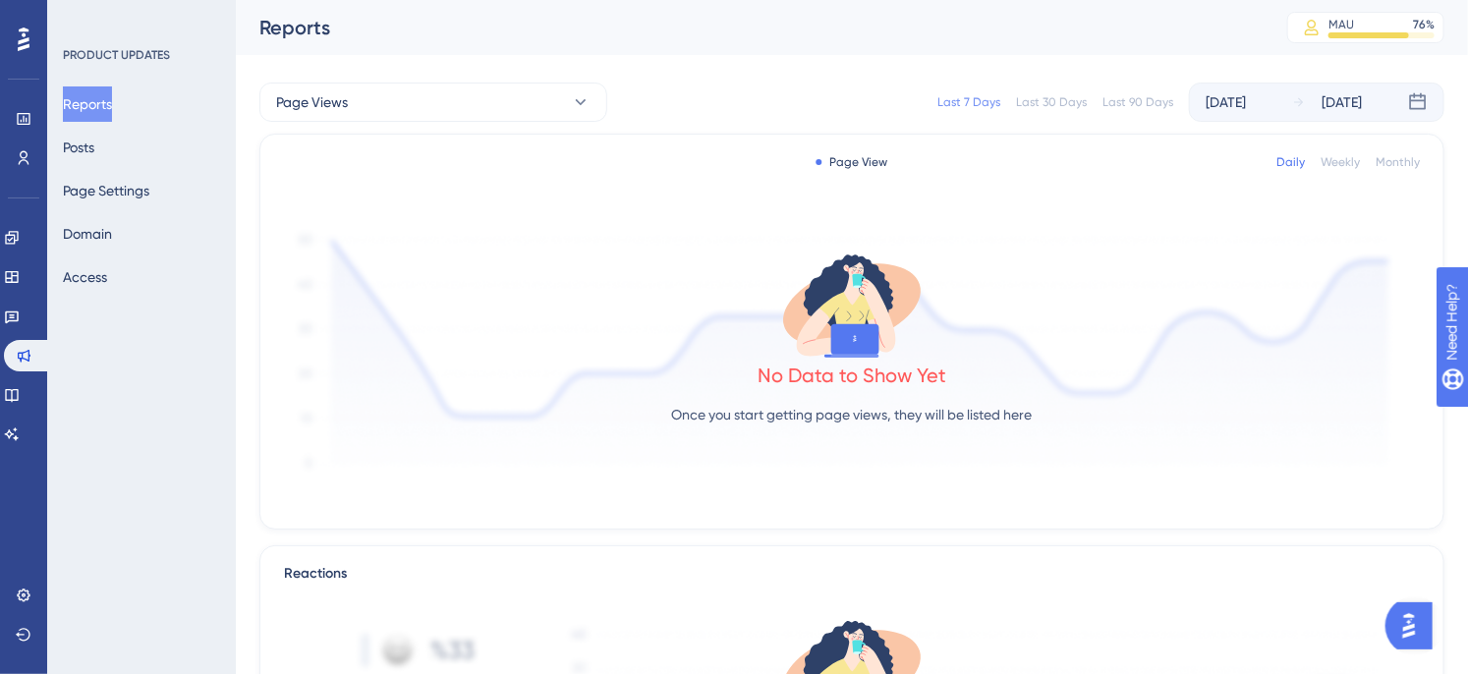
click at [230, 342] on div "PRODUCT UPDATES Reports Posts Page Settings Domain Access" at bounding box center [141, 337] width 189 height 674
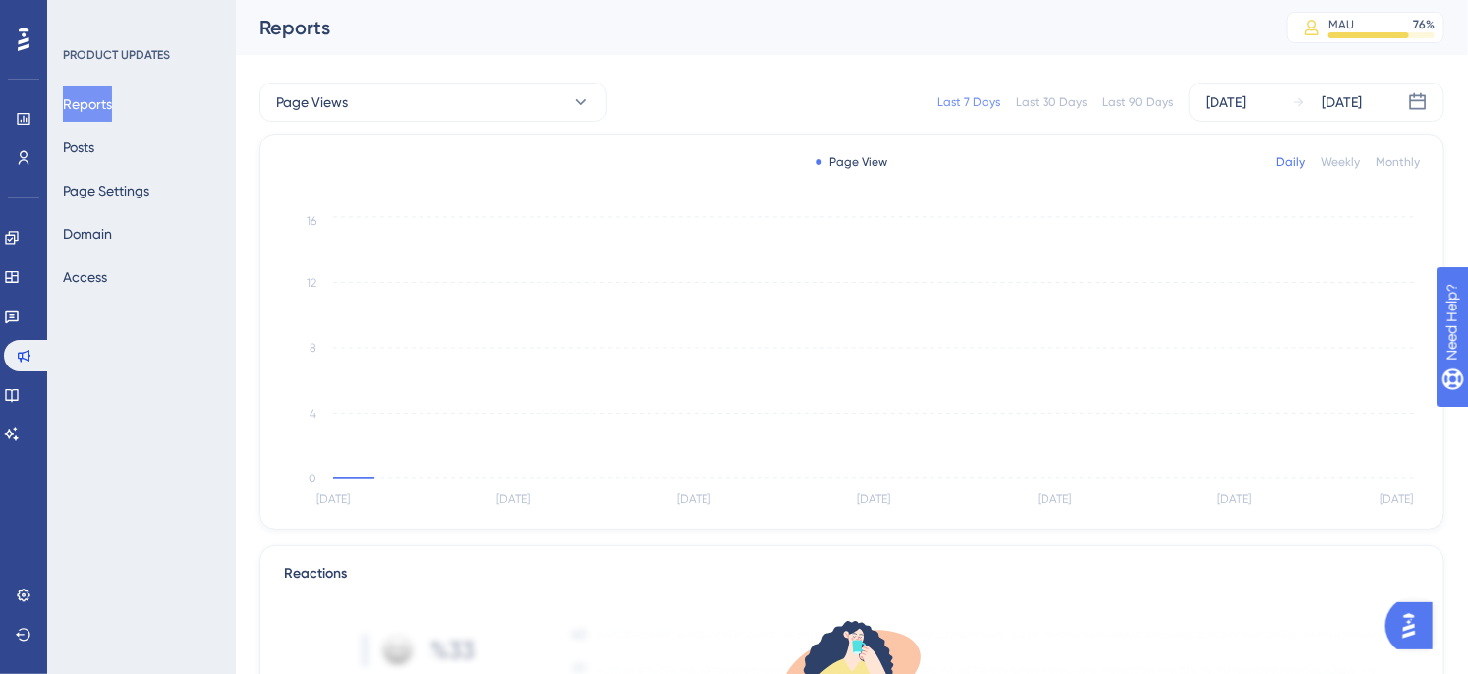
click at [230, 344] on div "PRODUCT UPDATES Reports Posts Page Settings Domain Access" at bounding box center [141, 337] width 189 height 674
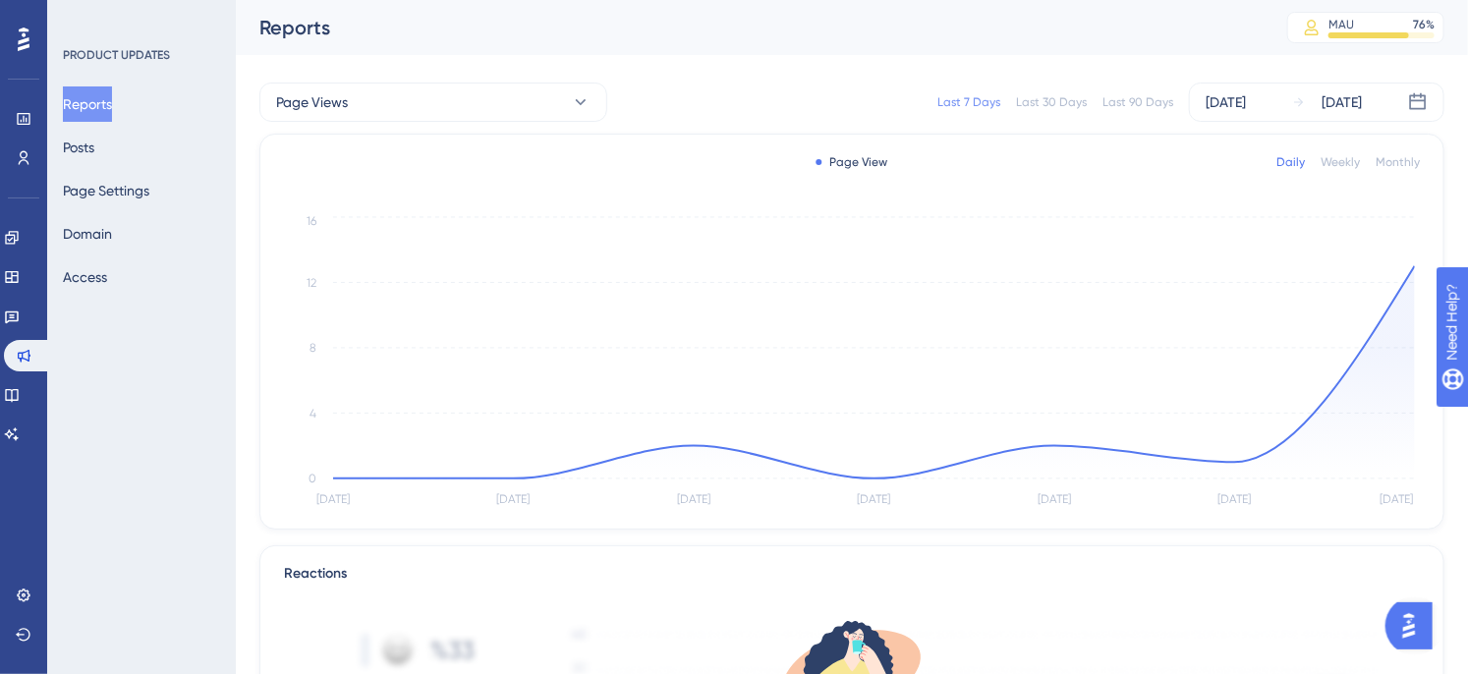
click at [230, 344] on div "PRODUCT UPDATES Reports Posts Page Settings Domain Access" at bounding box center [141, 337] width 189 height 674
click at [231, 347] on div "PRODUCT UPDATES Reports Posts Page Settings Domain Access" at bounding box center [141, 337] width 189 height 674
click at [155, 390] on div "PRODUCT UPDATES Reports Posts Page Settings Domain Access" at bounding box center [141, 337] width 189 height 674
click at [17, 111] on icon at bounding box center [24, 119] width 16 height 16
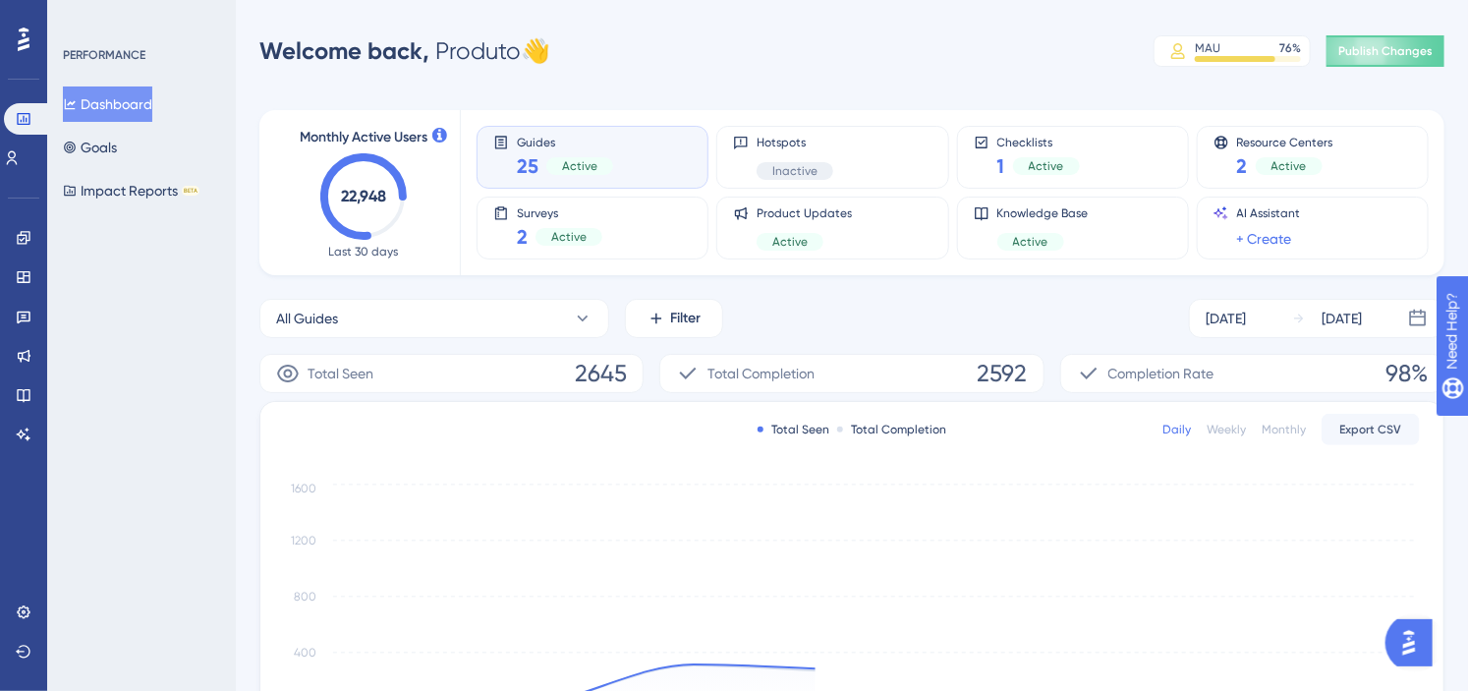
click at [918, 69] on div "Welcome back, Produto 👋 MAU 76 % Click to see add-on and upgrade options Publis…" at bounding box center [851, 50] width 1185 height 39
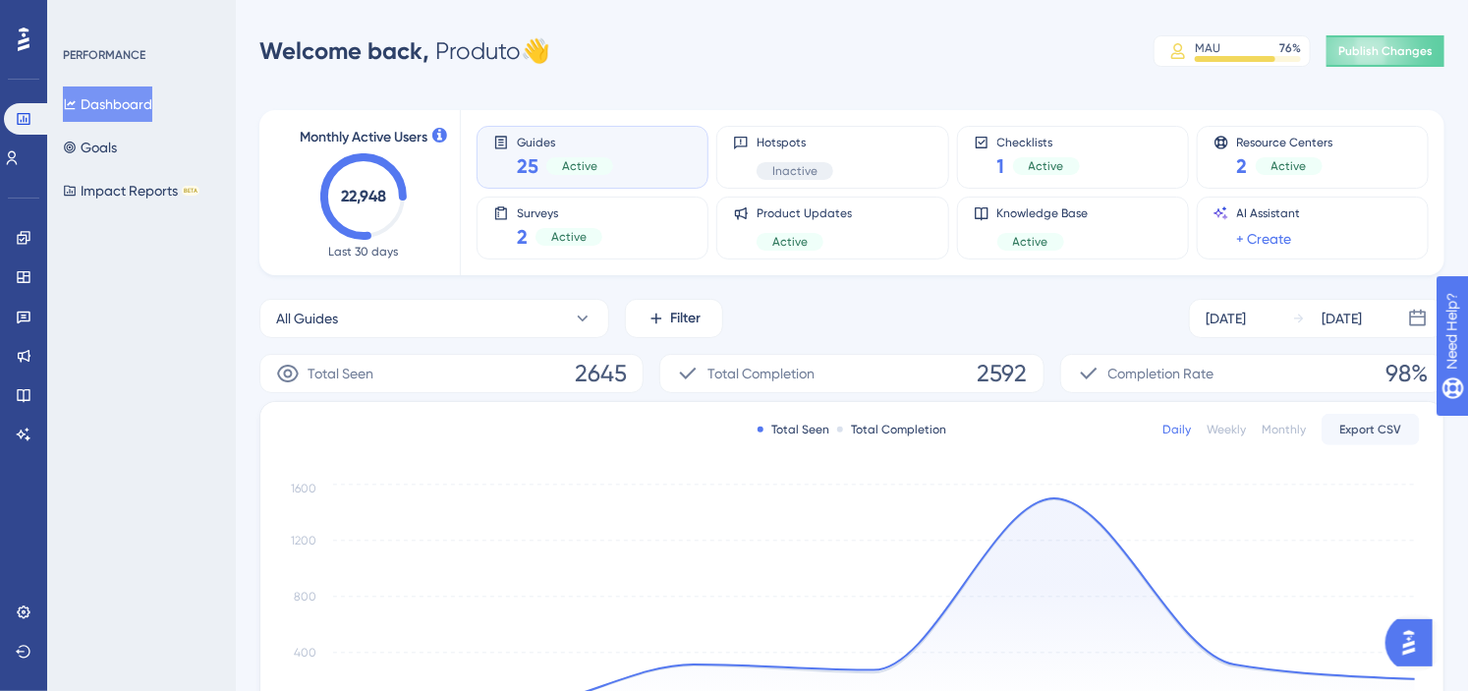
click at [1051, 63] on div "Welcome back, Produto 👋 MAU 76 % Click to see add-on and upgrade options Publis…" at bounding box center [851, 50] width 1185 height 39
click at [773, 73] on div "Performance Users Engagement Widgets Feedback Product Updates Knowledge Base AI…" at bounding box center [852, 635] width 1232 height 1209
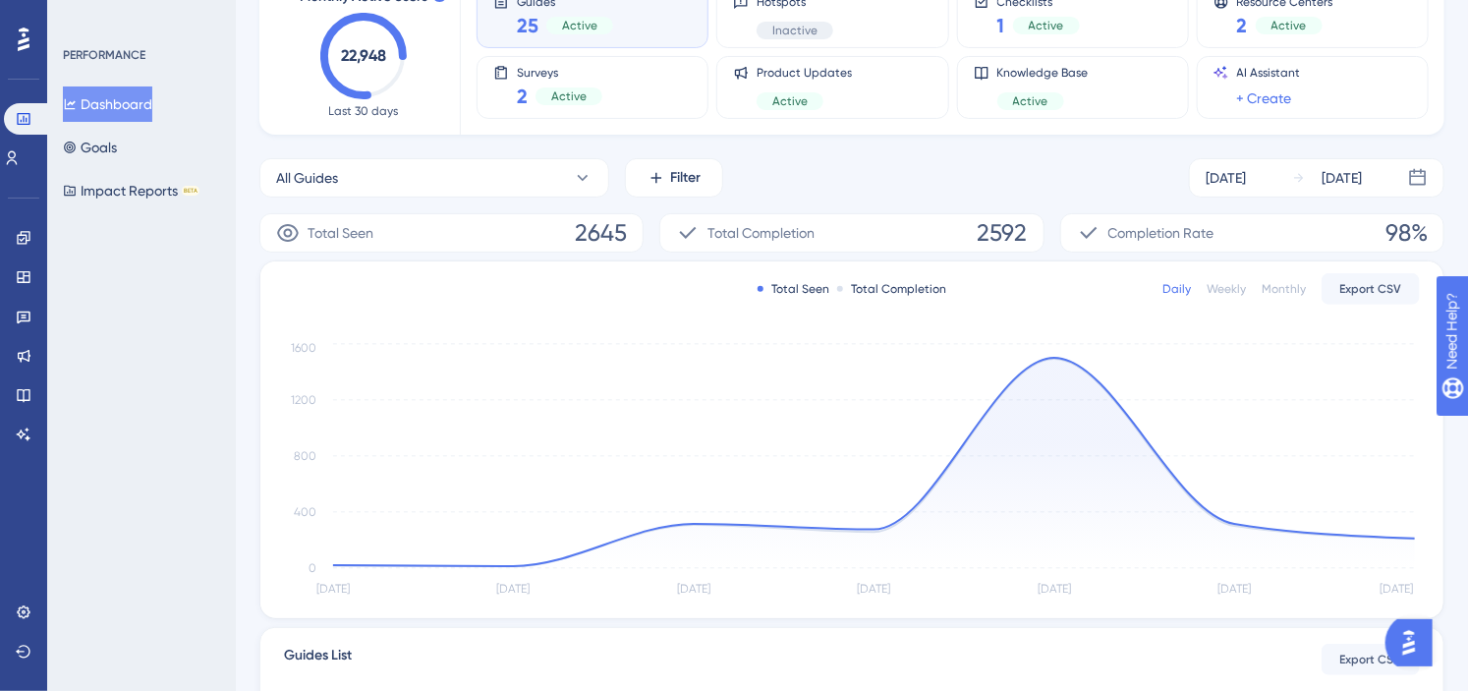
scroll to position [144, 0]
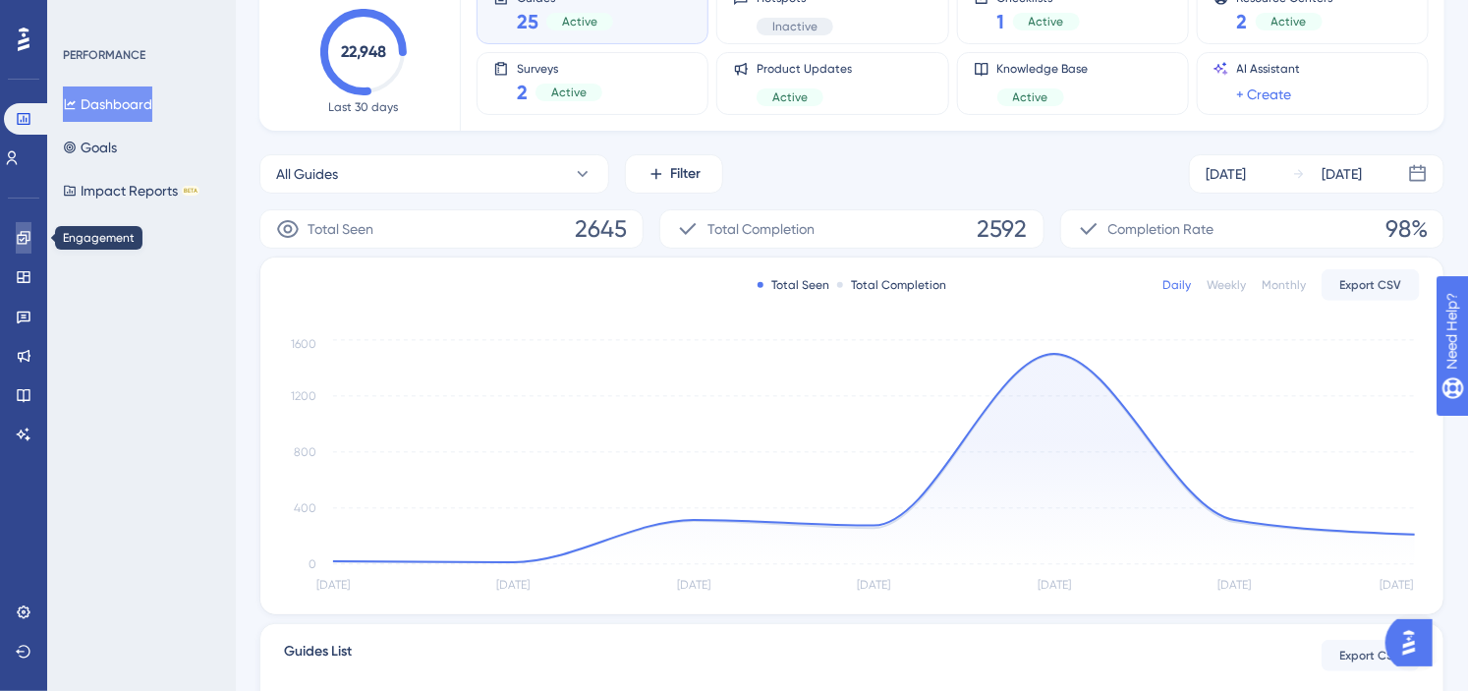
click at [22, 230] on icon at bounding box center [24, 238] width 16 height 16
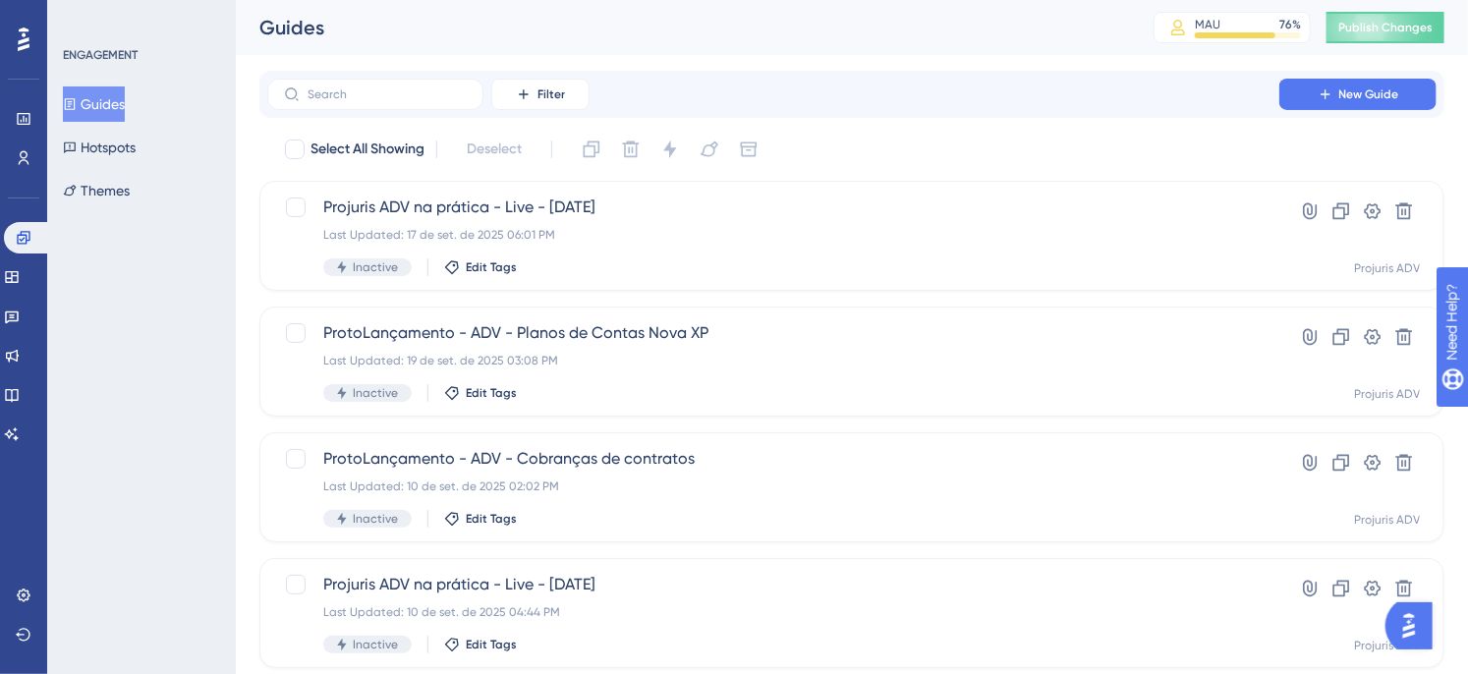
click at [979, 79] on div "Filter New Guide" at bounding box center [851, 94] width 1169 height 31
click at [797, 238] on div "Last Updated: 17 de set. de 2025 06:01 PM" at bounding box center [773, 235] width 900 height 16
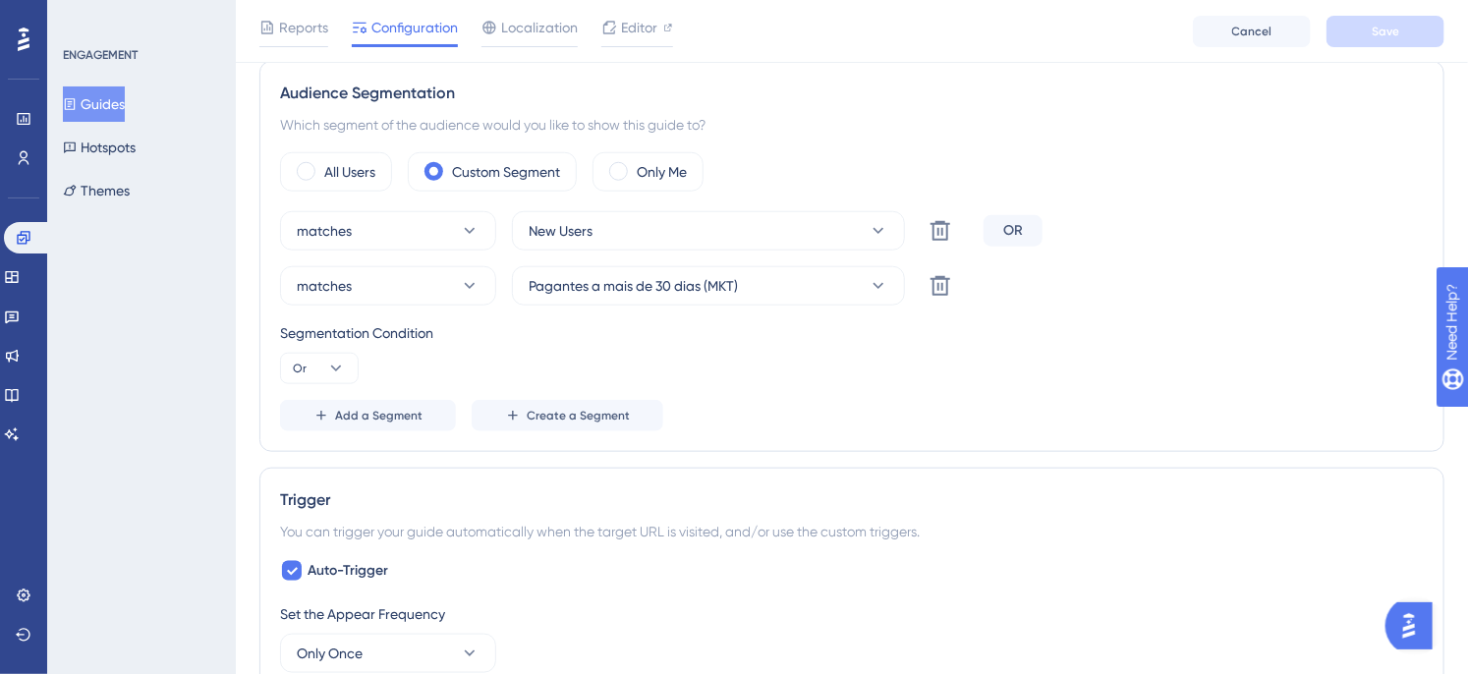
scroll to position [728, 0]
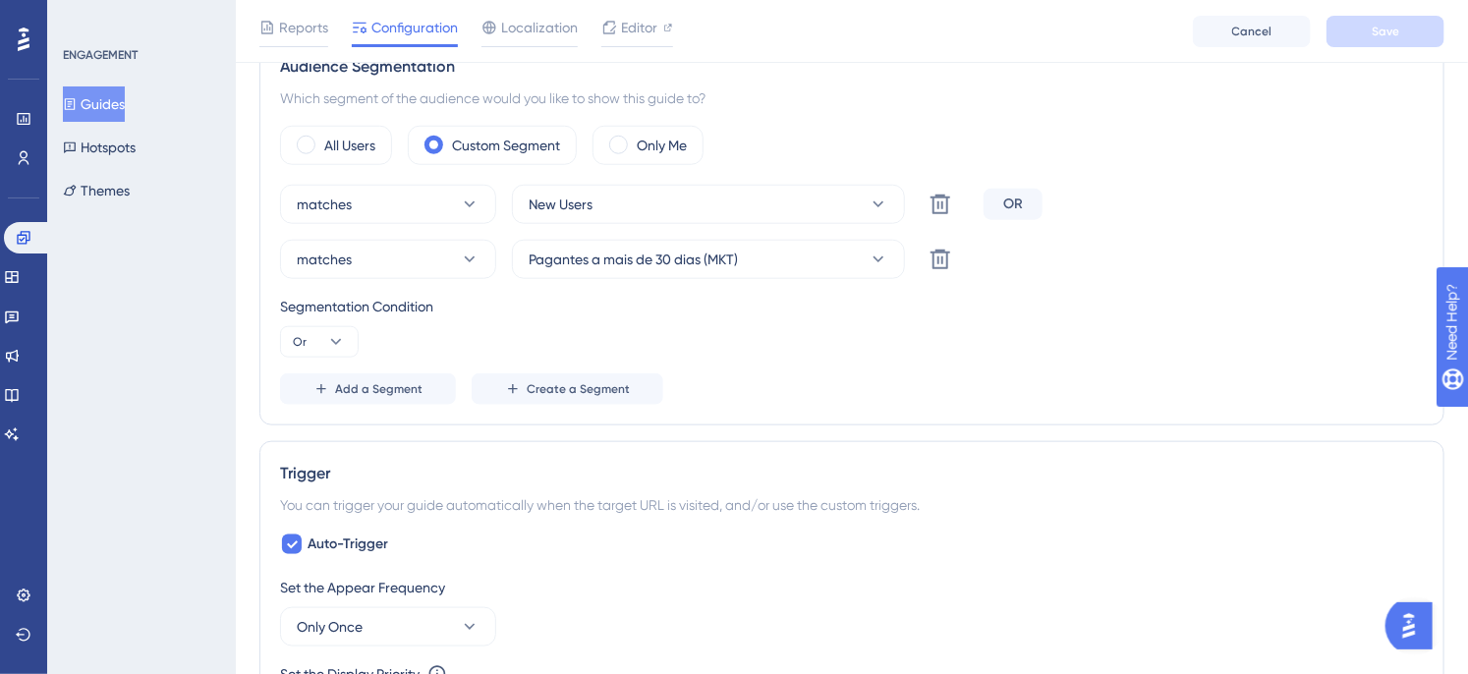
click at [966, 379] on div "Add a Segment Create a Segment" at bounding box center [852, 388] width 1144 height 31
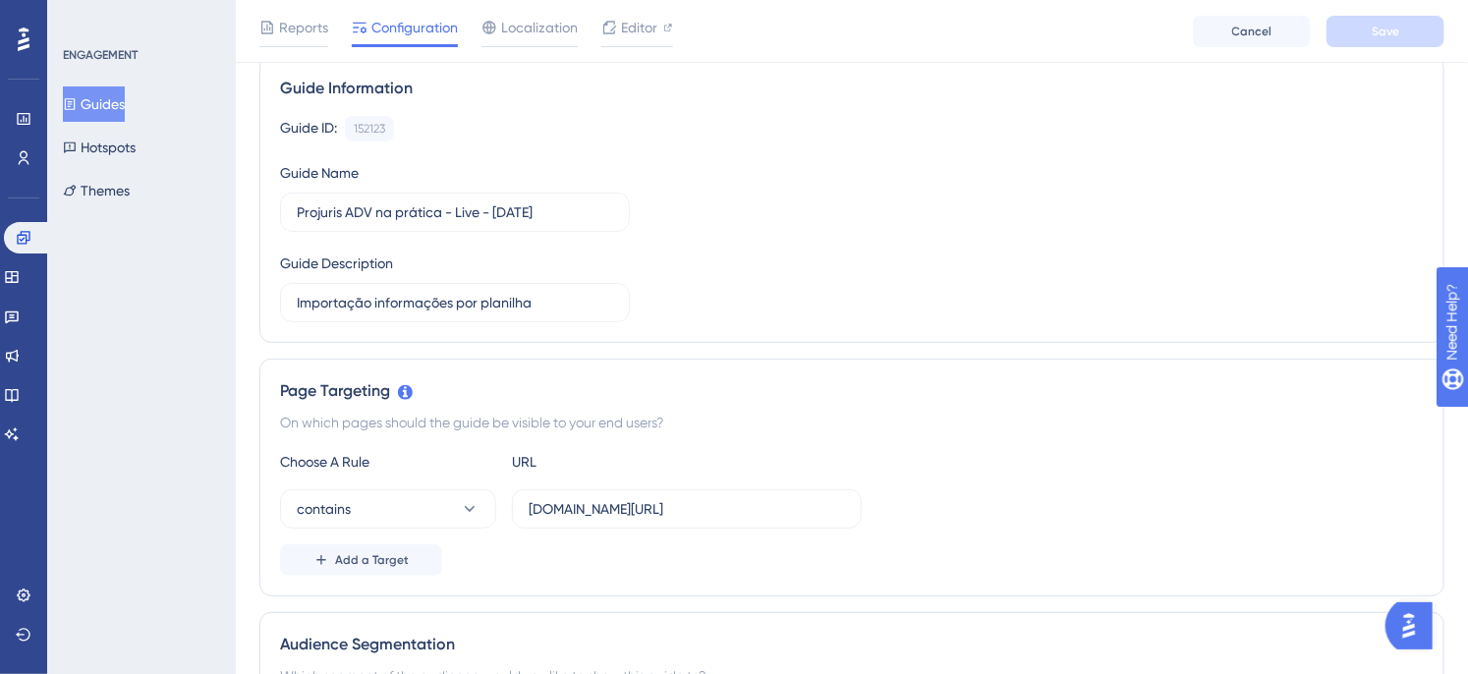
scroll to position [144, 0]
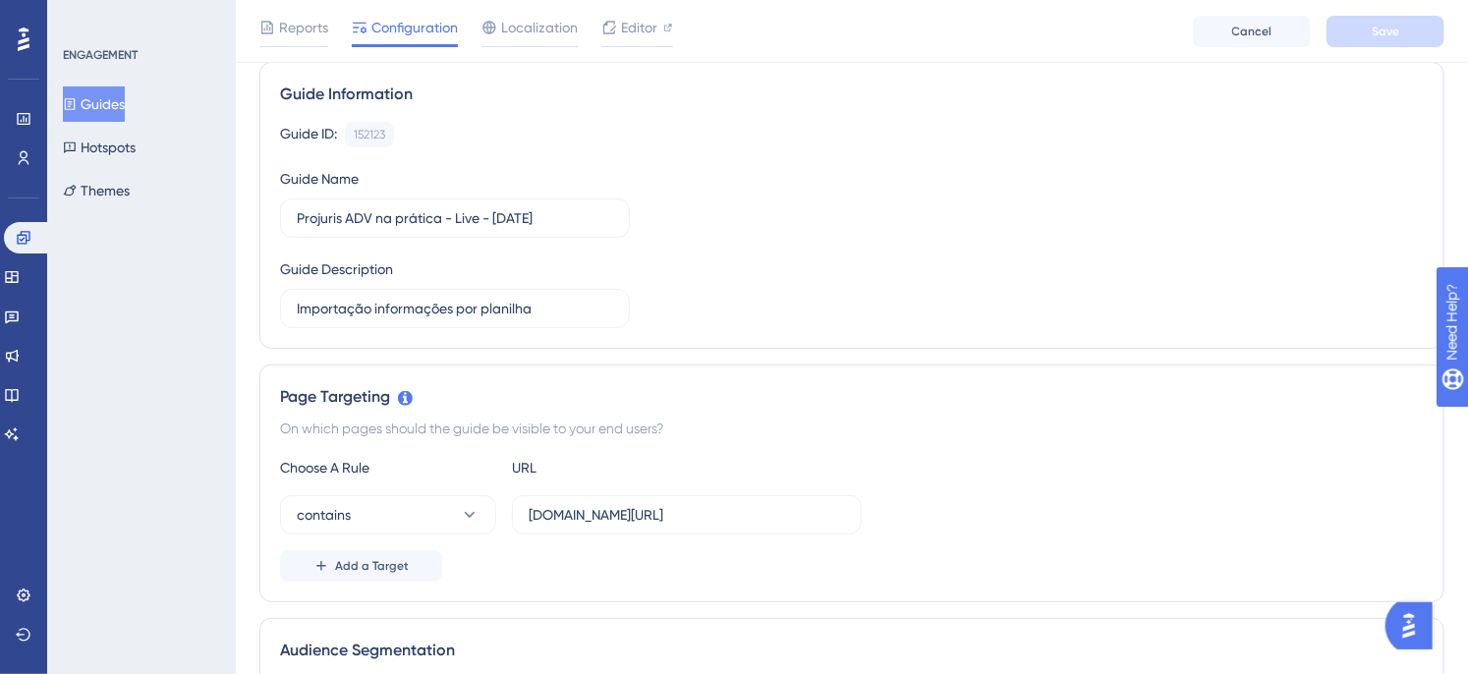
click at [901, 214] on div "Guide ID: 152123 Copy Guide Name Projuris ADV na prática - Live - [DATE] Guide …" at bounding box center [852, 225] width 1144 height 206
click at [868, 226] on div "Guide ID: 152123 Copy Guide Name Projuris ADV na prática - Live - [DATE] Guide …" at bounding box center [852, 225] width 1144 height 206
click at [728, 143] on div "Guide ID: 152123 Copy" at bounding box center [852, 135] width 1144 height 26
click at [672, 149] on div "Guide ID: 152123 Copy Guide Name Projuris ADV na prática - Live - [DATE] Guide …" at bounding box center [852, 225] width 1144 height 206
click at [27, 111] on icon at bounding box center [24, 119] width 16 height 16
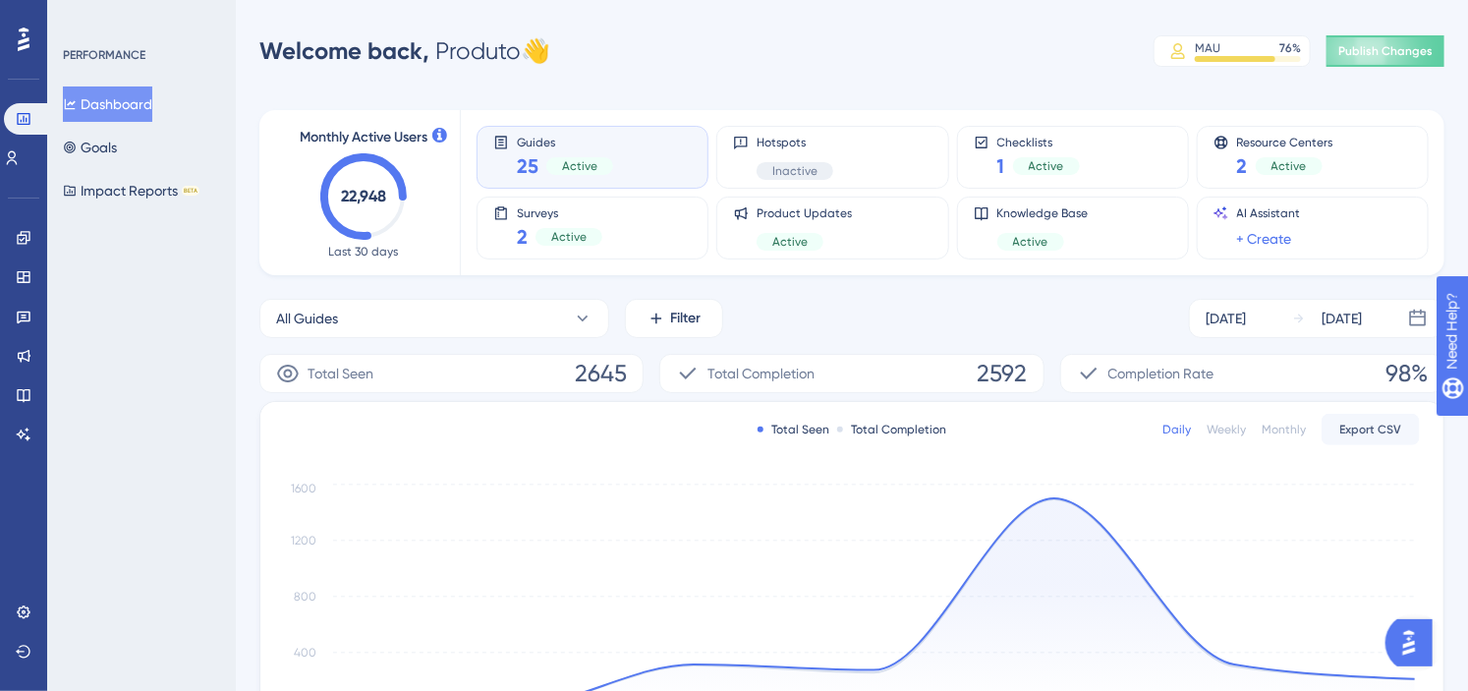
click at [733, 55] on div "Welcome back, Produto 👋 MAU 76 % Click to see add-on and upgrade options Publis…" at bounding box center [851, 50] width 1185 height 39
click at [734, 55] on div "Welcome back, Produto 👋 MAU 76 % Click to see add-on and upgrade options Publis…" at bounding box center [851, 50] width 1185 height 39
click at [730, 63] on div "Welcome back, Produto 👋 MAU 76 % Click to see add-on and upgrade options Publis…" at bounding box center [851, 50] width 1185 height 39
click at [734, 67] on div "Welcome back, Produto 👋 MAU 76 % Click to see add-on and upgrade options Publis…" at bounding box center [851, 50] width 1185 height 39
click at [967, 72] on div "Performance Users Engagement Widgets Feedback Product Updates Knowledge Base AI…" at bounding box center [852, 635] width 1232 height 1209
